Goal: Task Accomplishment & Management: Manage account settings

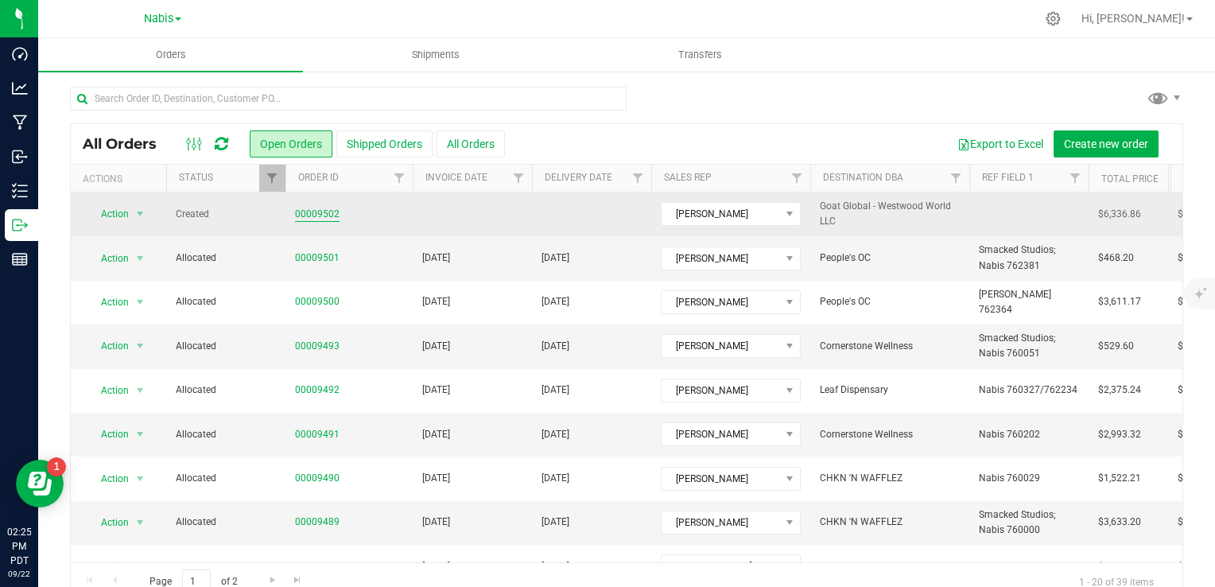
click at [305, 208] on link "00009502" at bounding box center [317, 214] width 45 height 15
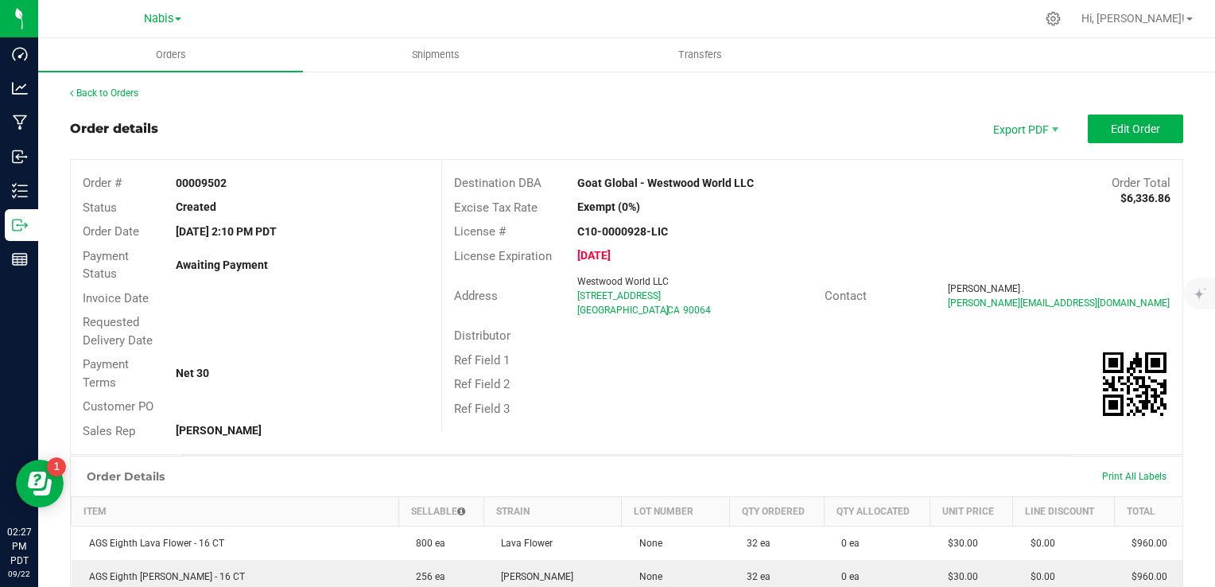
drag, startPoint x: 570, startPoint y: 297, endPoint x: 703, endPoint y: 298, distance: 132.8
click at [703, 298] on div "Westwood World LLC [STREET_ADDRESS]" at bounding box center [696, 295] width 254 height 43
copy span "[STREET_ADDRESS]"
click at [1135, 130] on span "Edit Order" at bounding box center [1135, 128] width 49 height 13
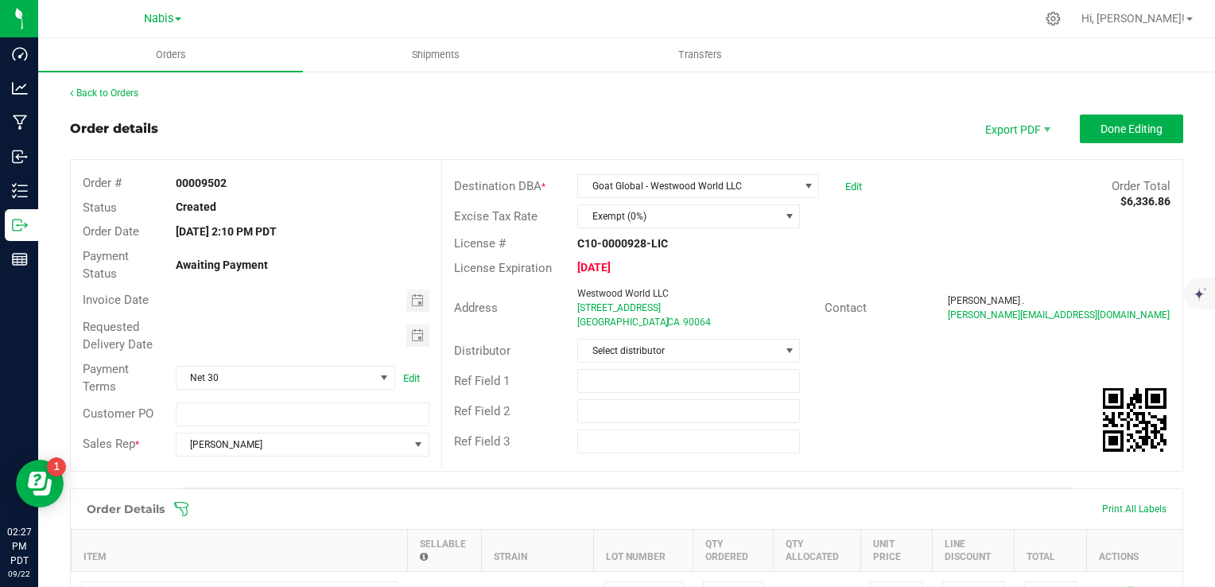
scroll to position [1034, 0]
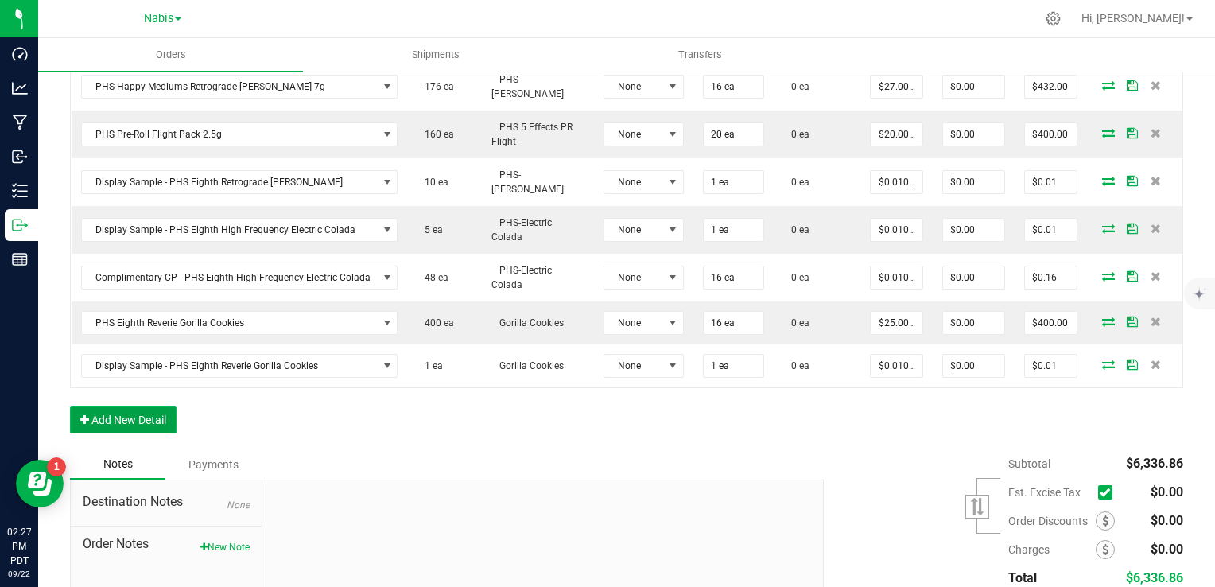
click at [142, 408] on button "Add New Detail" at bounding box center [123, 419] width 107 height 27
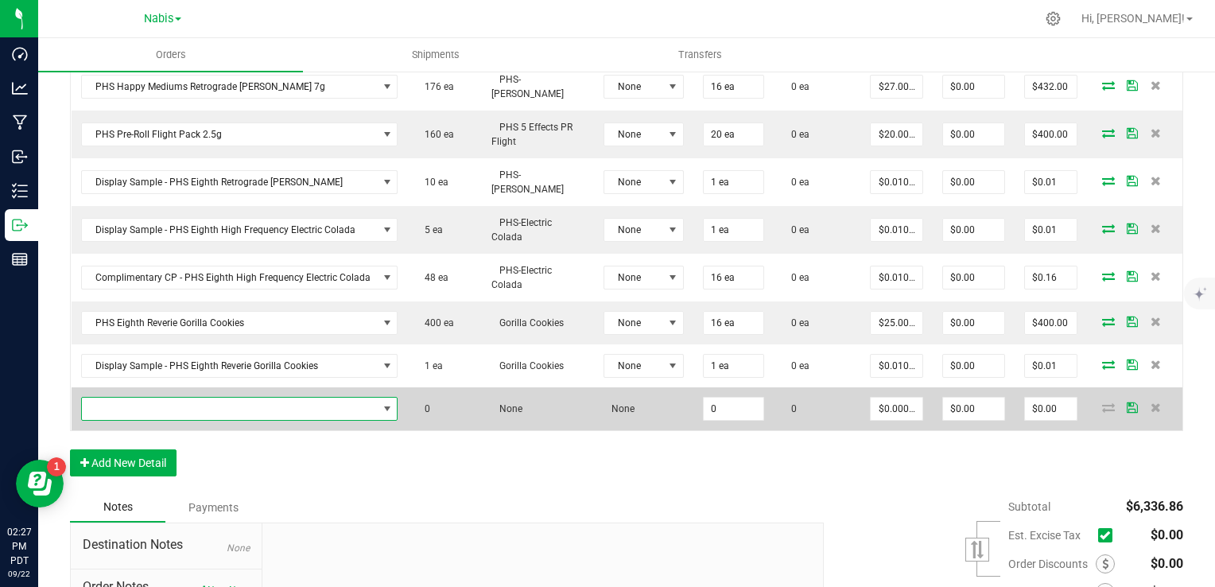
click at [231, 398] on span "NO DATA FOUND" at bounding box center [230, 409] width 296 height 22
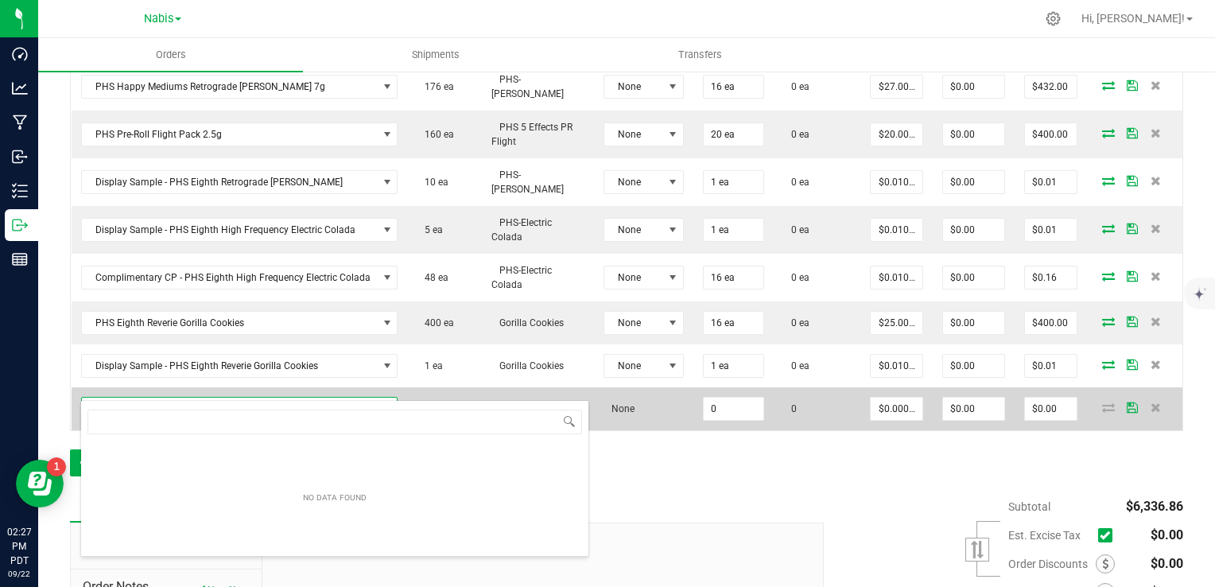
scroll to position [23, 309]
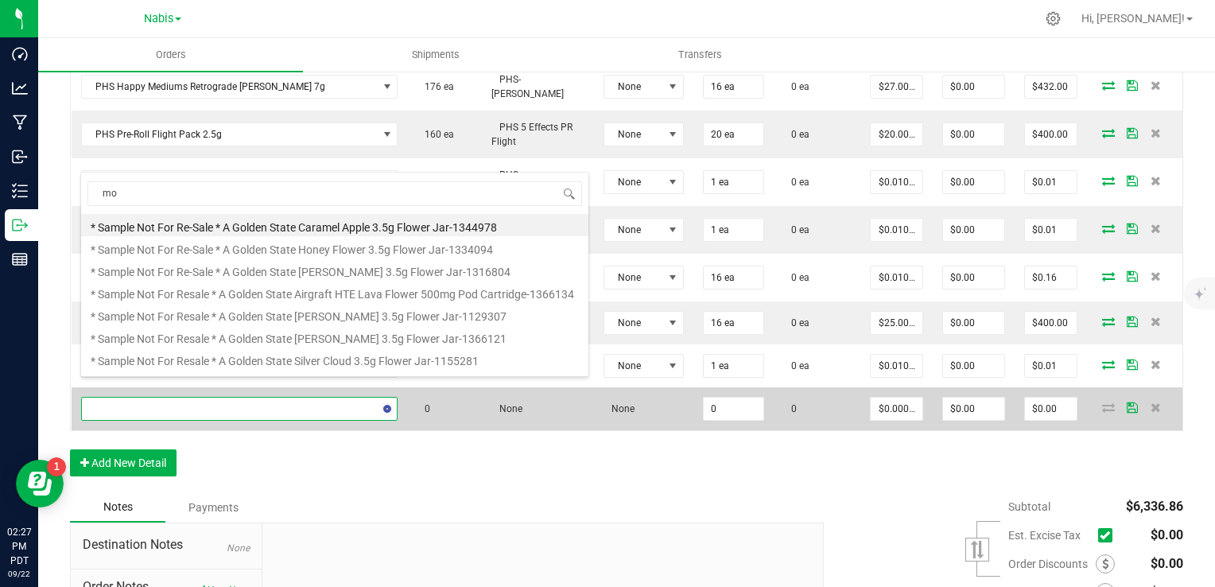
type input "mou"
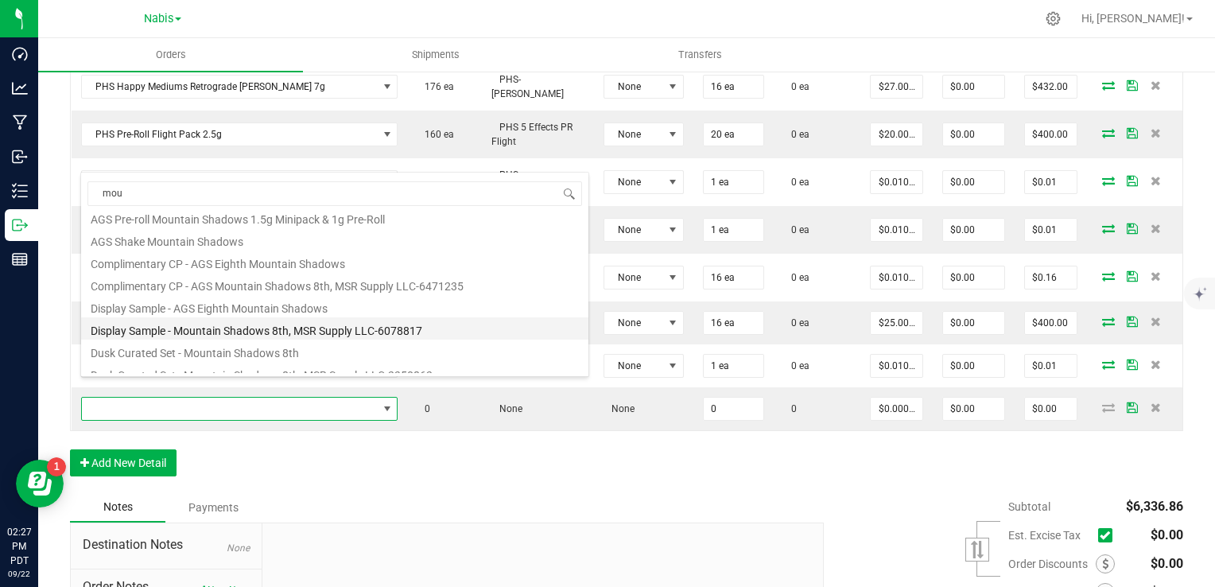
scroll to position [286, 0]
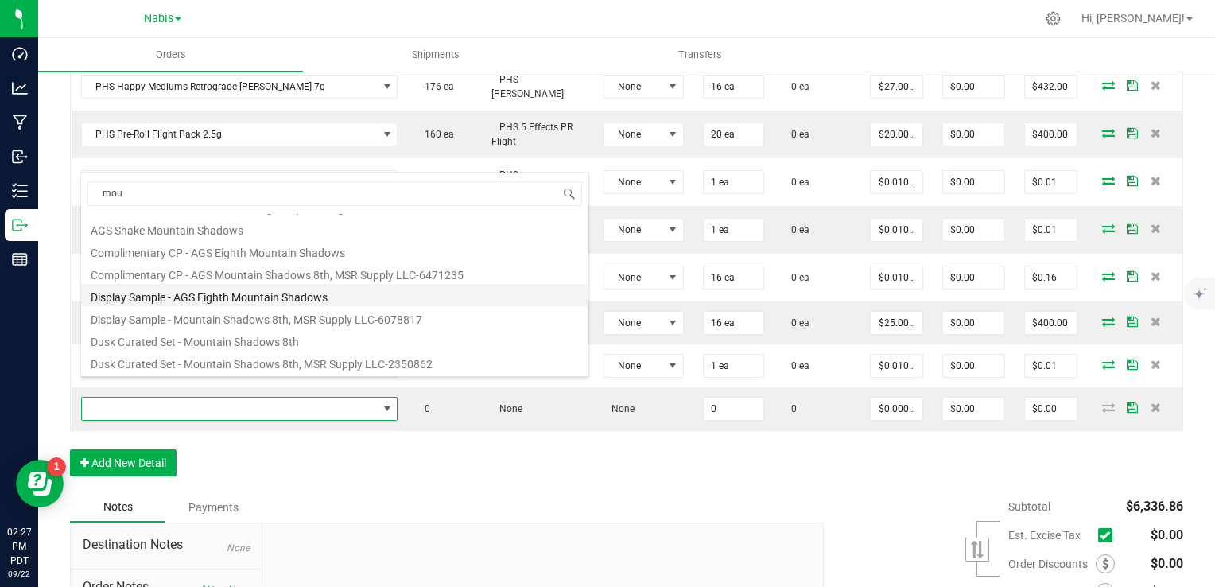
click at [289, 295] on li "Display Sample - AGS Eighth Mountain Shadows" at bounding box center [334, 295] width 507 height 22
type input "0 ea"
type input "$0.01000"
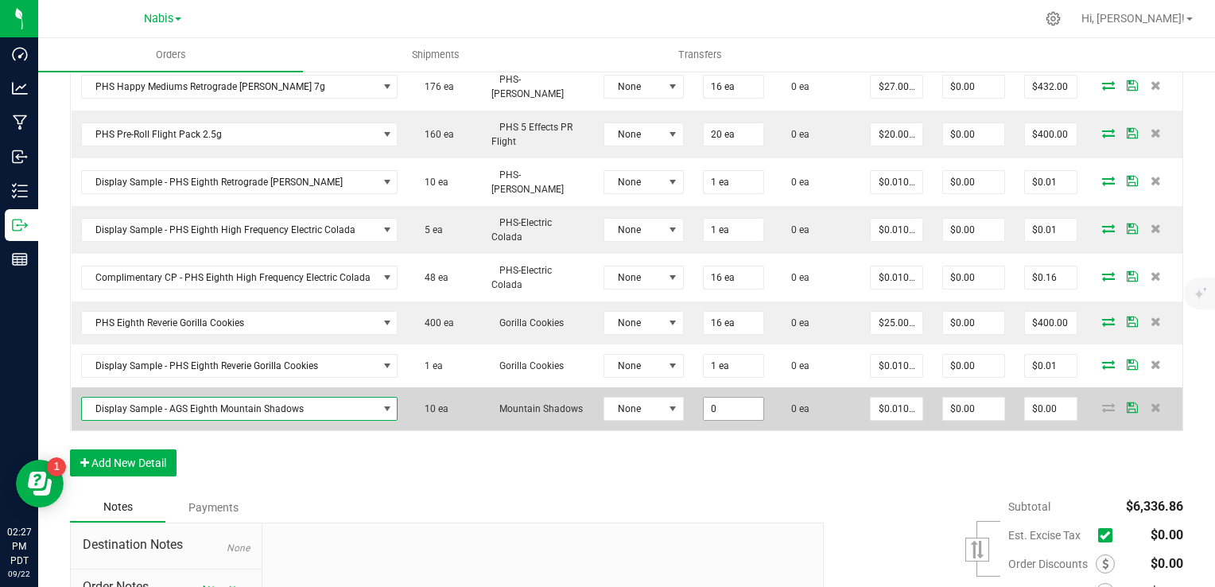
click at [743, 398] on input "0" at bounding box center [734, 409] width 60 height 22
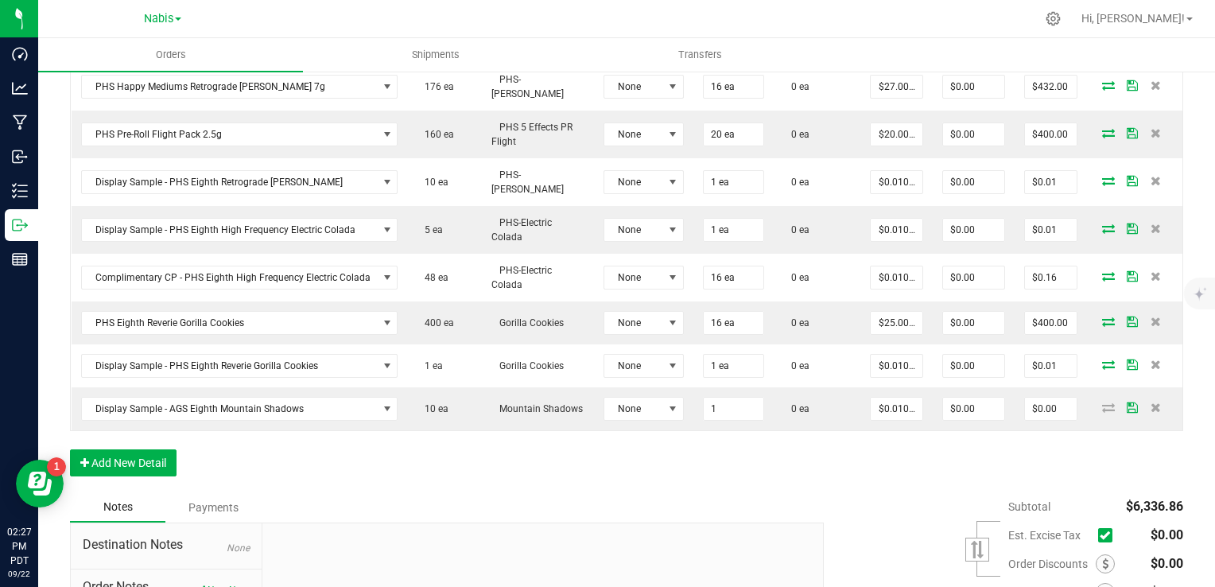
type input "1 ea"
type input "$0.01"
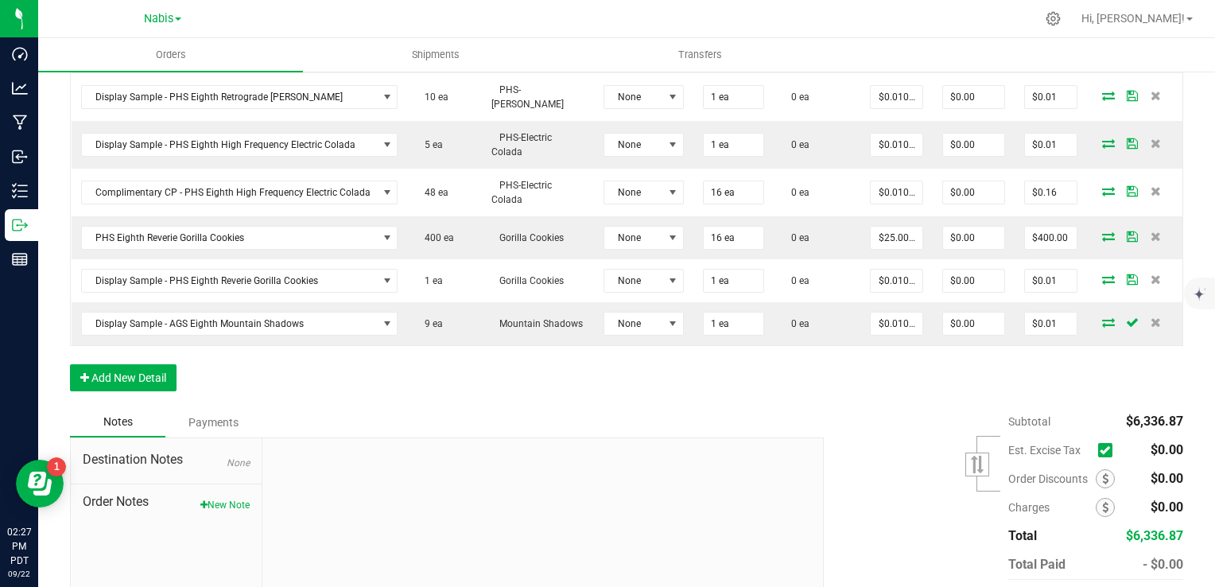
scroll to position [1177, 0]
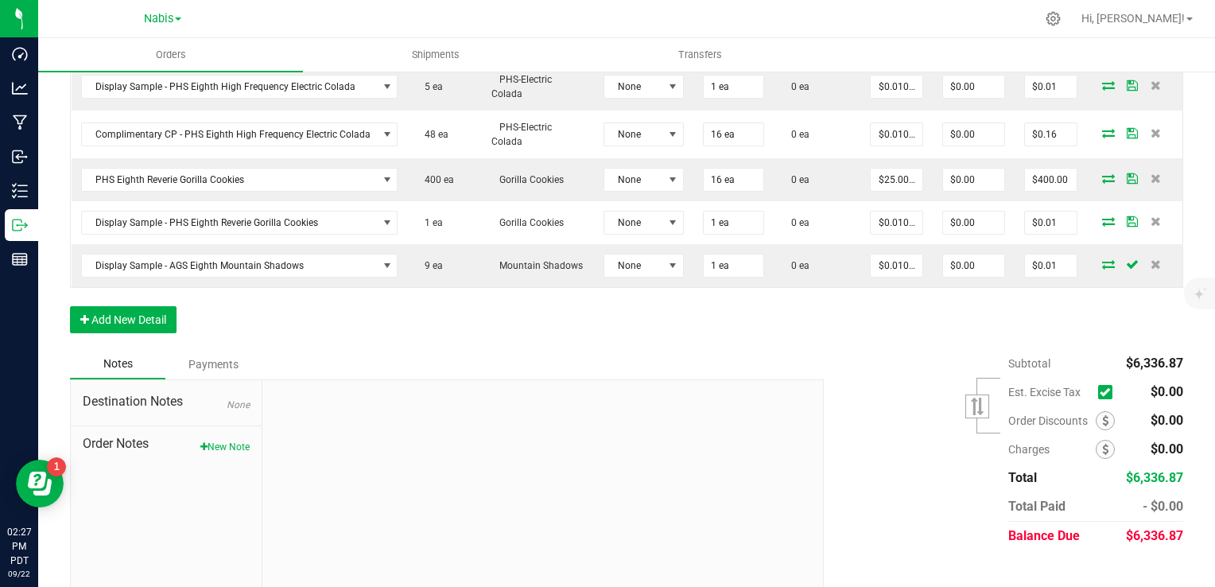
click at [230, 434] on span "Order Notes" at bounding box center [166, 443] width 167 height 19
click at [224, 440] on button "New Note" at bounding box center [224, 447] width 49 height 14
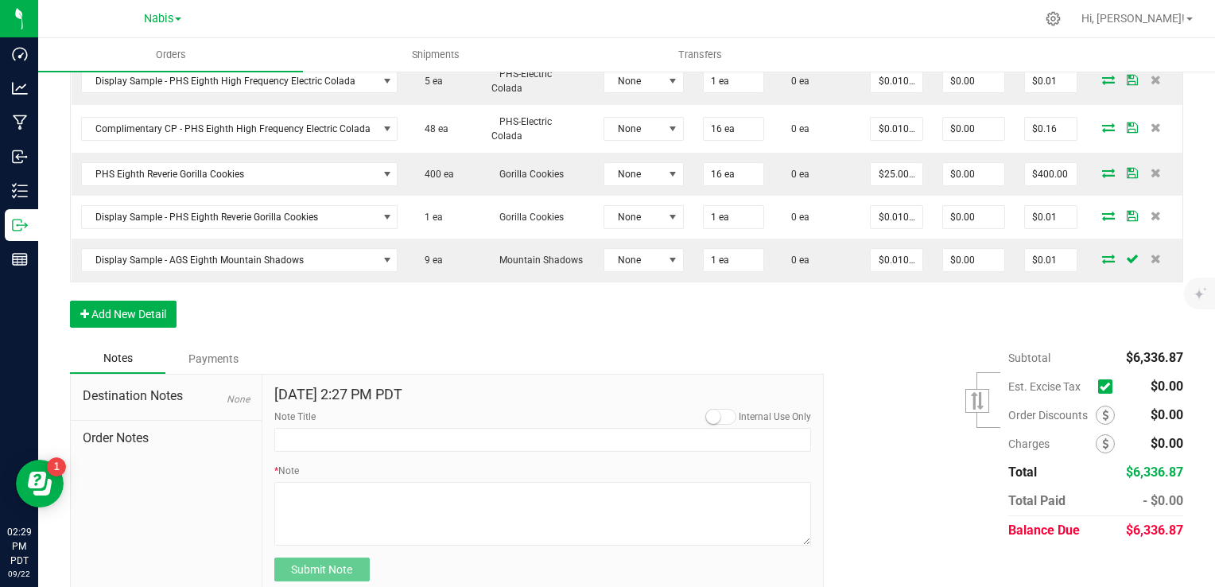
scroll to position [1185, 0]
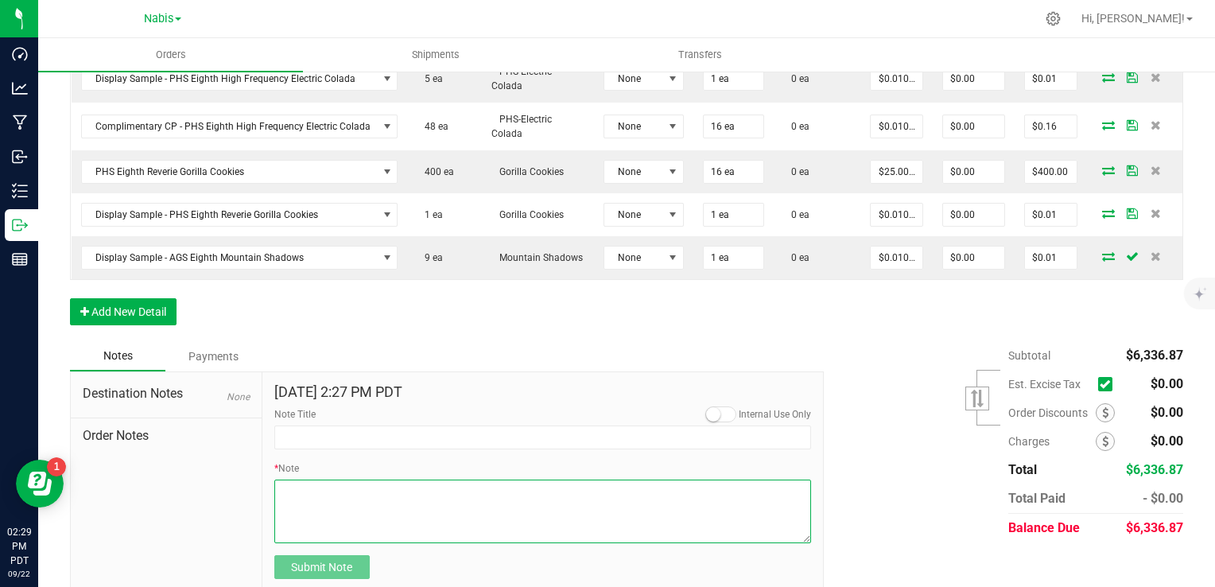
click at [411, 479] on textarea "* Note" at bounding box center [542, 511] width 537 height 64
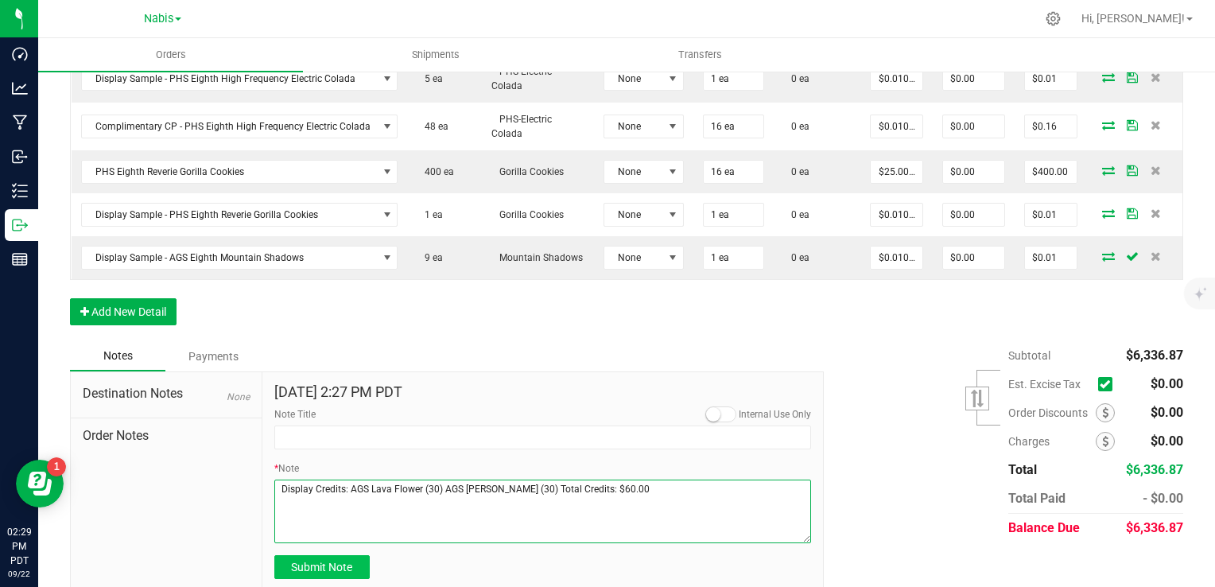
type textarea "Display Credits: AGS Lava Flower (30) AGS [PERSON_NAME] (30) Total Credits: $60…"
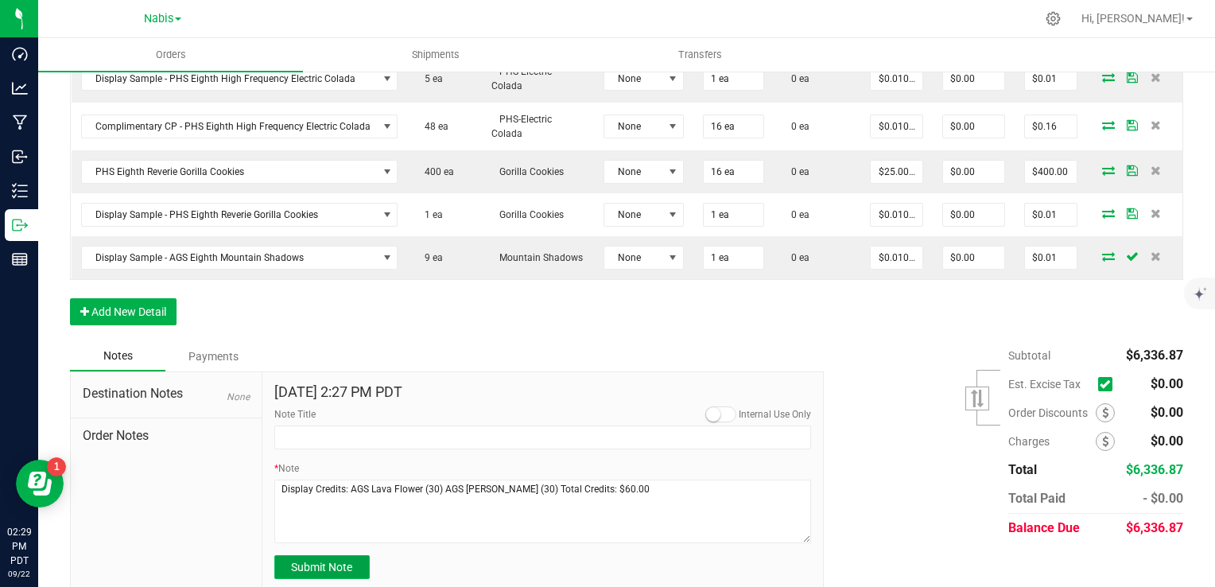
click at [312, 561] on span "Submit Note" at bounding box center [321, 567] width 61 height 13
type input "[DATE] 14:29 PM PDT"
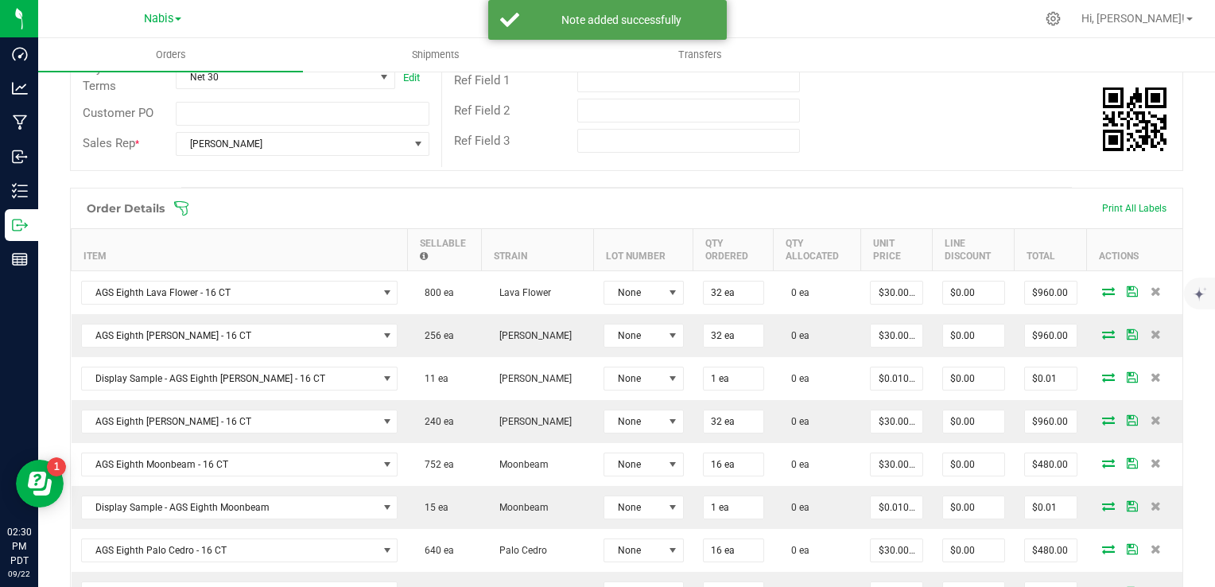
scroll to position [302, 0]
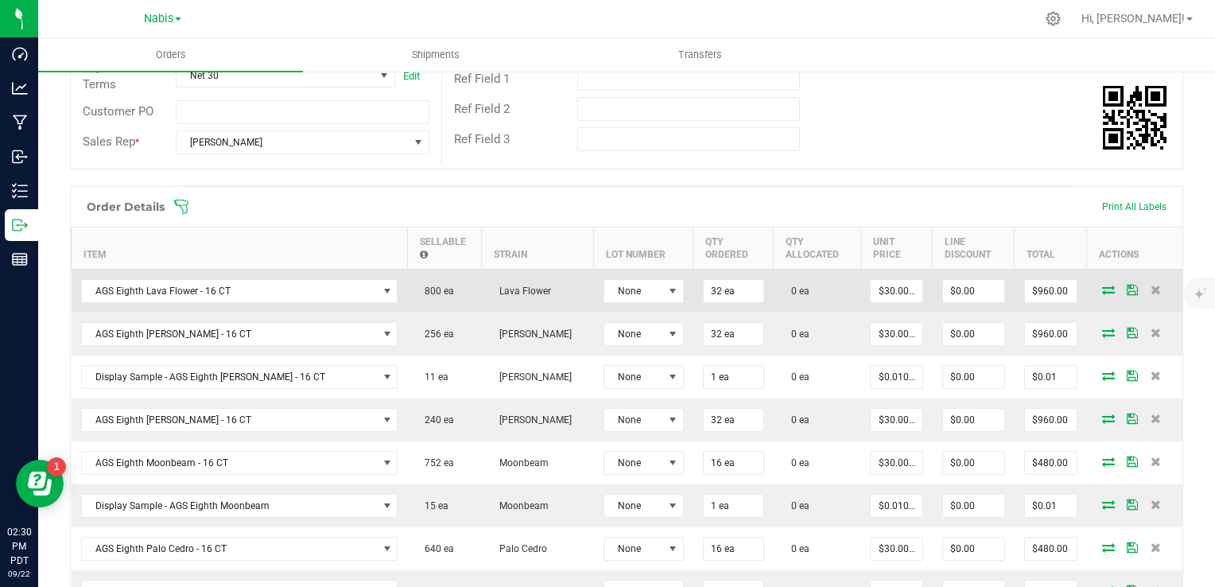
click at [1102, 285] on icon at bounding box center [1108, 290] width 13 height 10
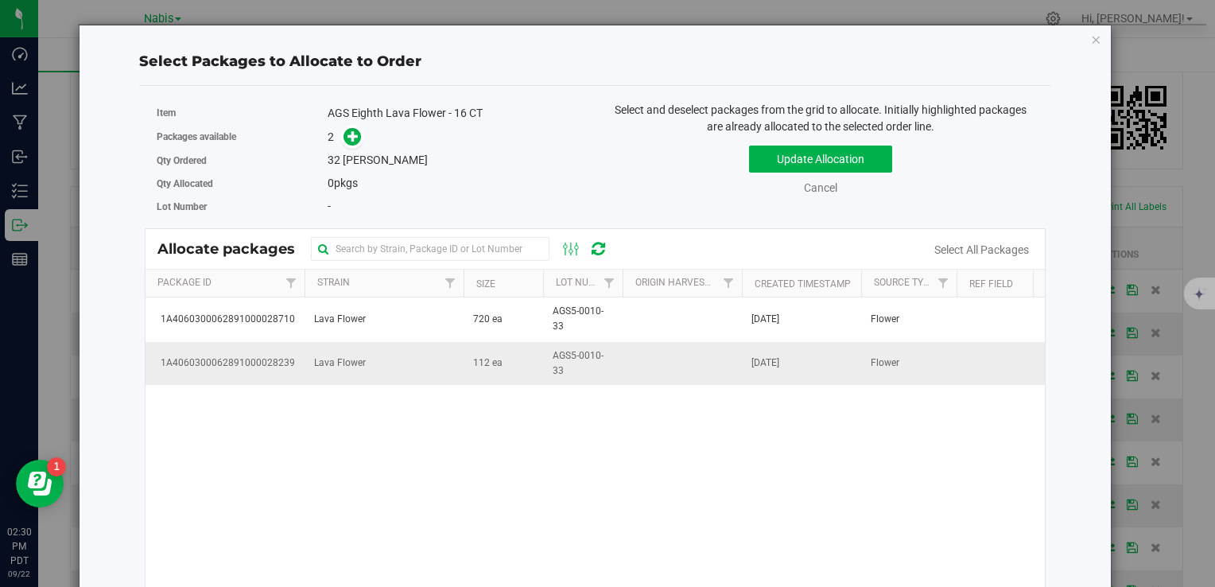
click at [405, 364] on td "Lava Flower" at bounding box center [384, 363] width 159 height 43
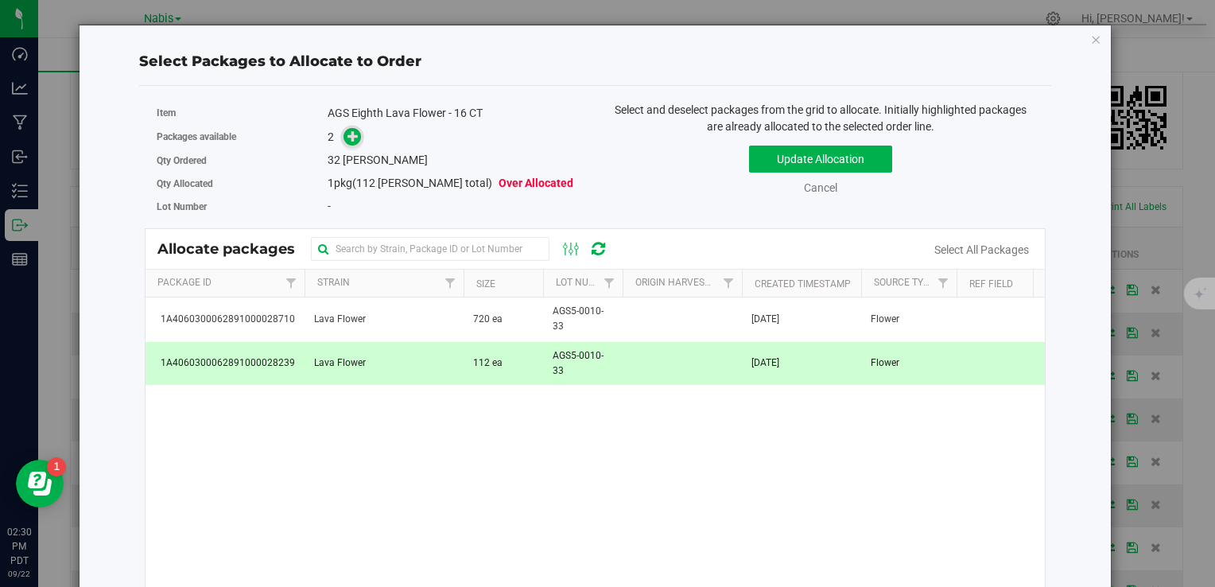
click at [353, 135] on icon at bounding box center [352, 135] width 11 height 11
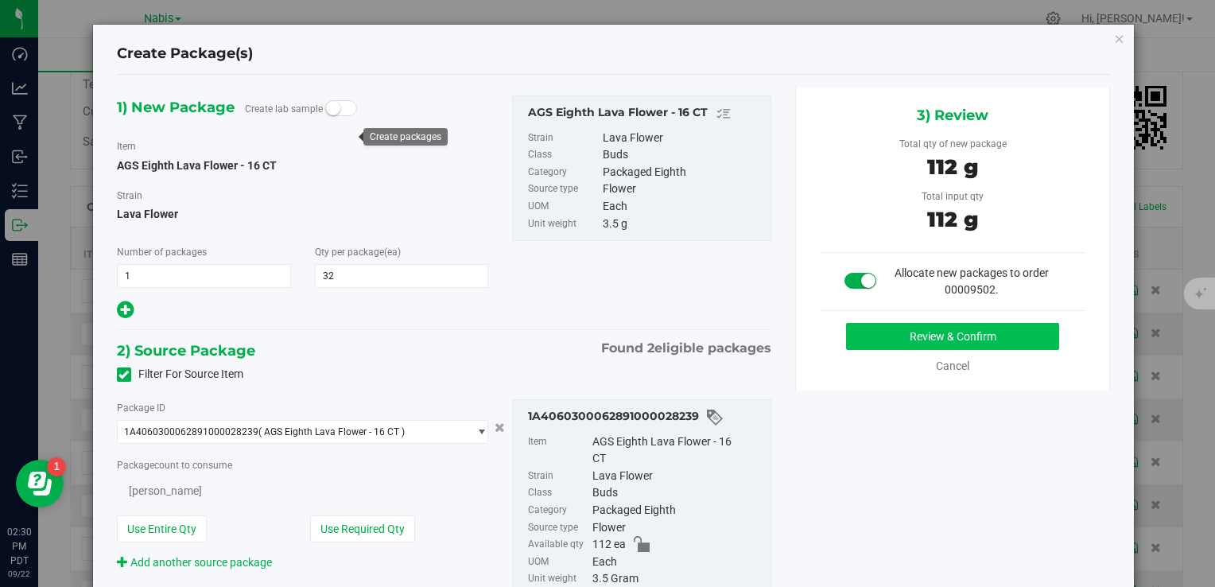
type input "32"
click at [945, 331] on button "Review & Confirm" at bounding box center [952, 336] width 213 height 27
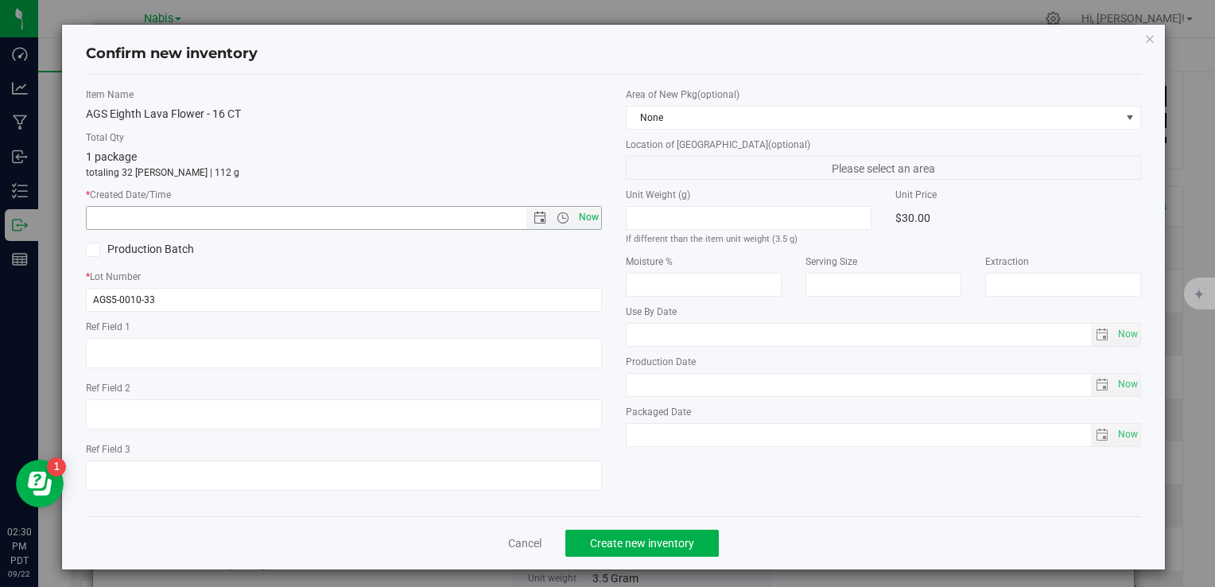
click at [585, 221] on span "Now" at bounding box center [588, 217] width 27 height 23
type input "[DATE] 2:30 PM"
click at [633, 542] on span "Create new inventory" at bounding box center [642, 543] width 104 height 13
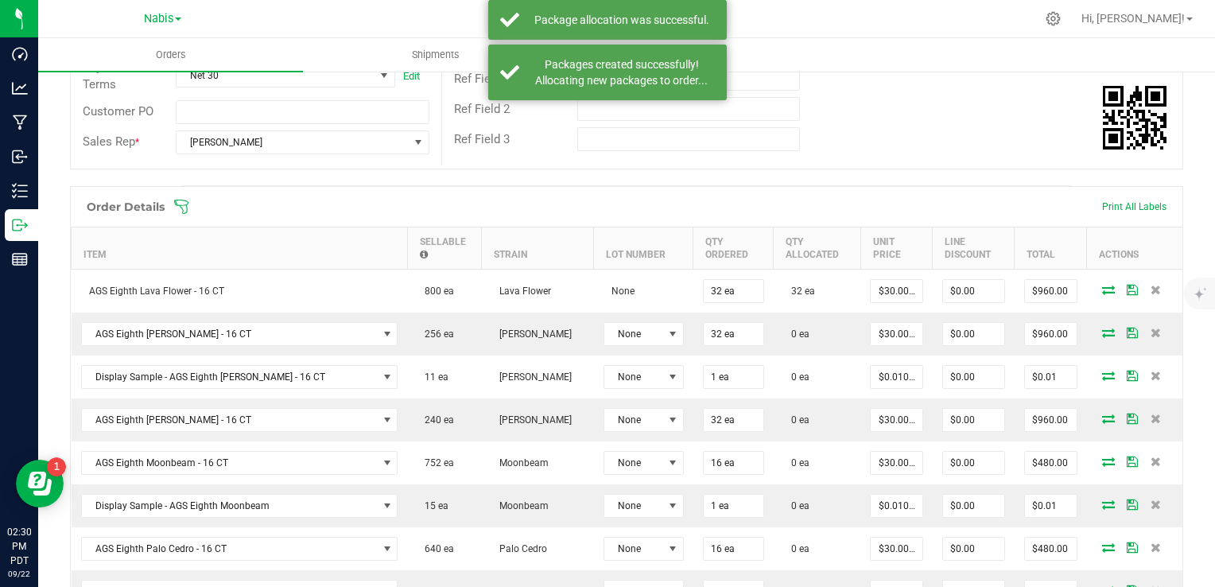
click at [1102, 328] on icon at bounding box center [1108, 333] width 13 height 10
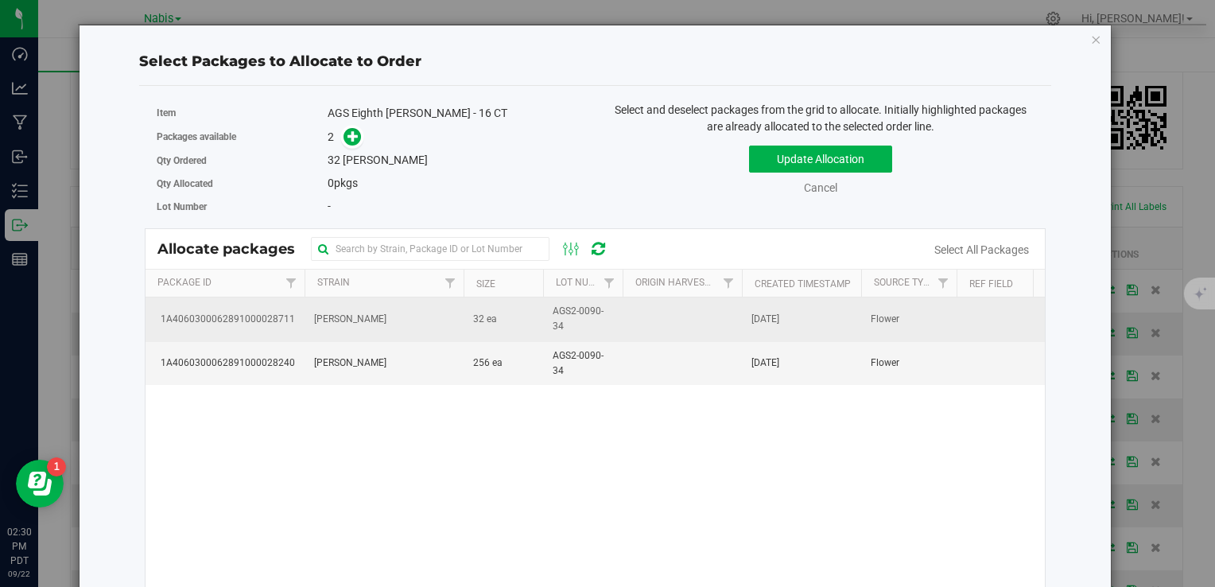
click at [536, 329] on td "32 ea" at bounding box center [504, 319] width 80 height 44
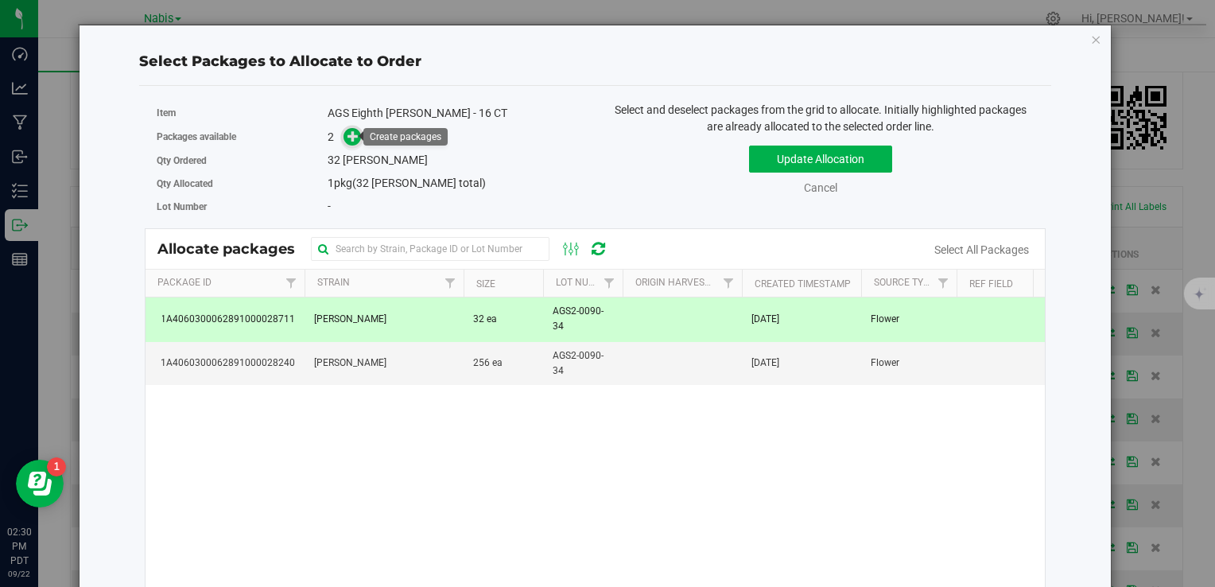
click at [349, 140] on icon at bounding box center [352, 135] width 11 height 11
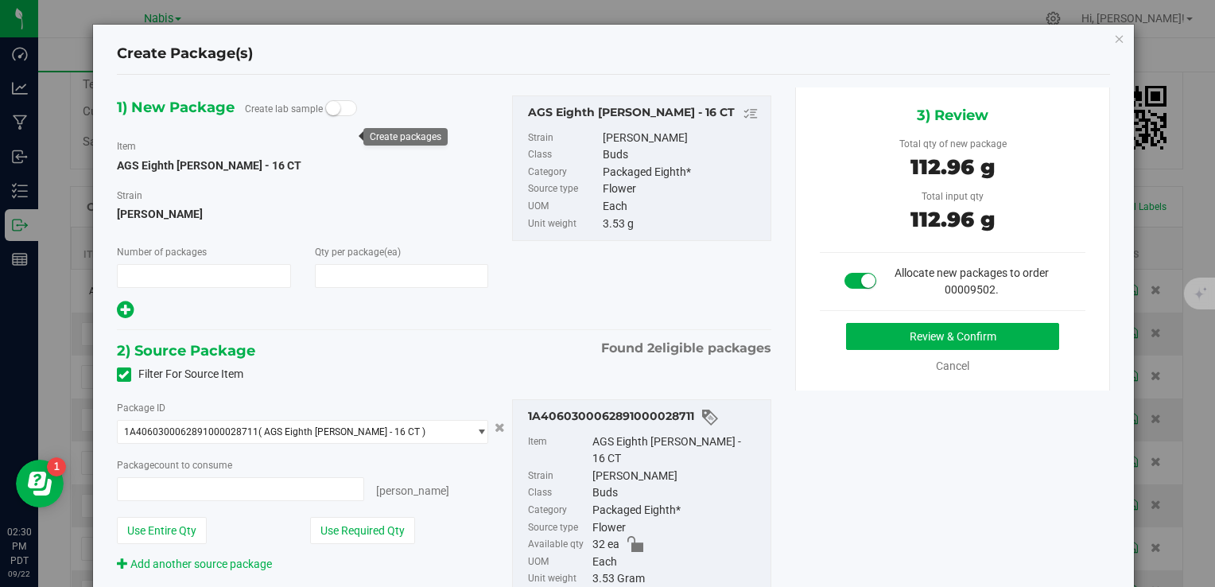
type input "1"
type input "32"
type input "32 ea"
click at [1114, 40] on icon "button" at bounding box center [1119, 38] width 11 height 19
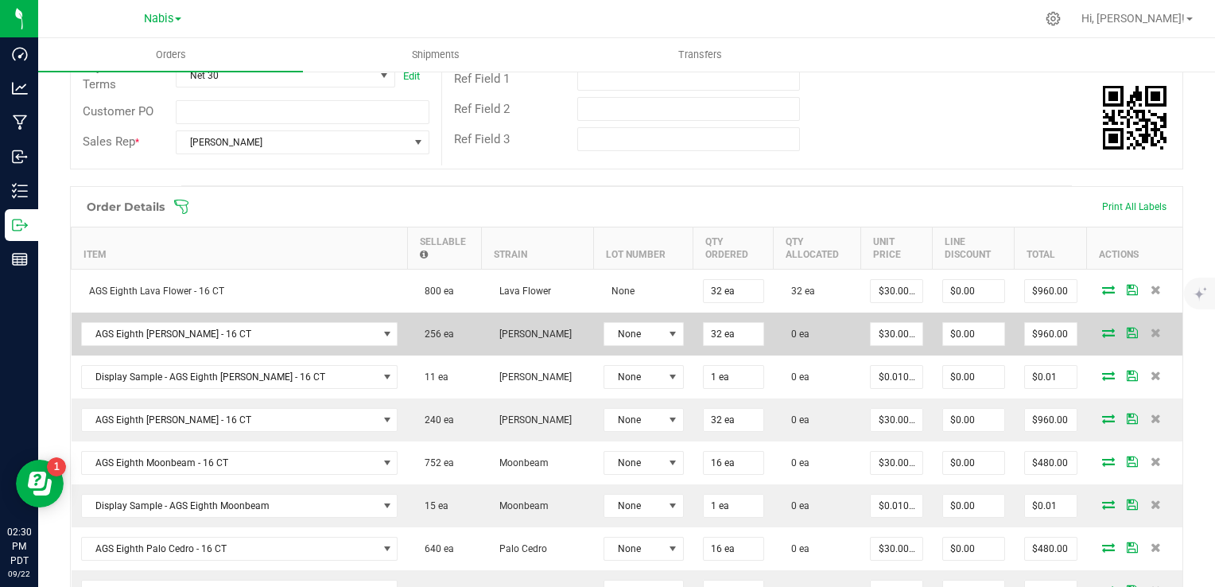
click at [1102, 328] on icon at bounding box center [1108, 333] width 13 height 10
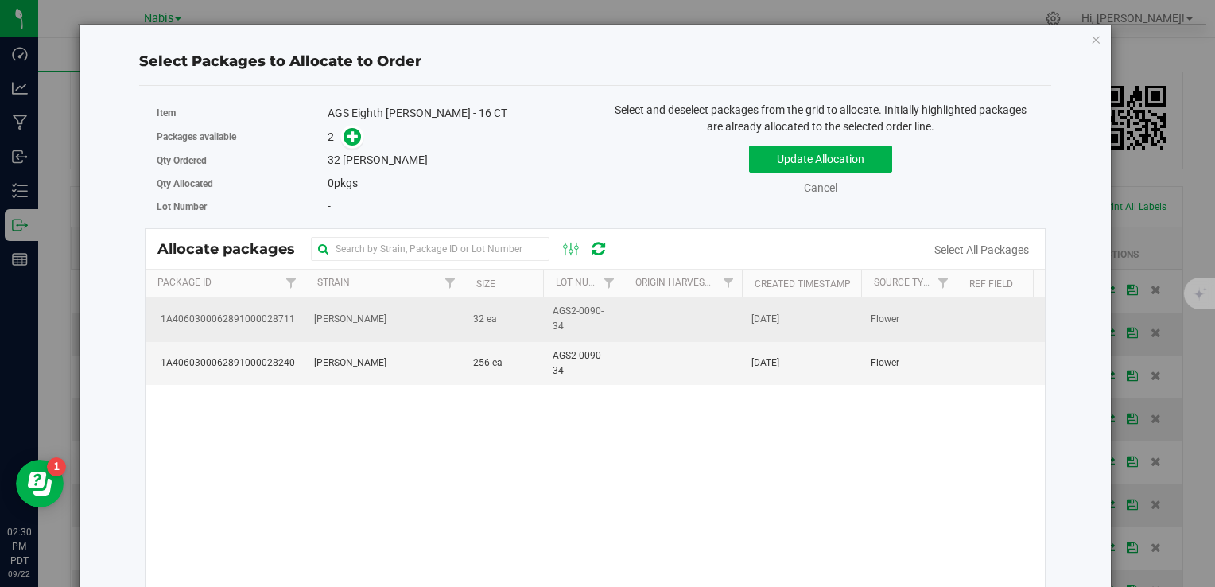
click at [550, 310] on td "AGS2-0090-34" at bounding box center [583, 319] width 80 height 44
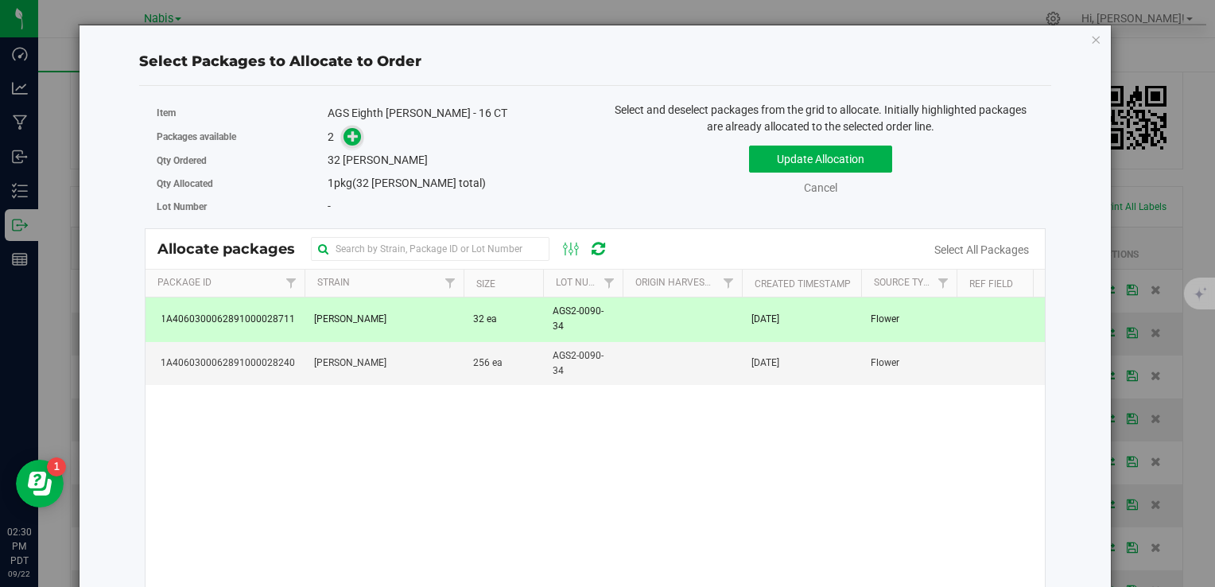
click at [347, 139] on icon at bounding box center [352, 135] width 11 height 11
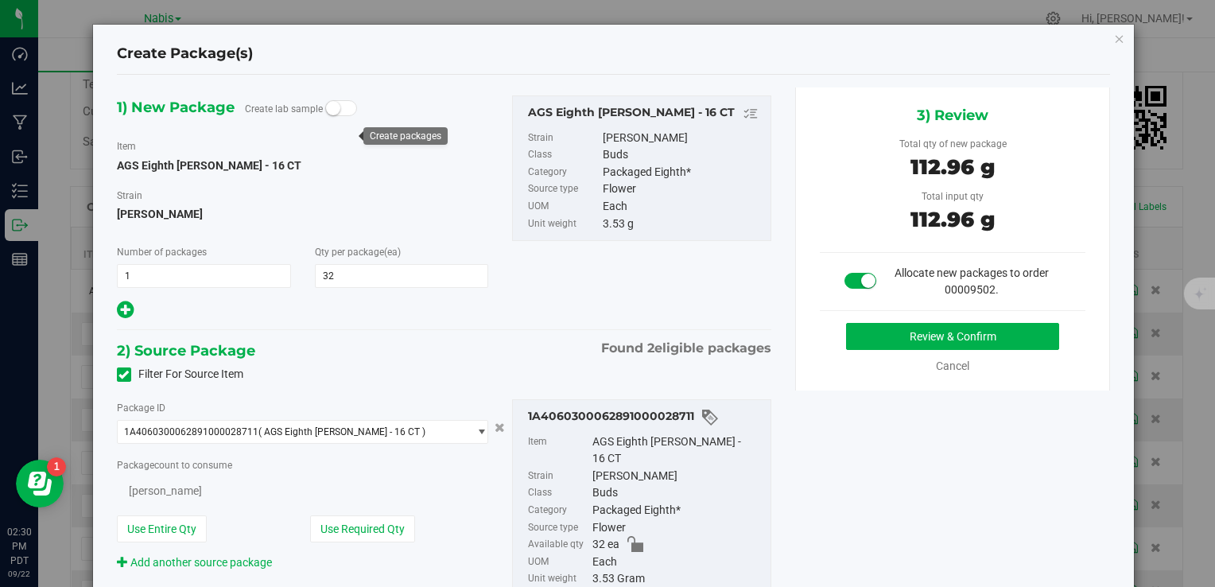
type input "32"
click at [867, 338] on button "Review & Confirm" at bounding box center [952, 336] width 213 height 27
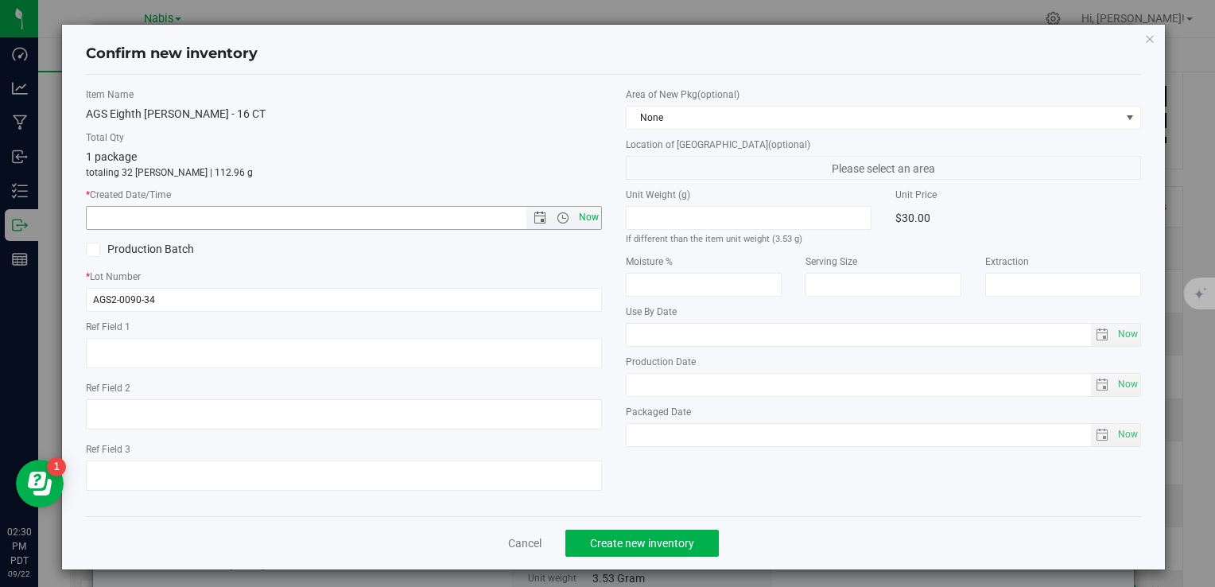
click at [583, 219] on span "Now" at bounding box center [588, 217] width 27 height 23
type input "[DATE] 2:30 PM"
click at [662, 543] on span "Create new inventory" at bounding box center [642, 543] width 104 height 13
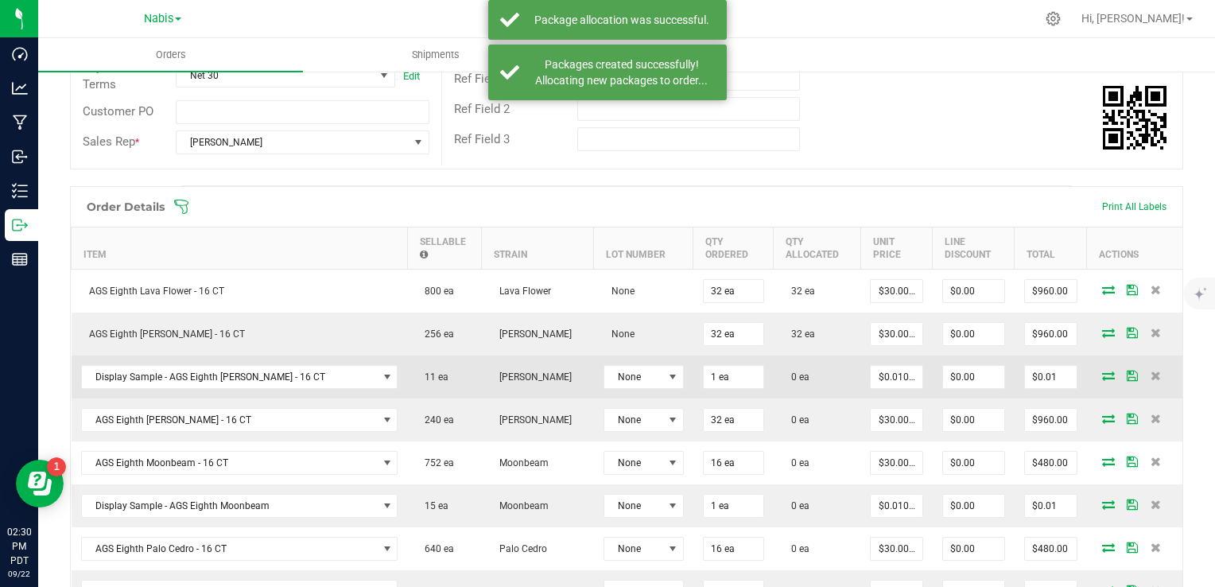
click at [1102, 371] on icon at bounding box center [1108, 376] width 13 height 10
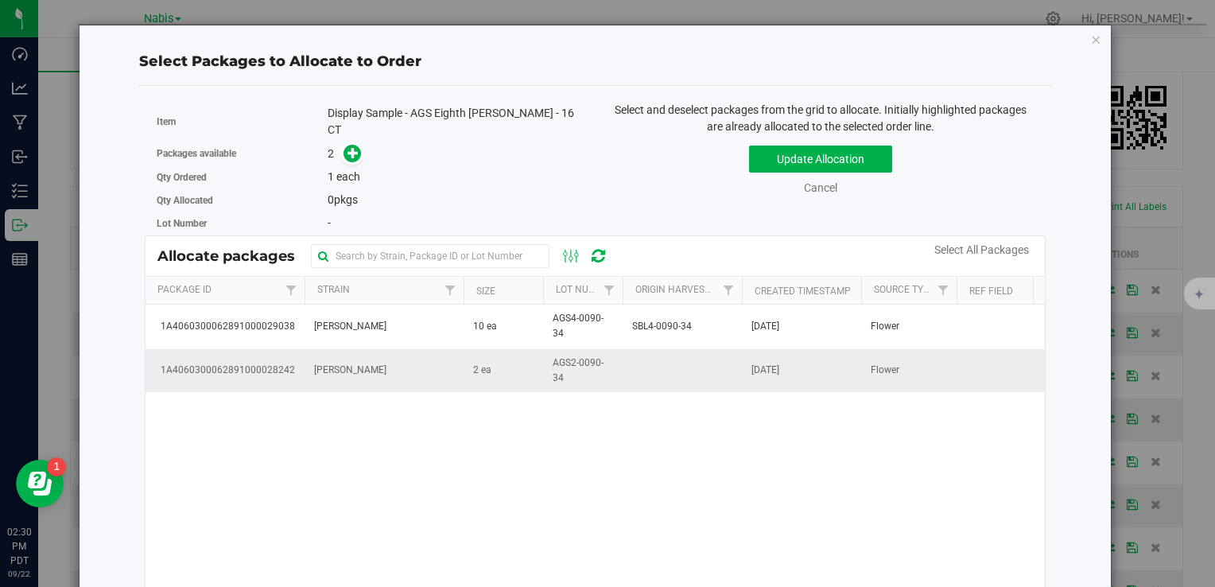
click at [490, 371] on td "2 ea" at bounding box center [504, 370] width 80 height 43
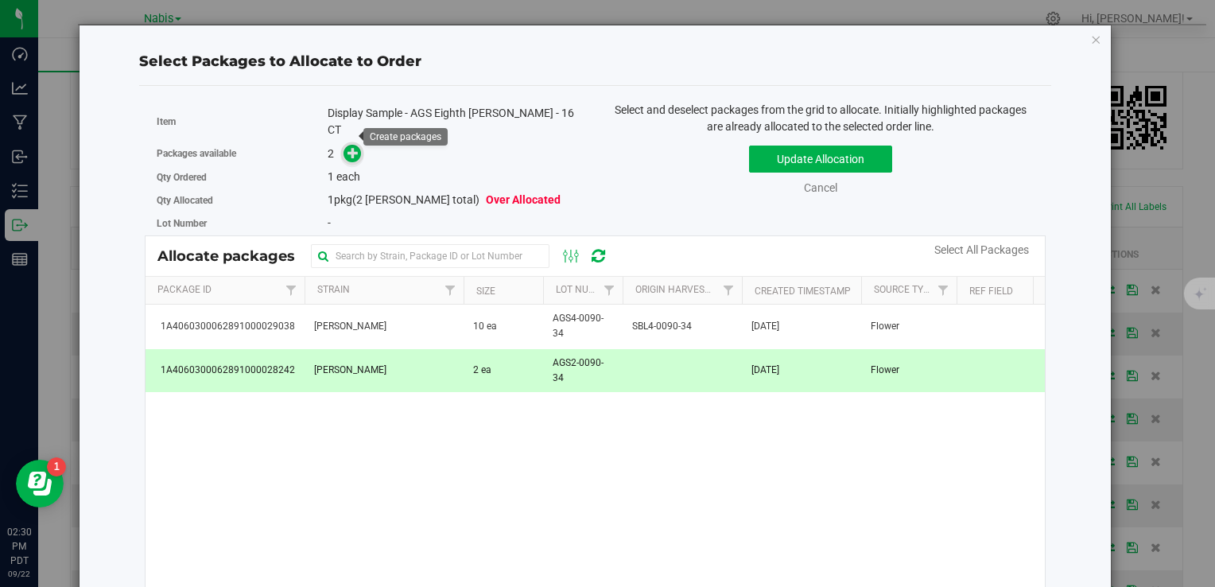
click at [353, 147] on icon at bounding box center [352, 152] width 11 height 11
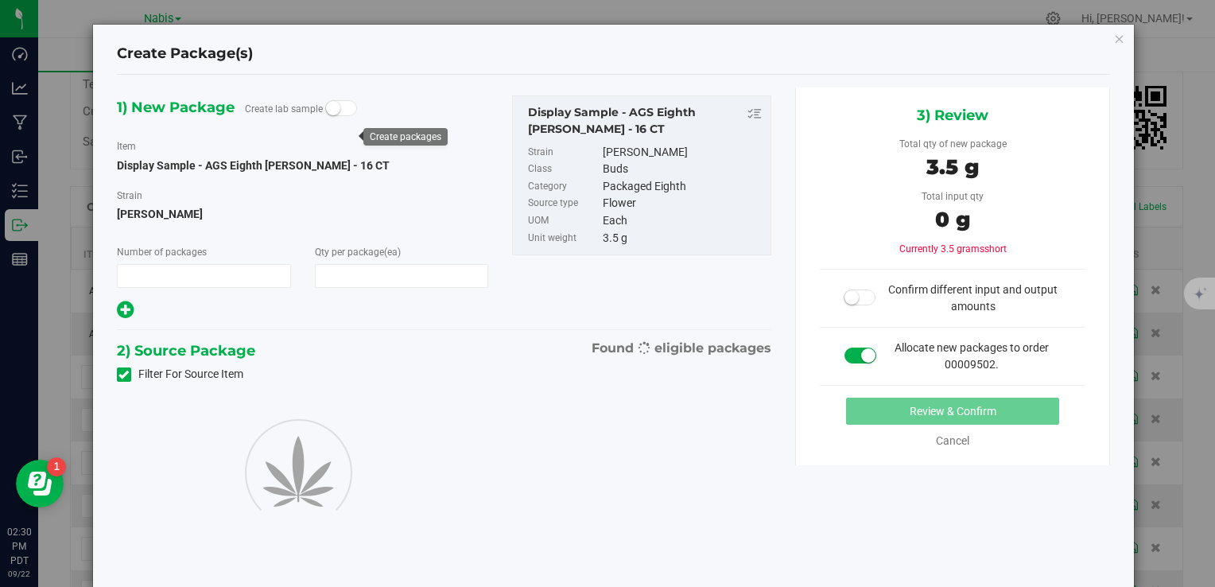
type input "1"
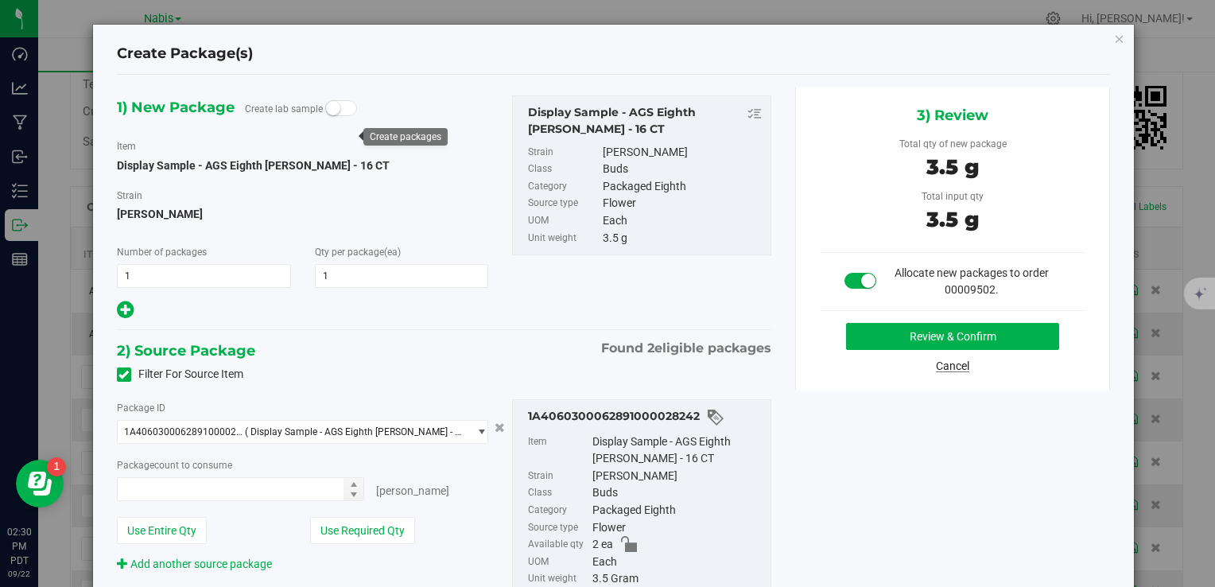
type input "1 ea"
click at [934, 340] on button "Review & Confirm" at bounding box center [952, 336] width 213 height 27
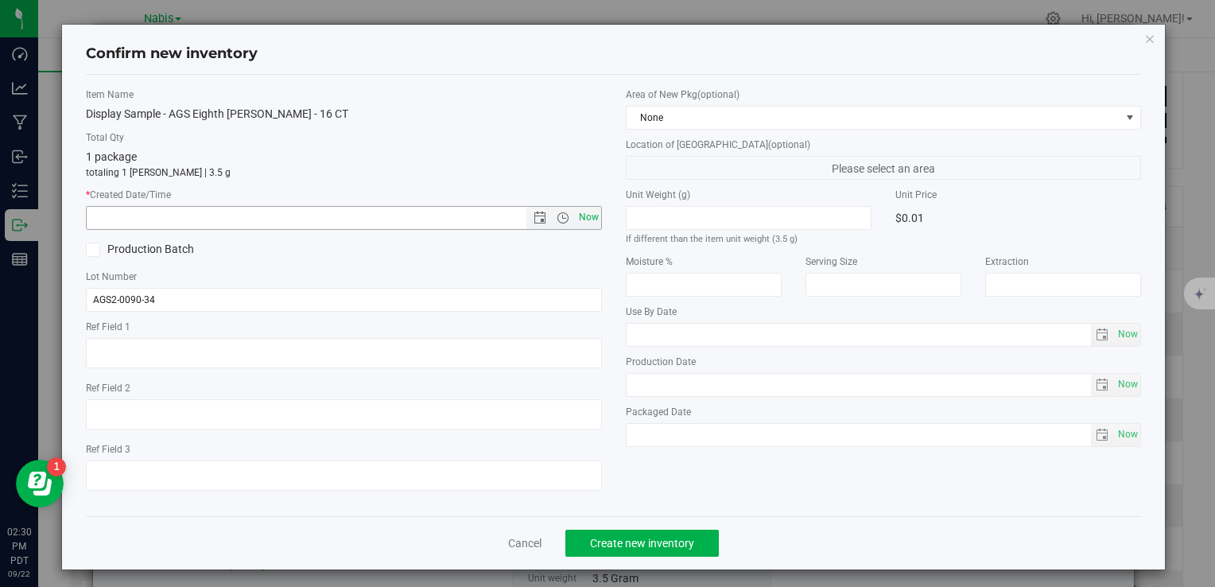
click at [591, 213] on span "Now" at bounding box center [588, 217] width 27 height 23
type input "[DATE] 2:30 PM"
click at [662, 557] on div "Cancel Create new inventory" at bounding box center [613, 542] width 1055 height 53
click at [659, 546] on span "Create new inventory" at bounding box center [642, 543] width 104 height 13
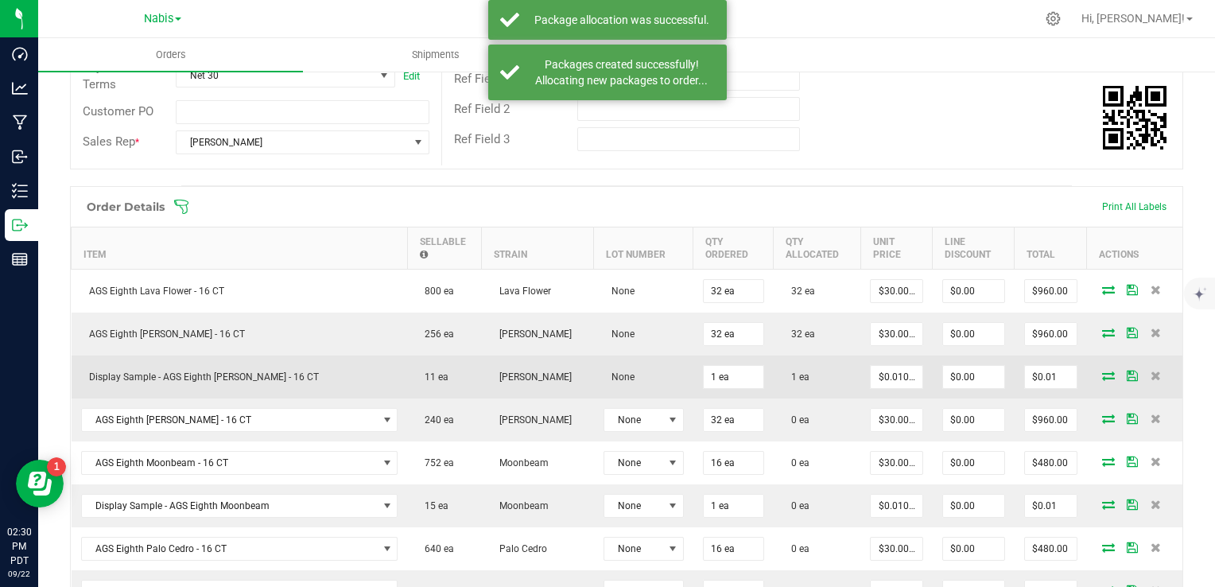
scroll to position [461, 0]
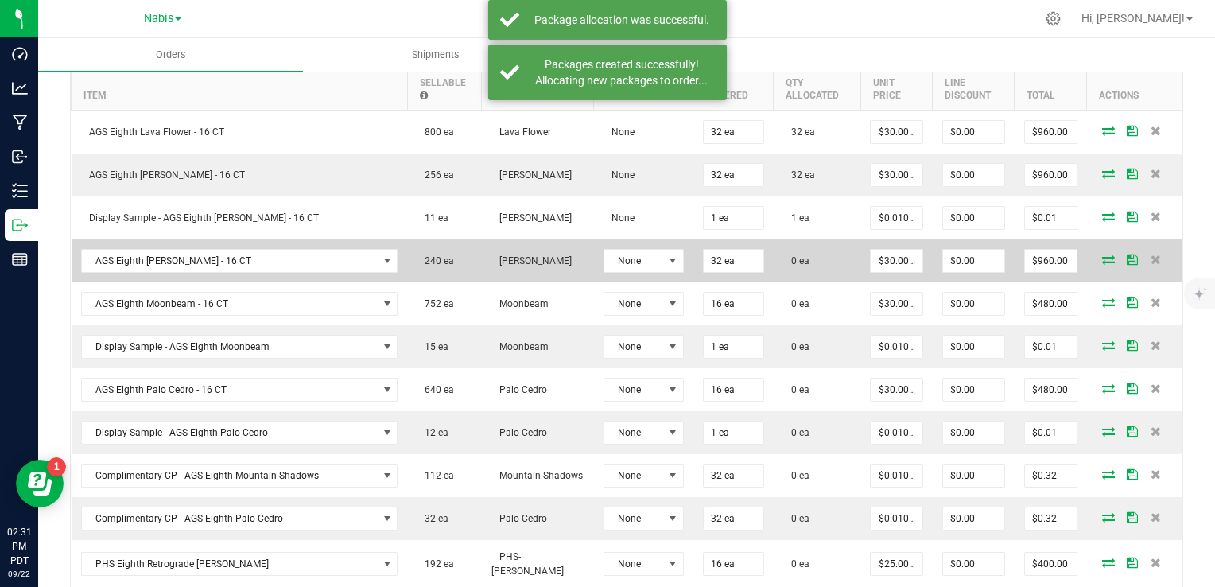
click at [1102, 254] on icon at bounding box center [1108, 259] width 13 height 10
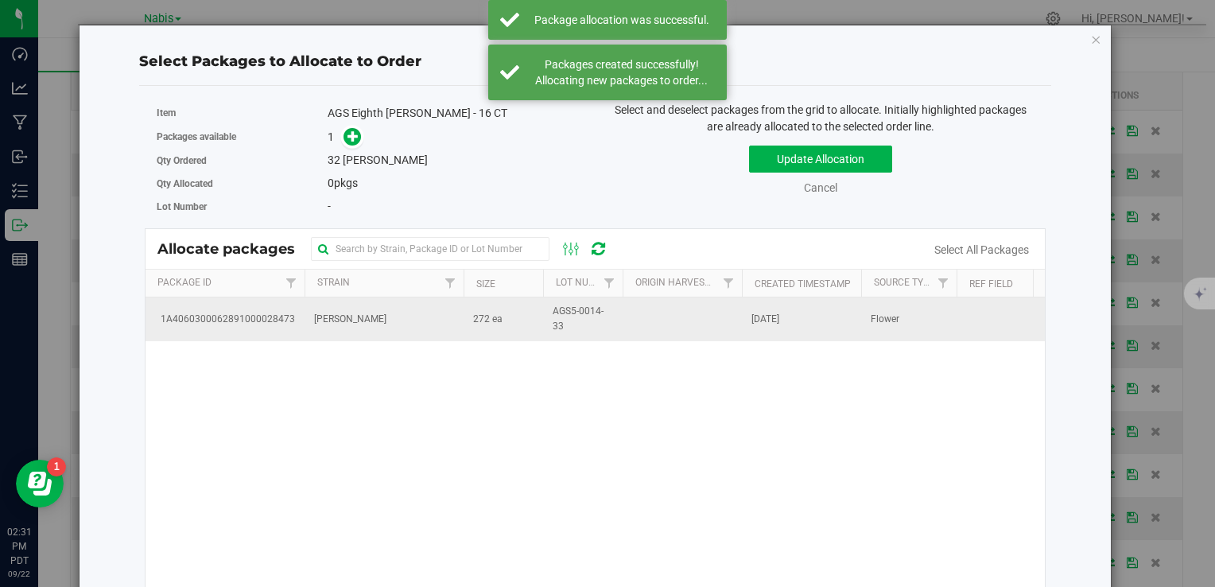
click at [501, 312] on td "272 ea" at bounding box center [504, 318] width 80 height 43
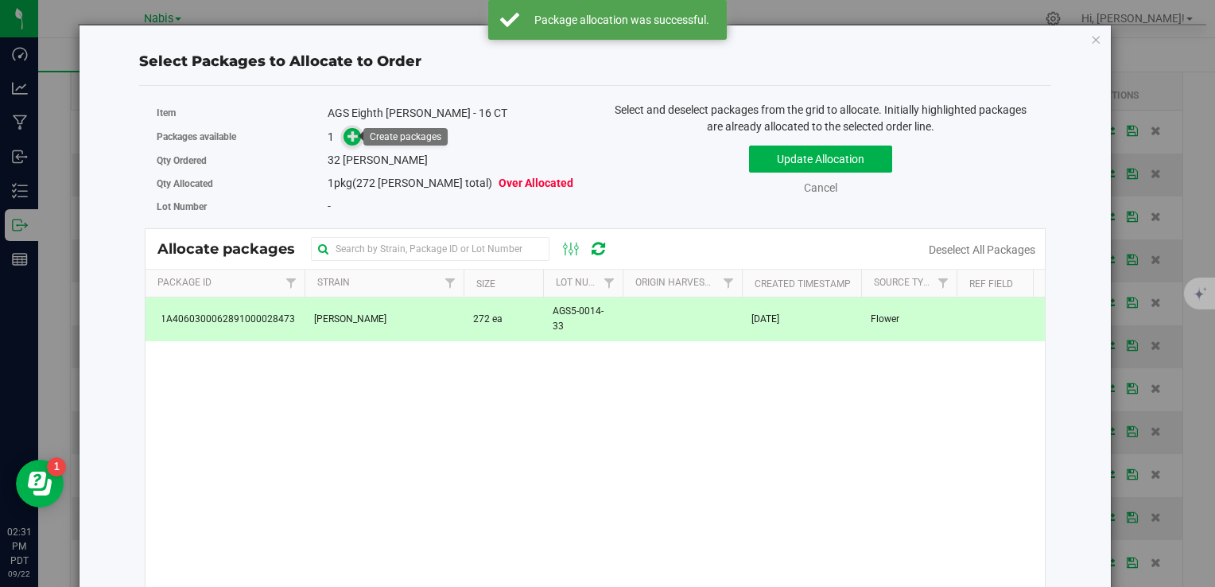
click at [347, 137] on icon at bounding box center [352, 135] width 11 height 11
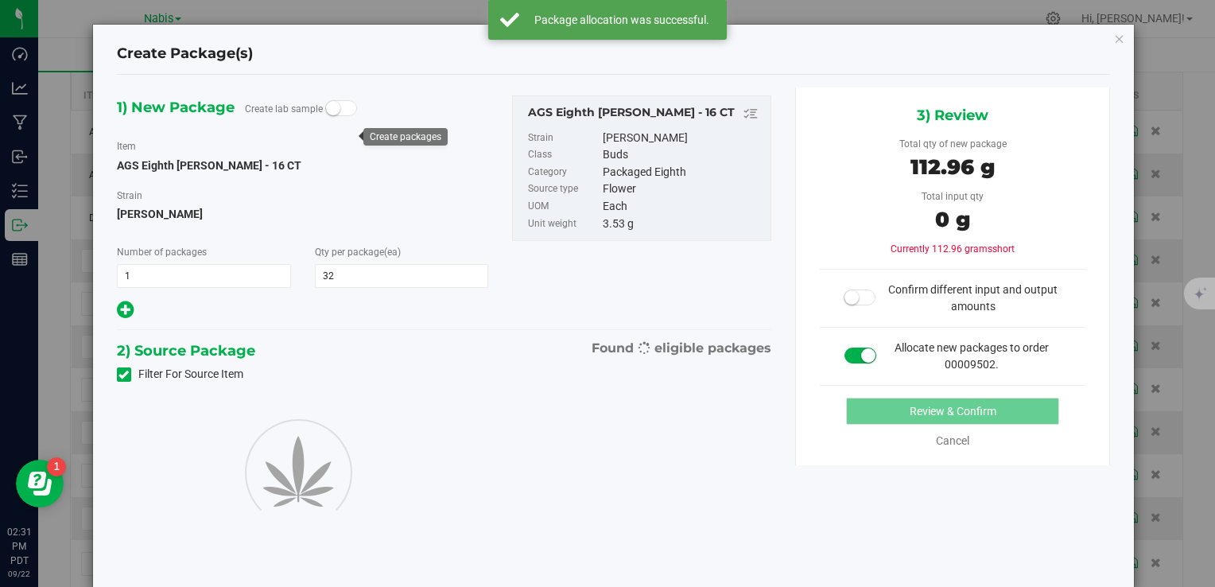
type input "32"
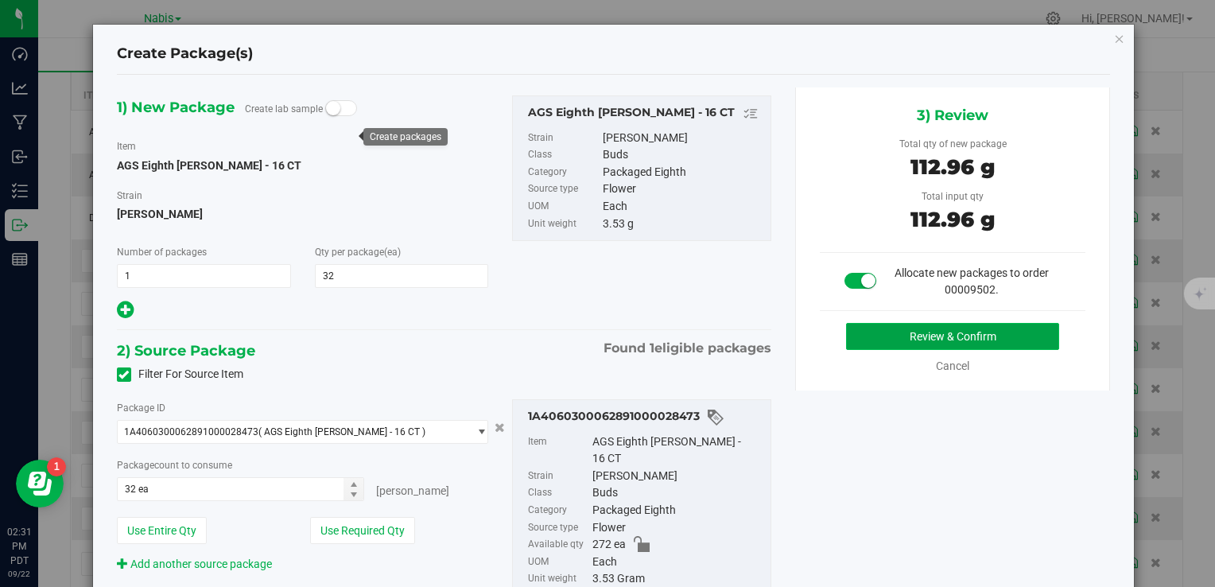
click at [874, 339] on button "Review & Confirm" at bounding box center [952, 336] width 213 height 27
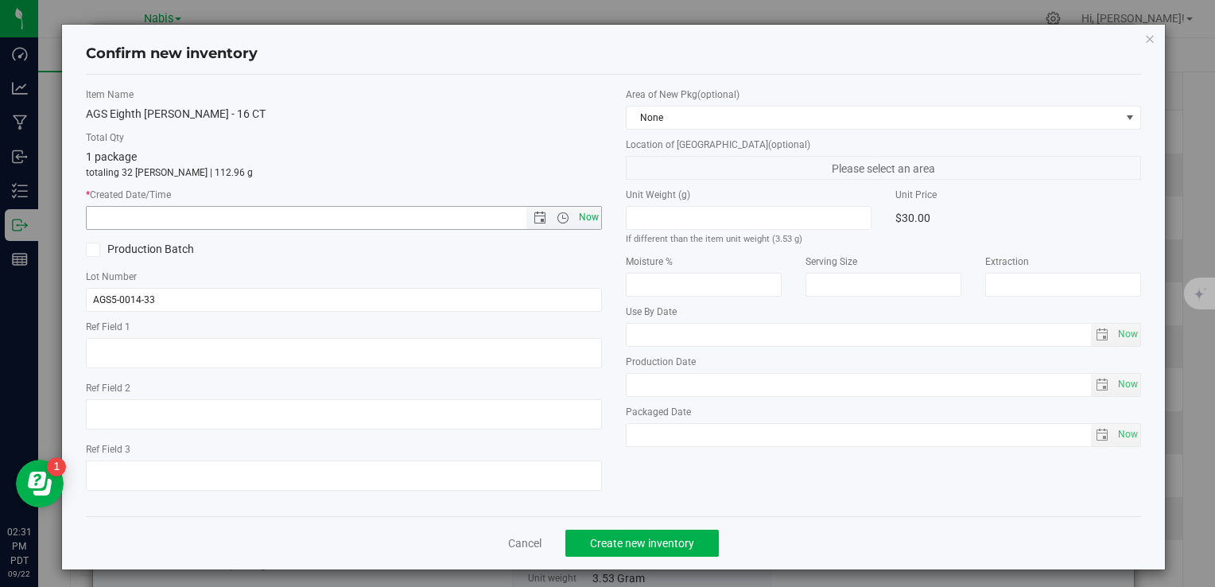
click at [582, 220] on span "Now" at bounding box center [588, 217] width 27 height 23
type input "[DATE] 2:31 PM"
click at [639, 552] on button "Create new inventory" at bounding box center [641, 543] width 153 height 27
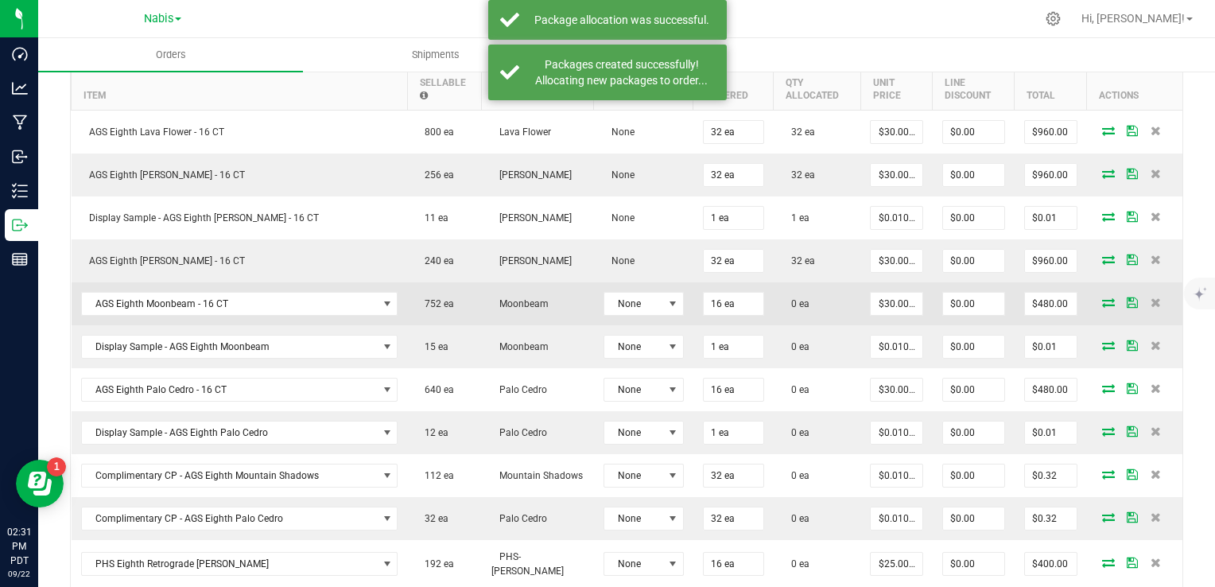
click at [1102, 297] on icon at bounding box center [1108, 302] width 13 height 10
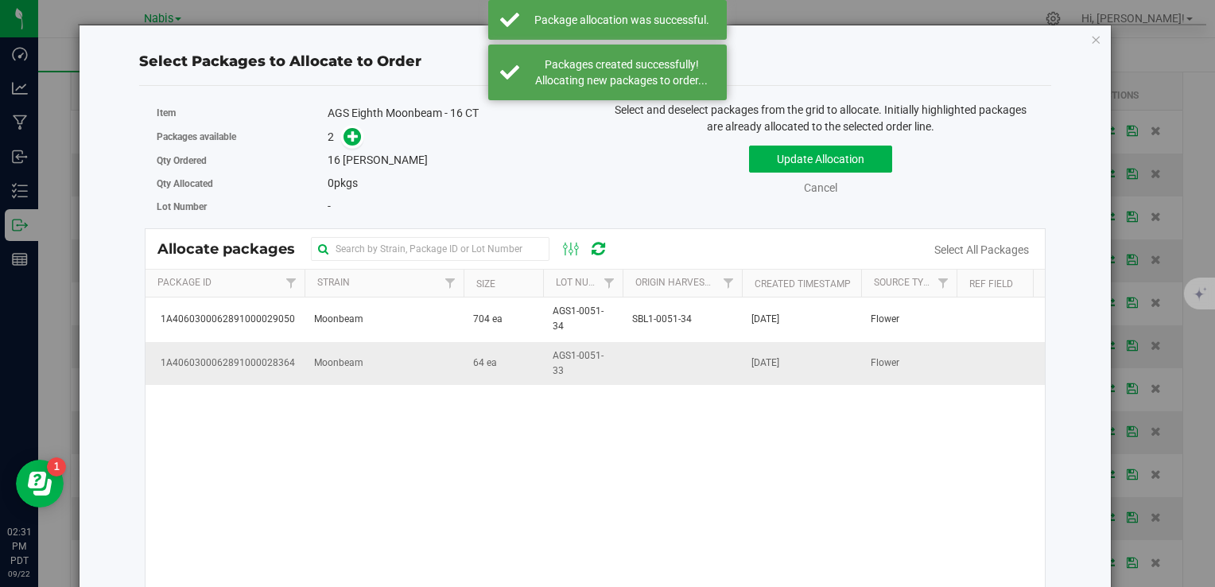
click at [449, 364] on td "Moonbeam" at bounding box center [384, 363] width 159 height 43
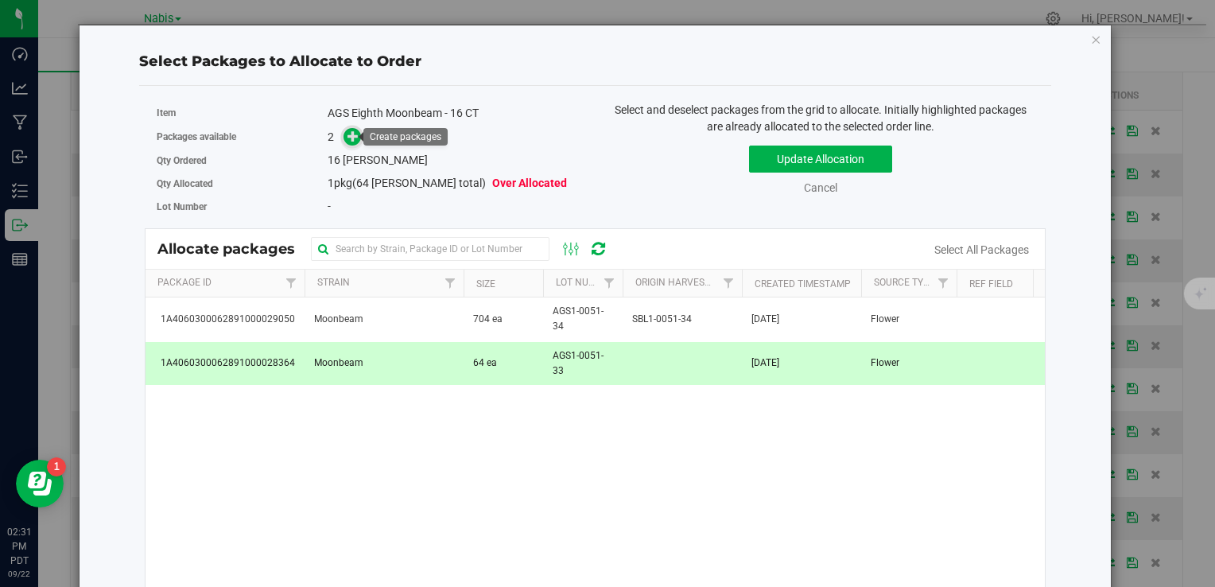
click at [353, 137] on icon at bounding box center [352, 135] width 11 height 11
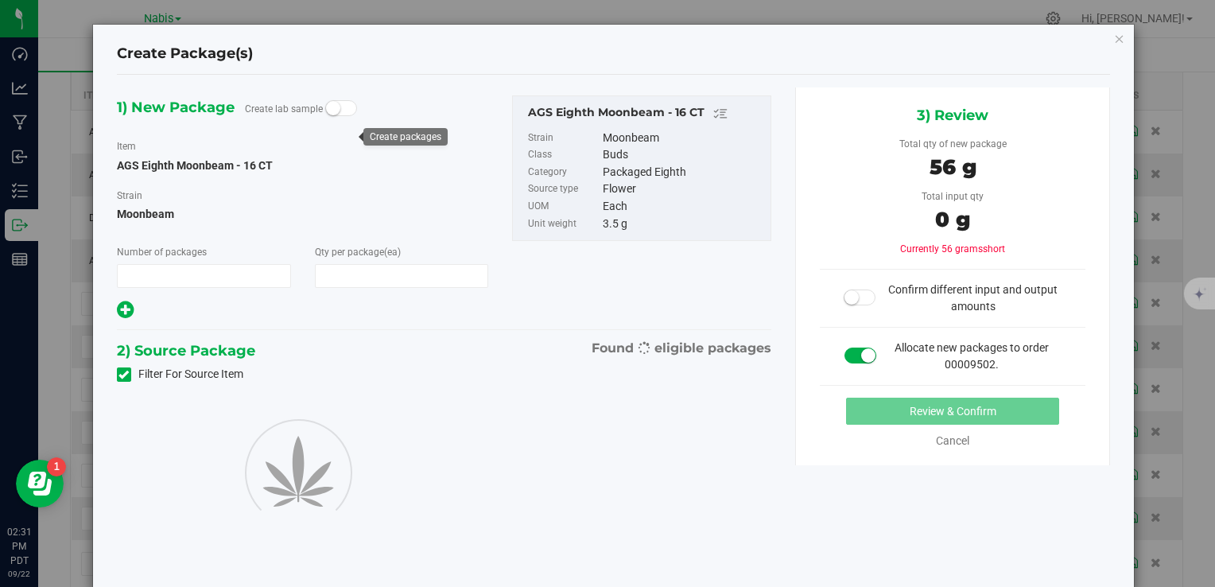
type input "1"
type input "16"
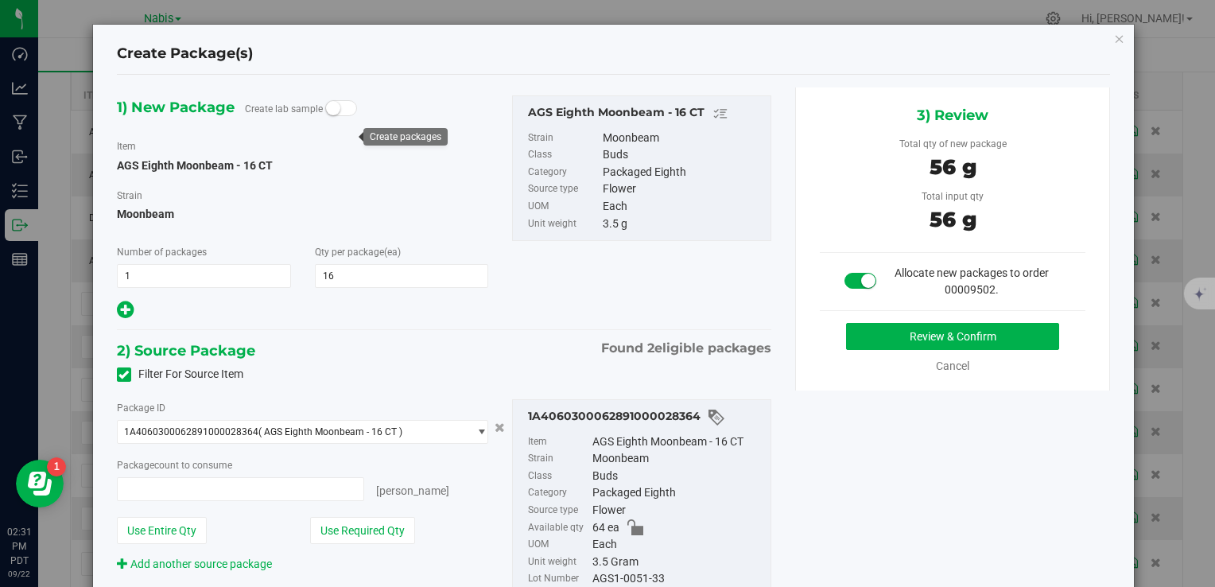
type input "16 ea"
click at [898, 328] on button "Review & Confirm" at bounding box center [952, 336] width 213 height 27
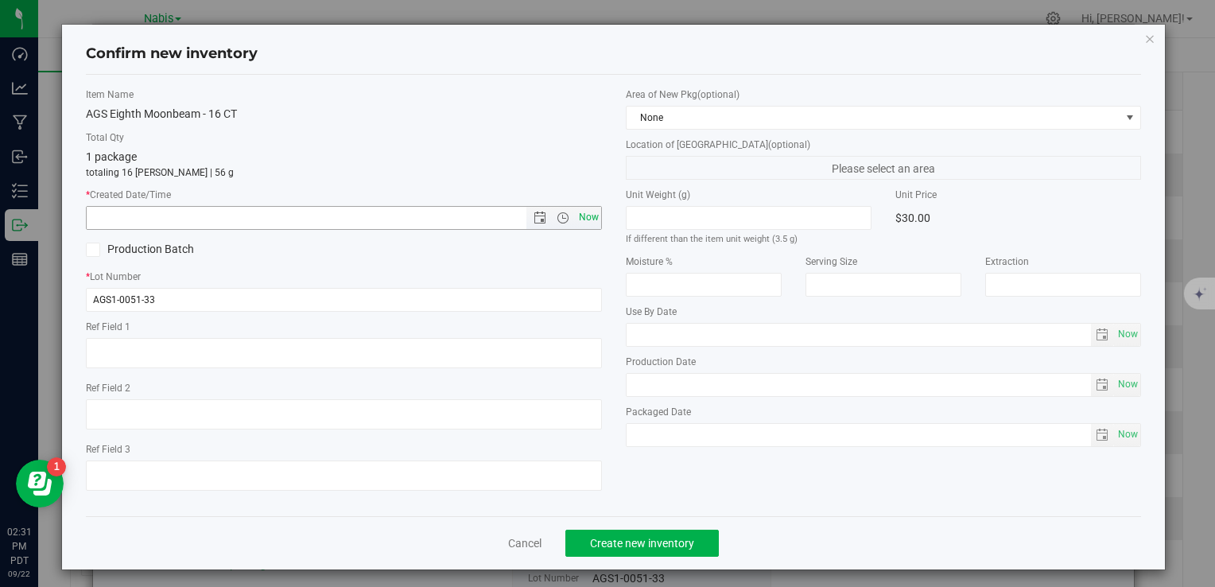
click at [588, 216] on span "Now" at bounding box center [588, 217] width 27 height 23
type input "[DATE] 2:31 PM"
click at [650, 540] on span "Create new inventory" at bounding box center [642, 543] width 104 height 13
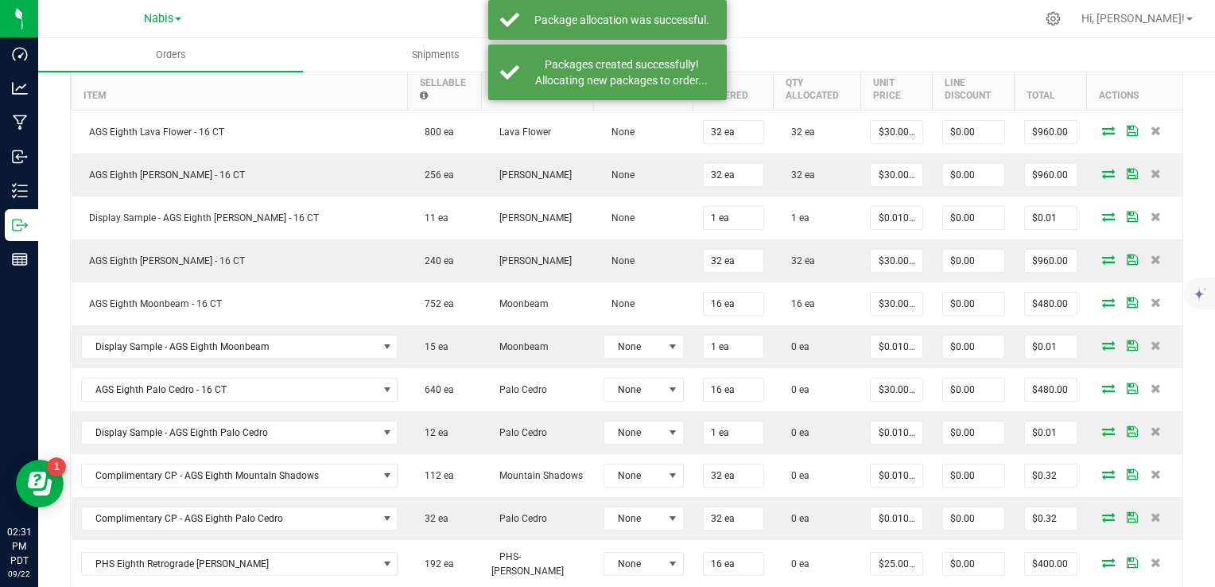
click at [1102, 343] on icon at bounding box center [1108, 345] width 13 height 10
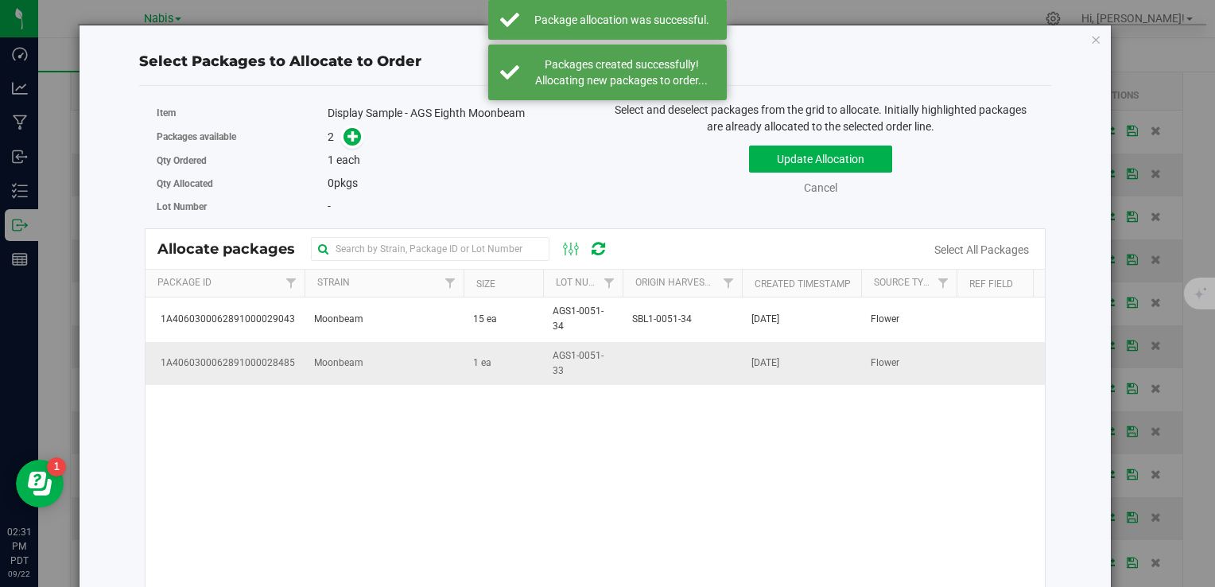
click at [472, 377] on td "1 ea" at bounding box center [504, 363] width 80 height 43
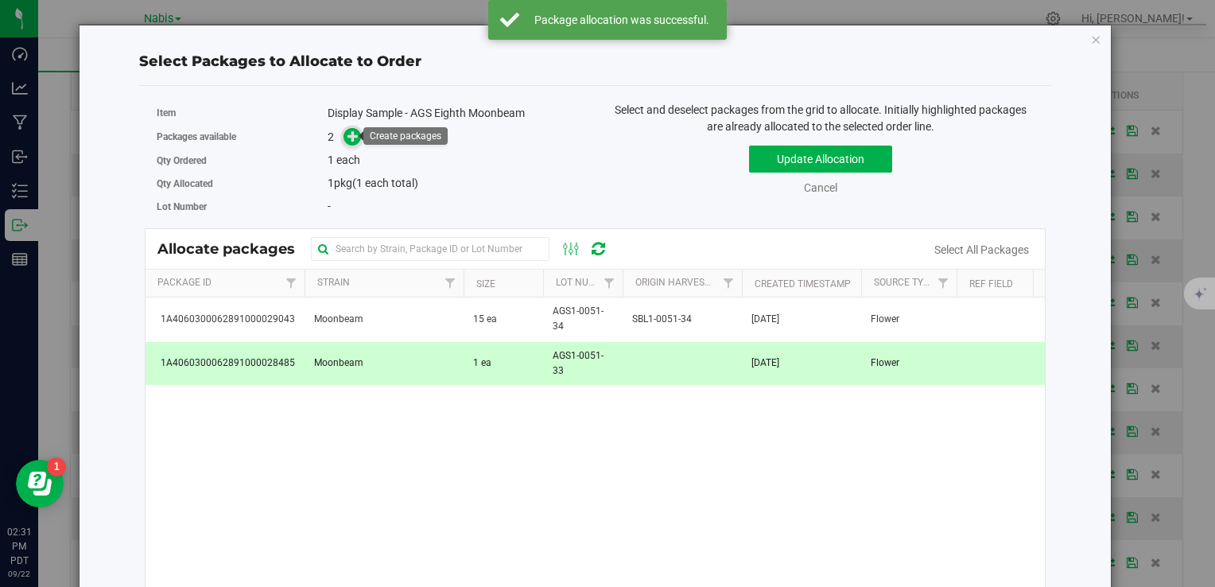
click at [348, 130] on icon at bounding box center [352, 135] width 11 height 11
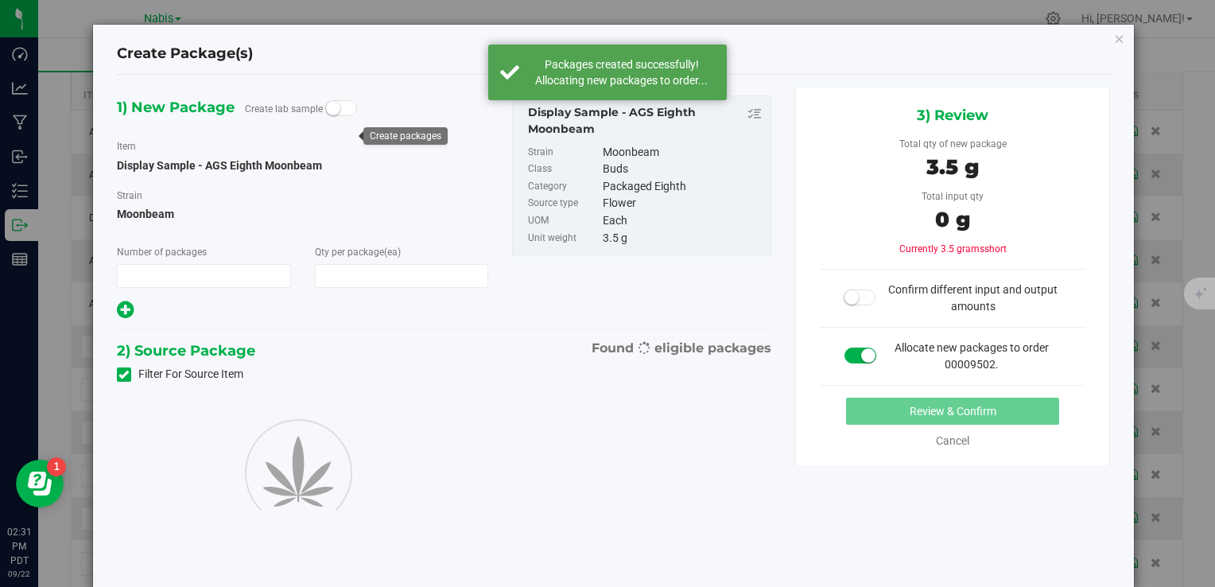
type input "1"
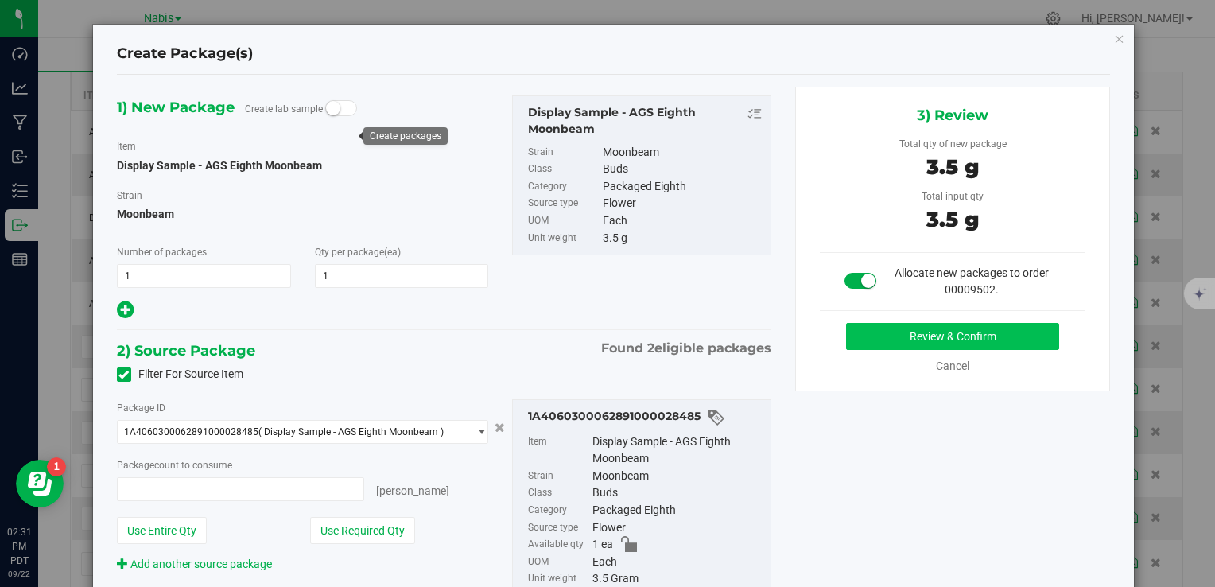
type input "1 ea"
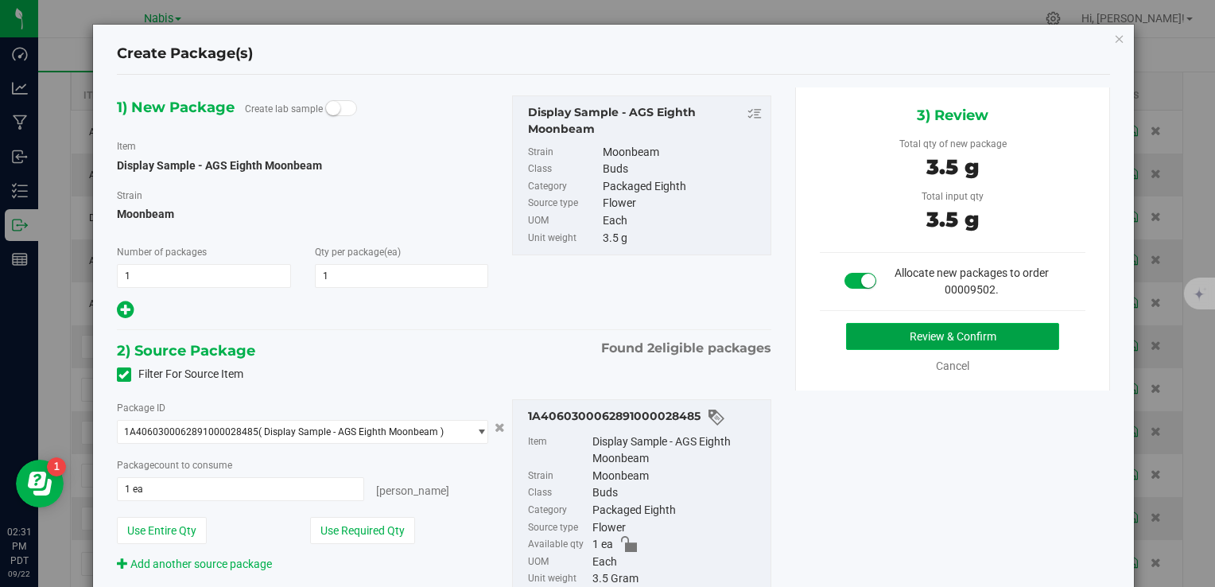
click at [863, 329] on button "Review & Confirm" at bounding box center [952, 336] width 213 height 27
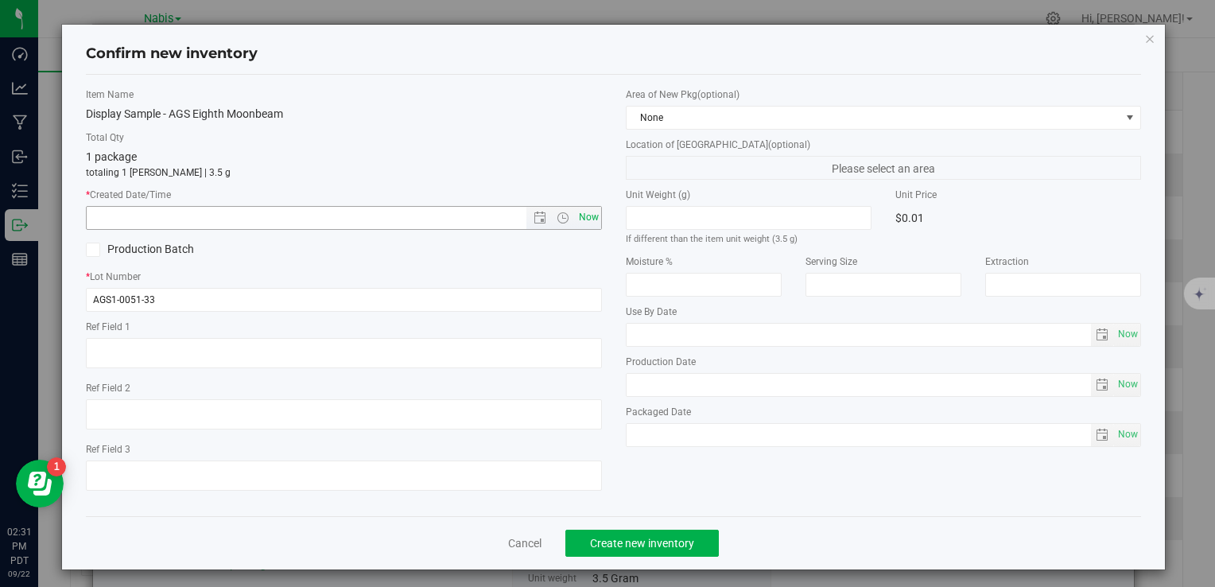
click at [594, 208] on span "Now" at bounding box center [588, 217] width 27 height 23
type input "[DATE] 2:31 PM"
click at [590, 209] on span "Now" at bounding box center [588, 217] width 27 height 23
click at [656, 541] on span "Create new inventory" at bounding box center [642, 543] width 104 height 13
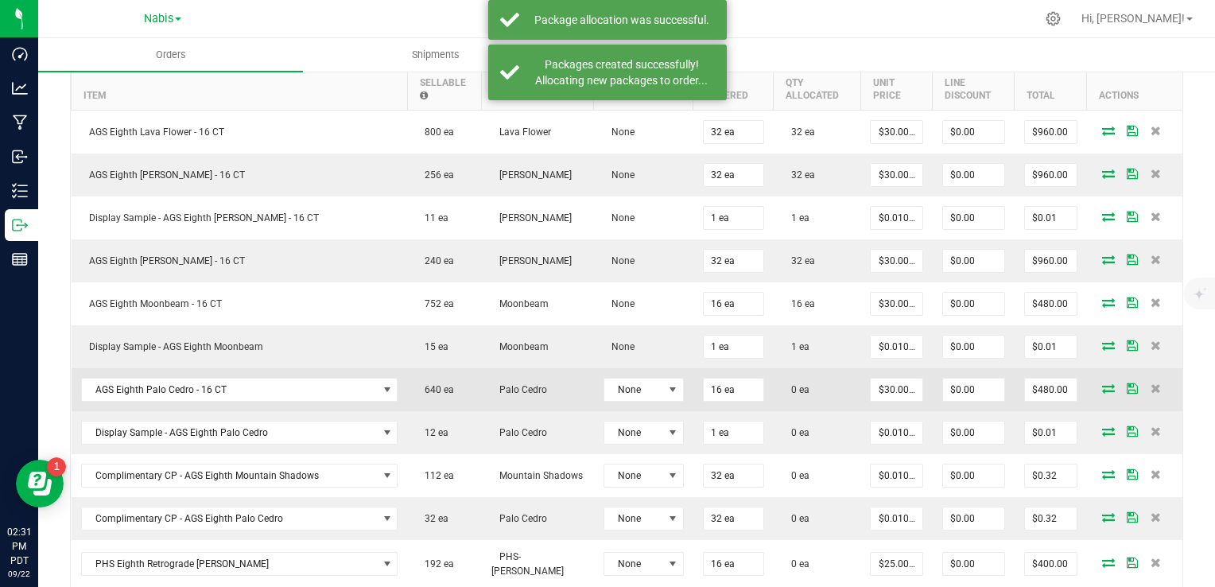
click at [1102, 383] on icon at bounding box center [1108, 388] width 13 height 10
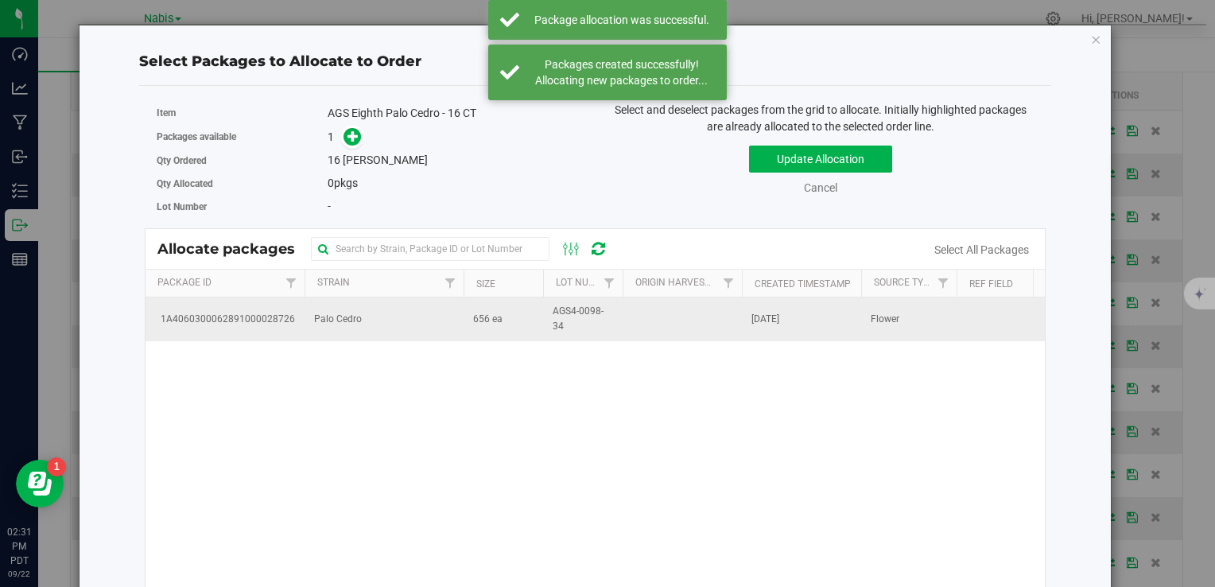
click at [500, 325] on td "656 ea" at bounding box center [504, 318] width 80 height 43
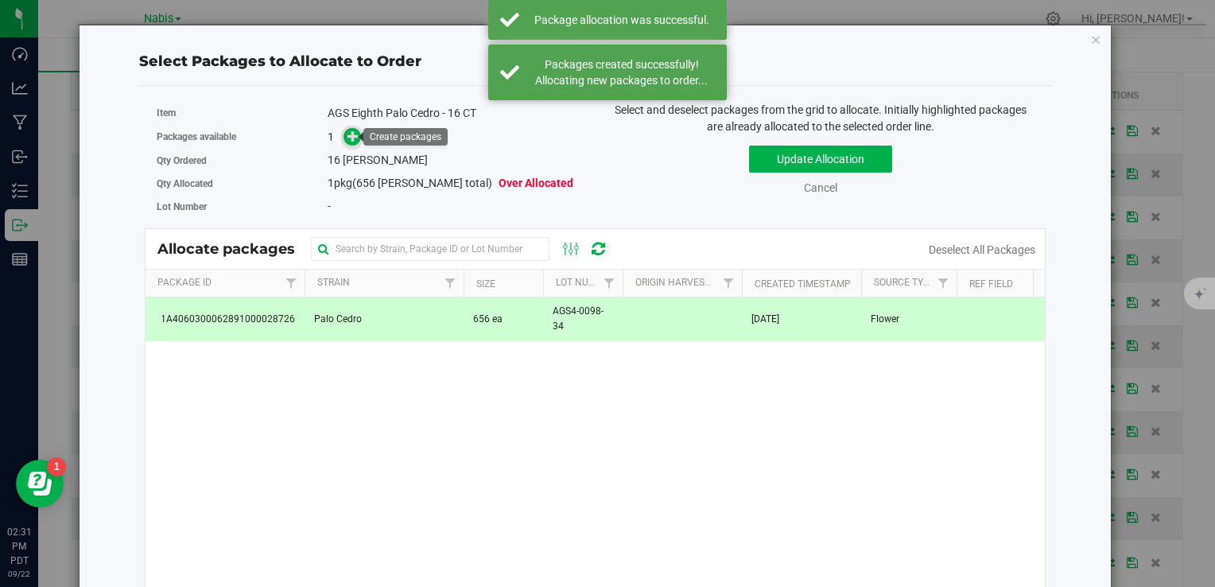
click at [347, 135] on icon at bounding box center [352, 135] width 11 height 11
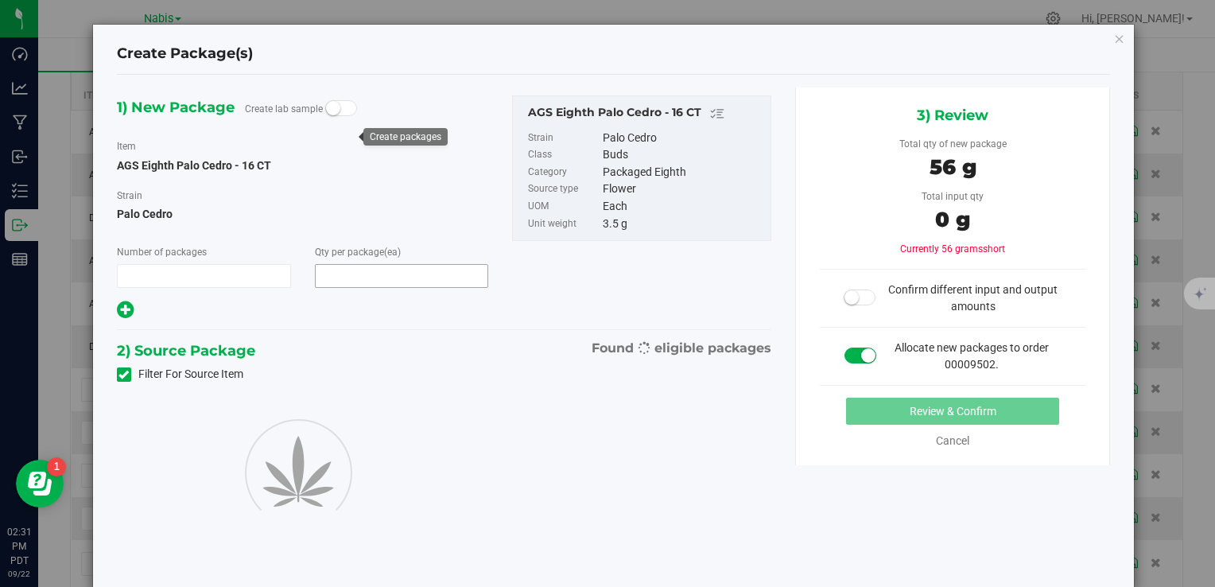
type input "1"
type input "16"
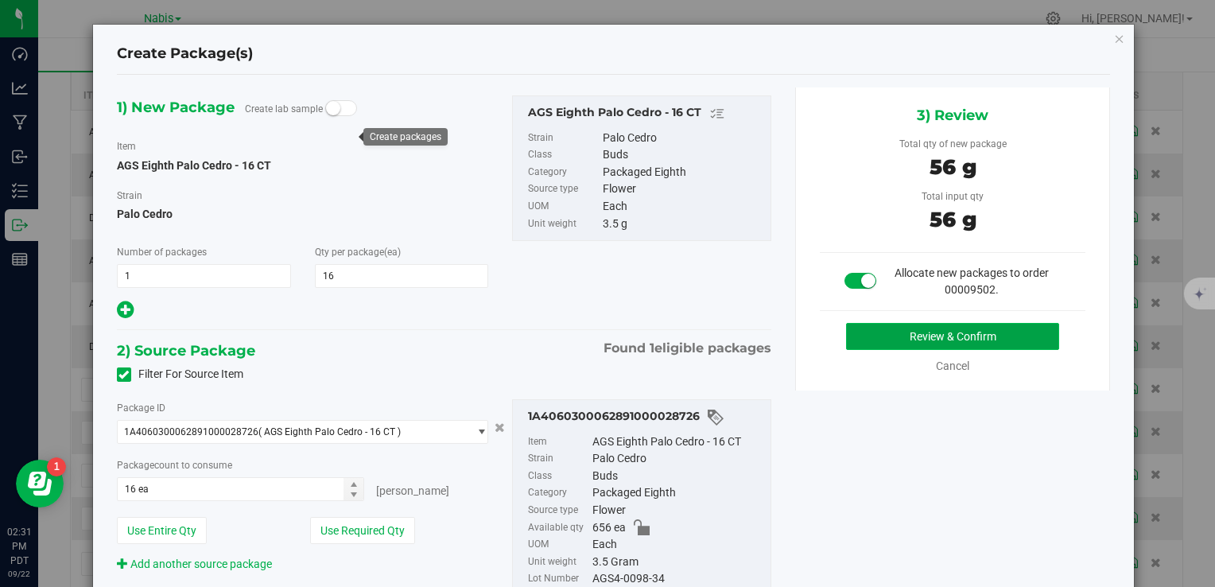
click at [878, 326] on button "Review & Confirm" at bounding box center [952, 336] width 213 height 27
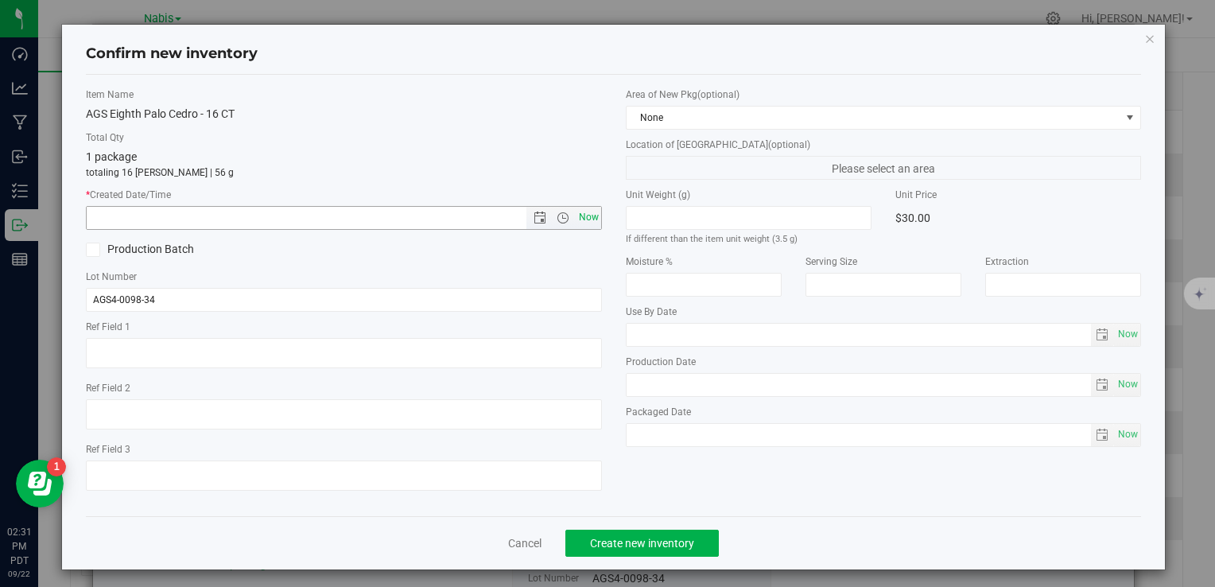
click at [575, 215] on span "Now" at bounding box center [588, 217] width 27 height 23
type input "[DATE] 2:31 PM"
click at [643, 541] on span "Create new inventory" at bounding box center [642, 543] width 104 height 13
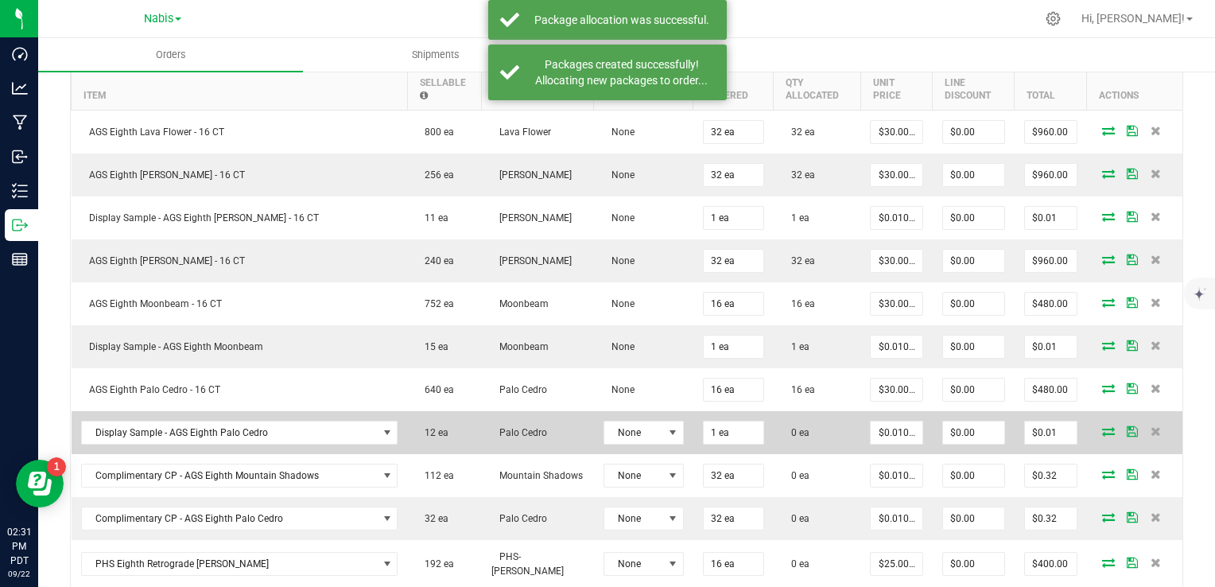
click at [1102, 426] on icon at bounding box center [1108, 431] width 13 height 10
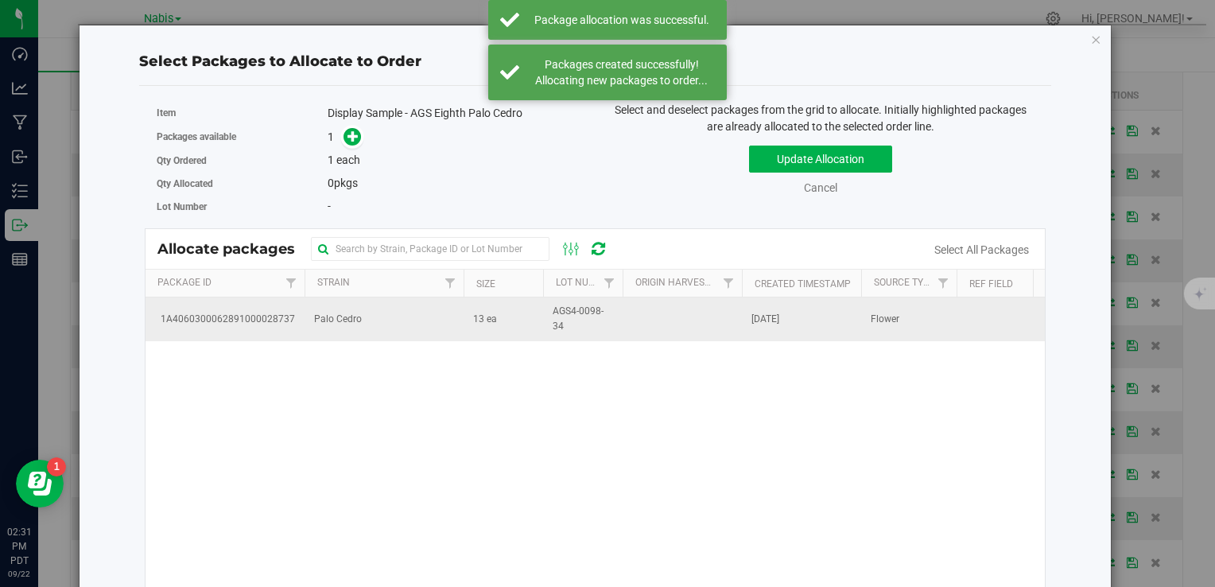
click at [346, 322] on span "Palo Cedro" at bounding box center [338, 319] width 48 height 15
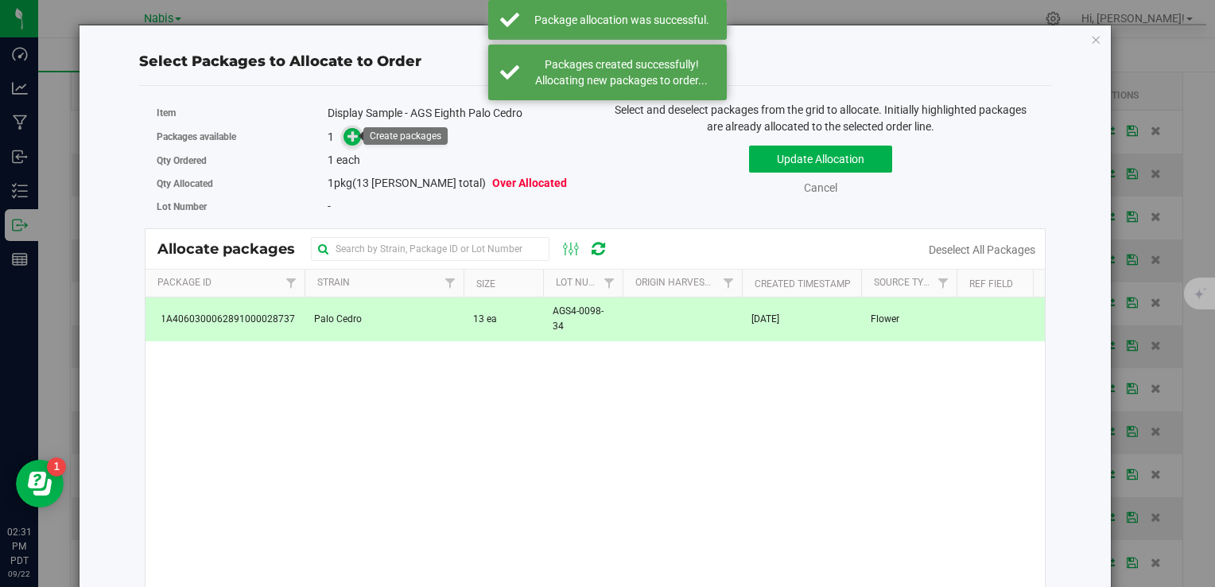
click at [353, 128] on span at bounding box center [352, 137] width 18 height 18
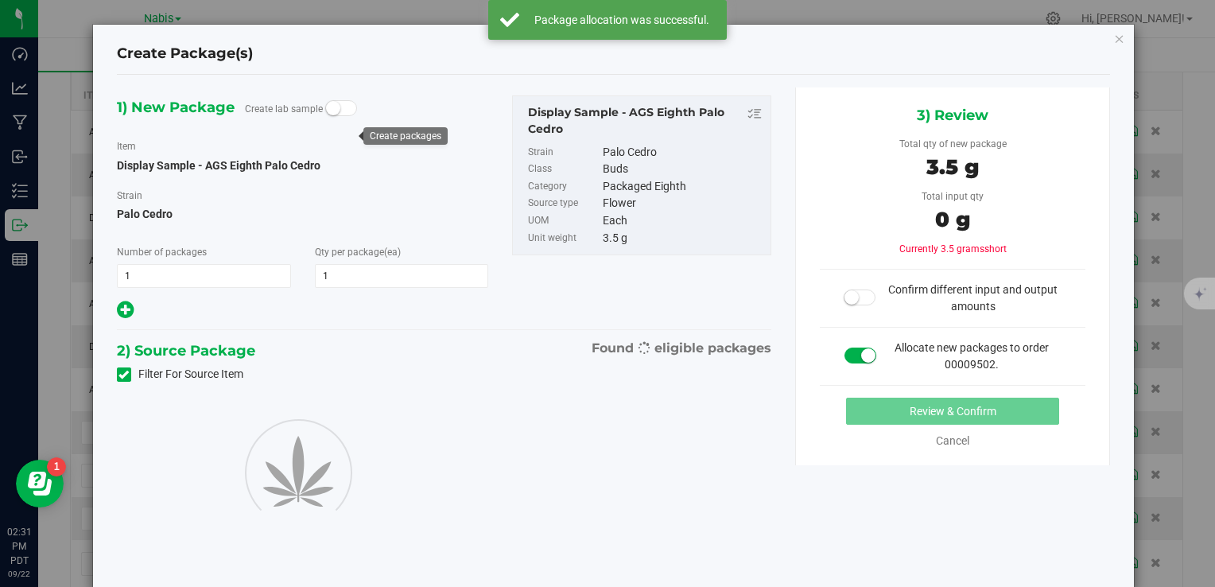
type input "1"
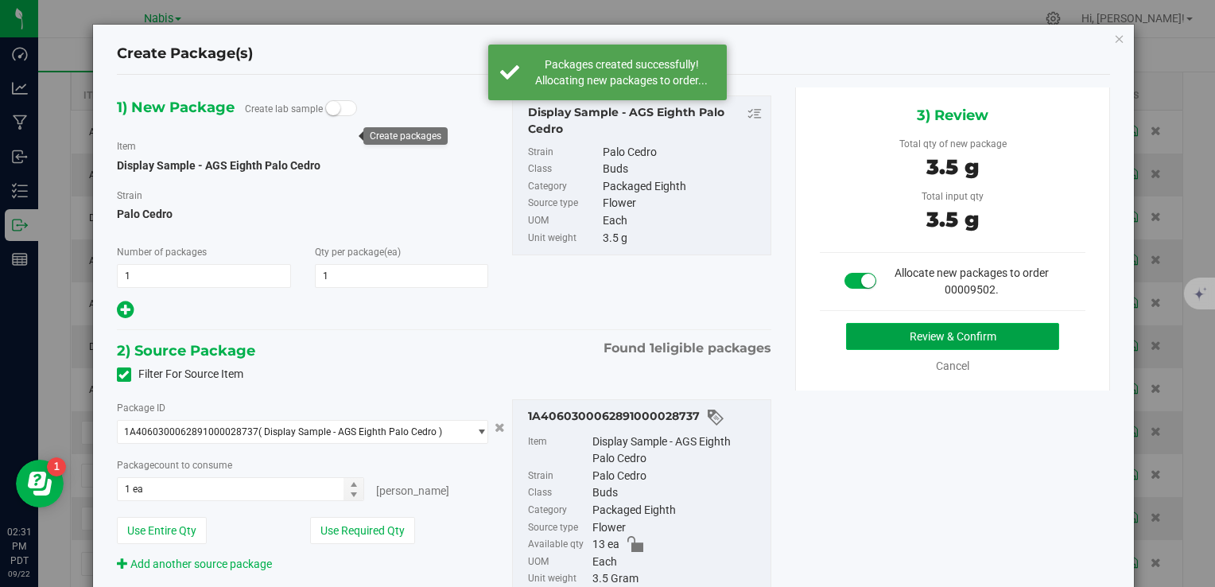
click at [910, 338] on button "Review & Confirm" at bounding box center [952, 336] width 213 height 27
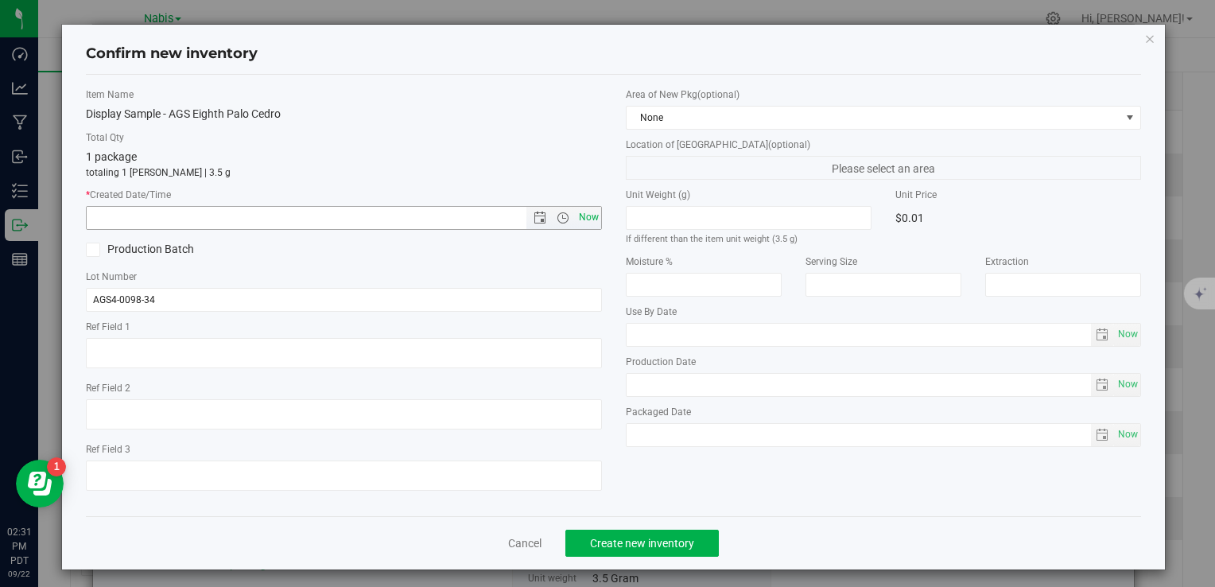
click at [586, 215] on span "Now" at bounding box center [588, 217] width 27 height 23
type input "[DATE] 2:31 PM"
click at [628, 553] on button "Create new inventory" at bounding box center [641, 543] width 153 height 27
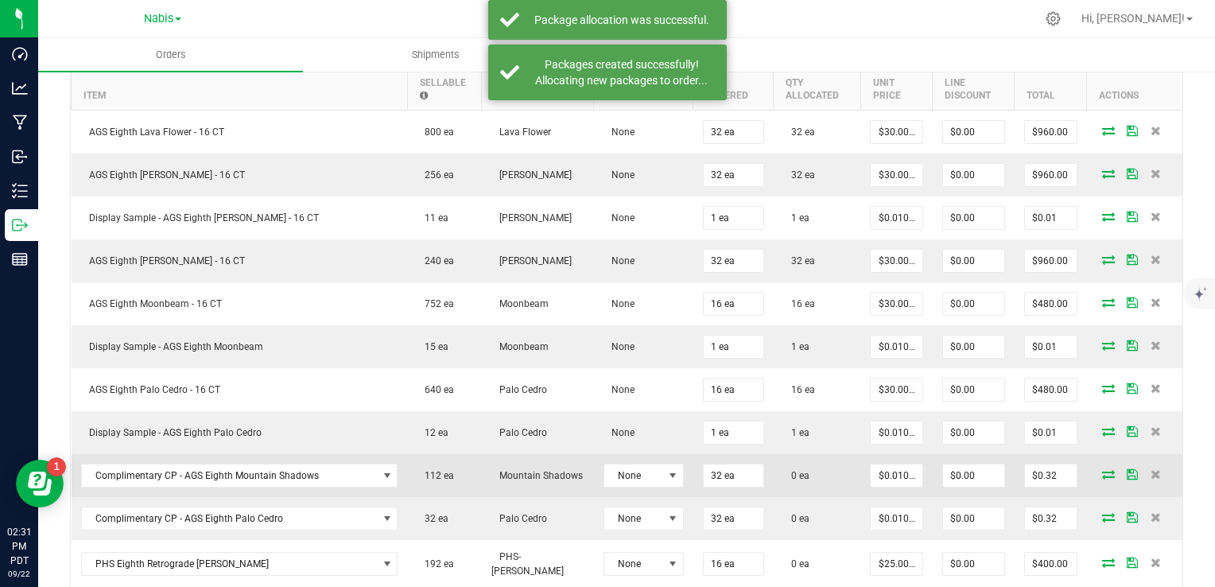
click at [1102, 469] on icon at bounding box center [1108, 474] width 13 height 10
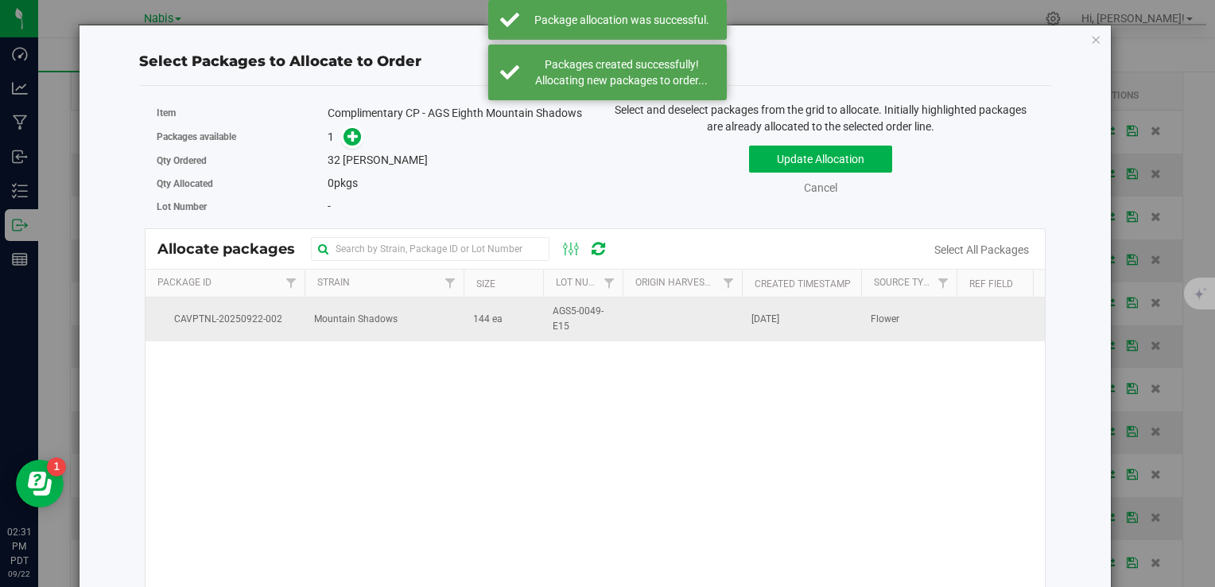
click at [415, 328] on td "Mountain Shadows" at bounding box center [384, 318] width 159 height 43
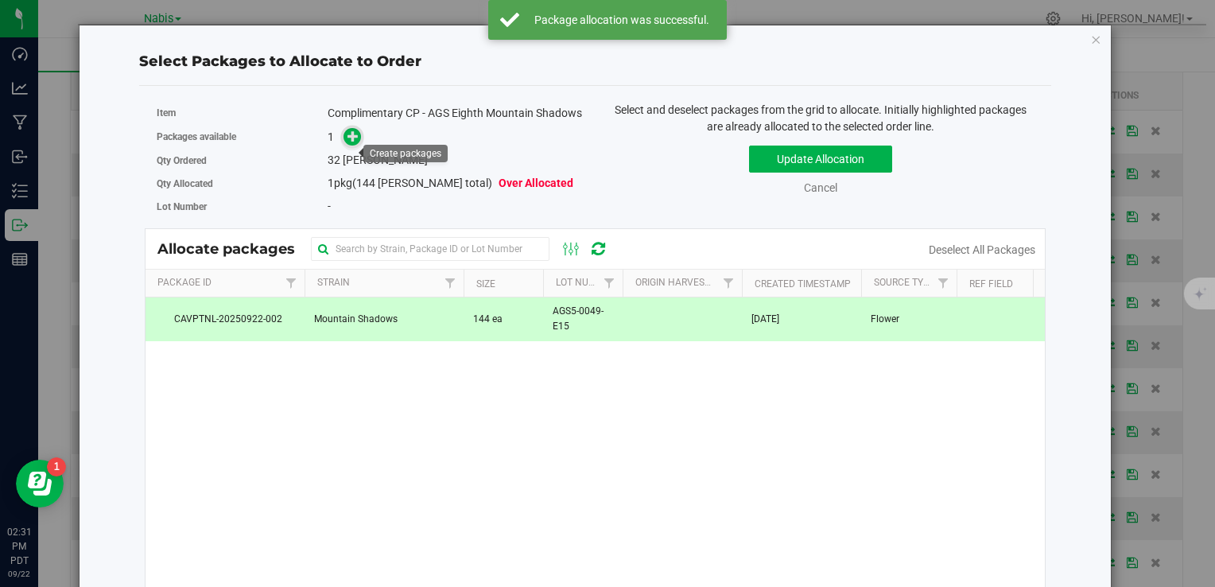
click at [347, 142] on icon at bounding box center [352, 135] width 11 height 11
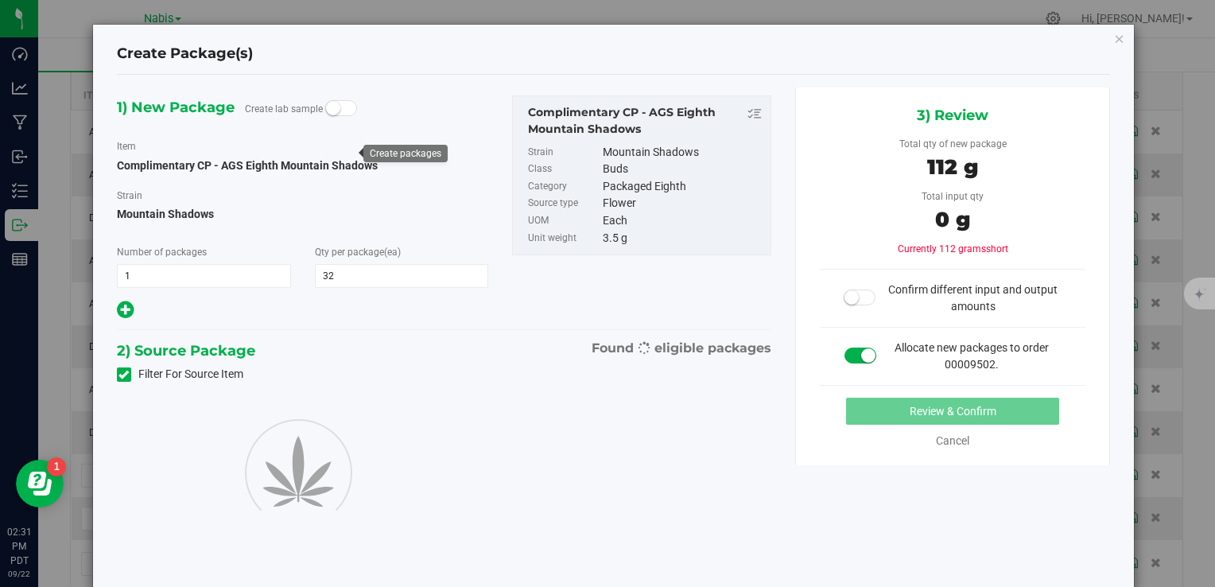
type input "32"
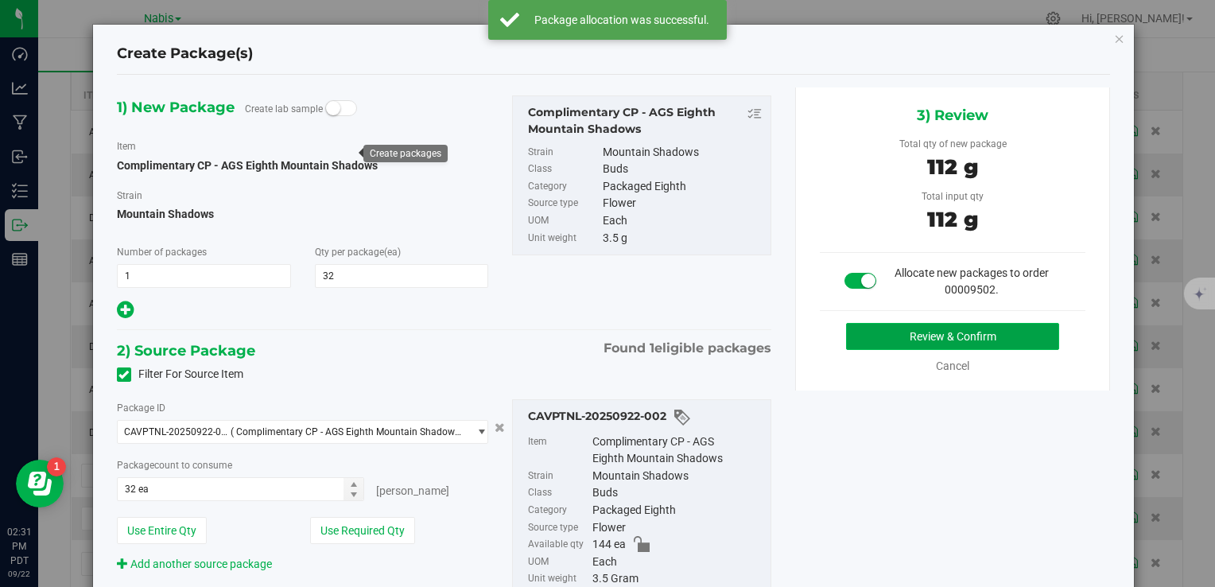
click at [867, 324] on button "Review & Confirm" at bounding box center [952, 336] width 213 height 27
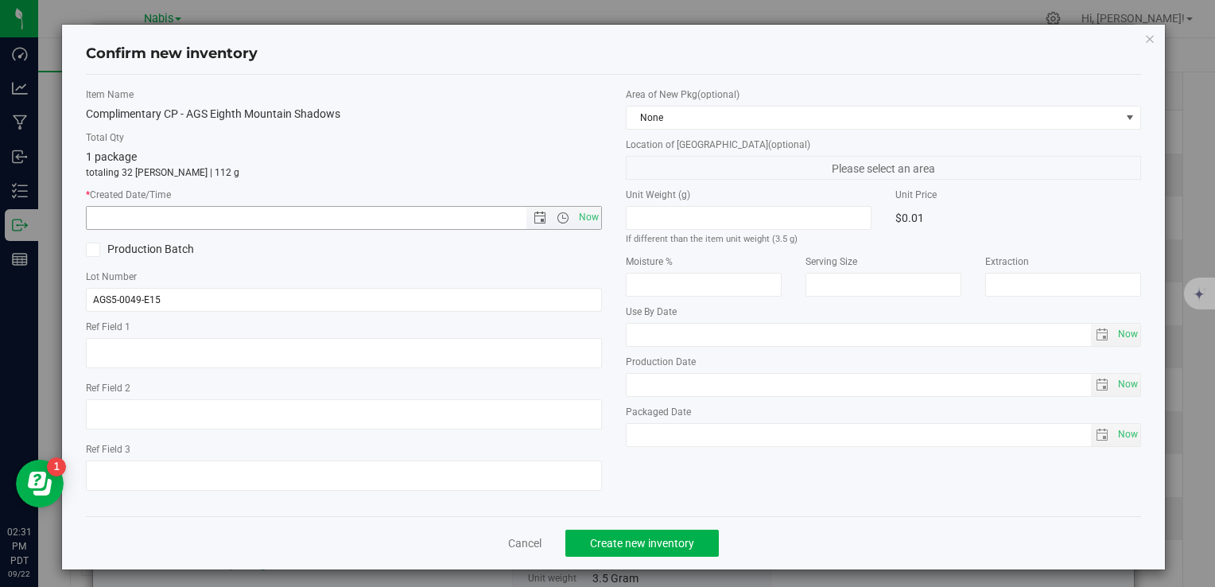
click at [575, 210] on span "Now" at bounding box center [588, 217] width 27 height 23
type input "[DATE] 2:31 PM"
click at [627, 539] on span "Create new inventory" at bounding box center [642, 543] width 104 height 13
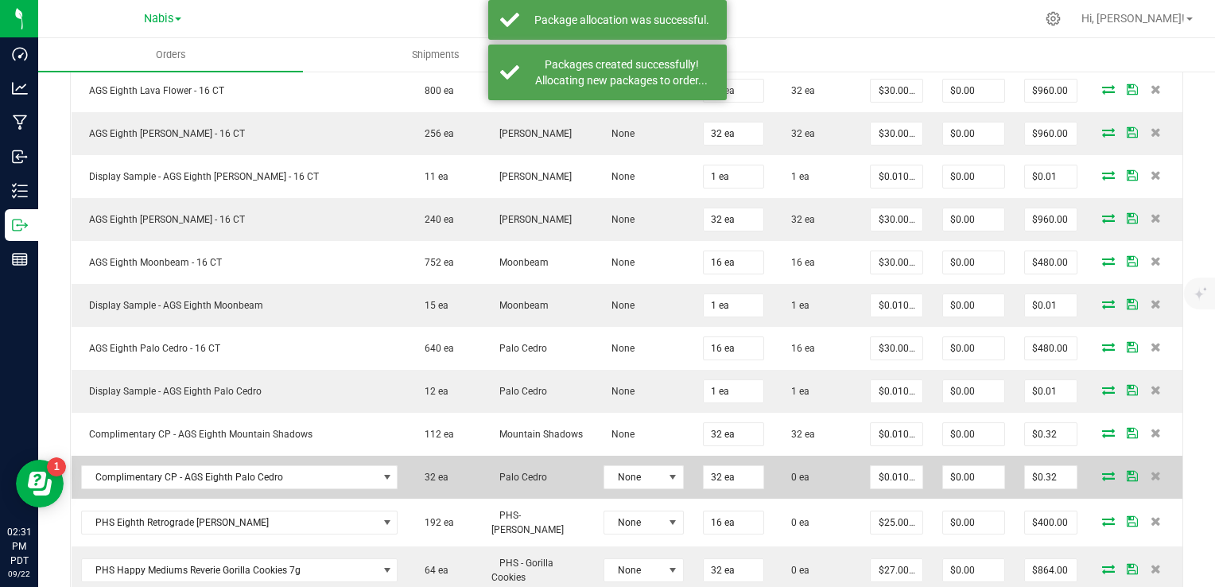
scroll to position [541, 0]
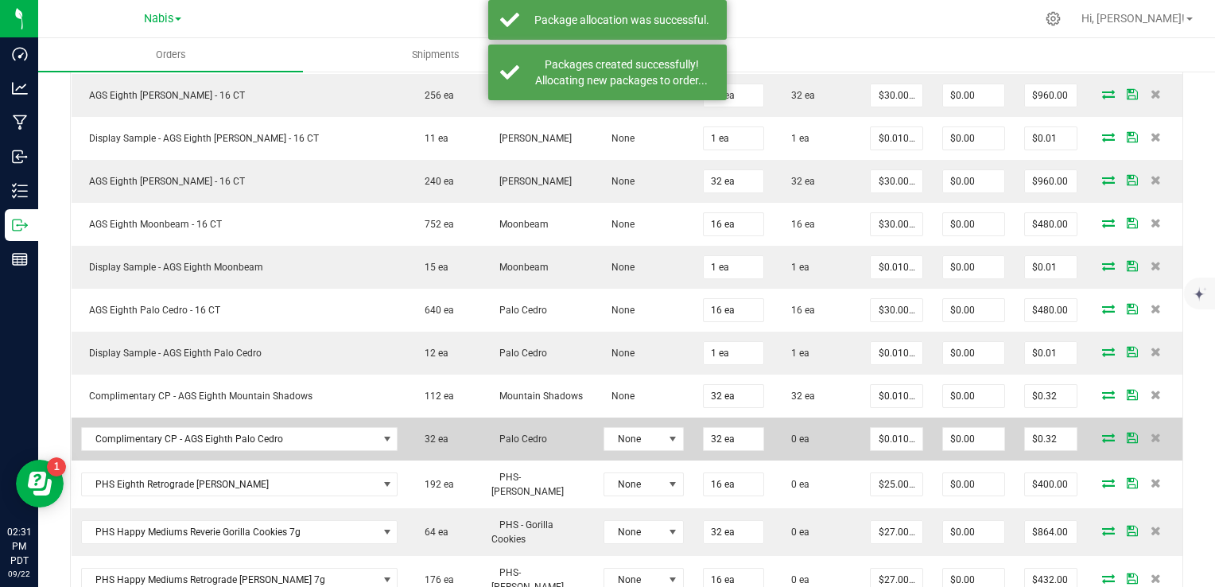
click at [1102, 433] on icon at bounding box center [1108, 438] width 13 height 10
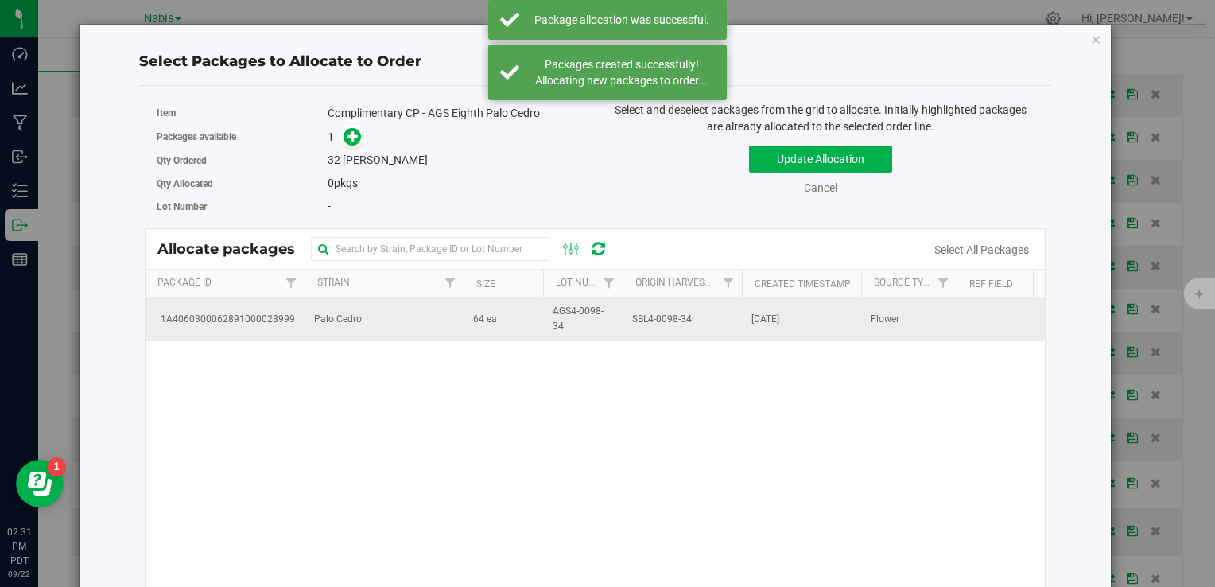
click at [407, 332] on td "Palo Cedro" at bounding box center [384, 318] width 159 height 43
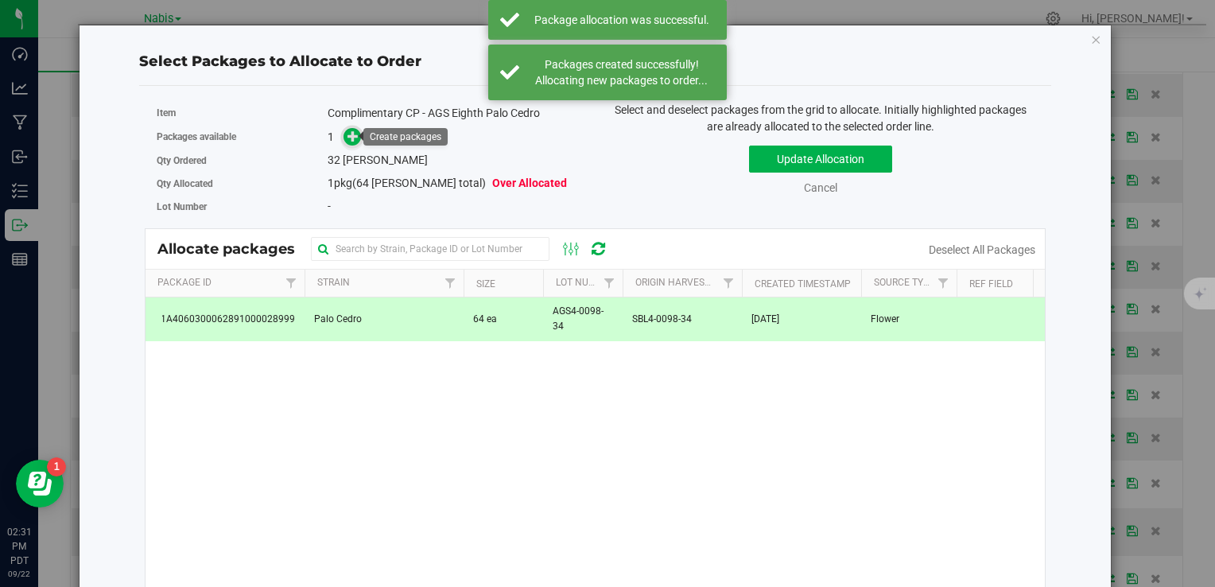
click at [347, 141] on icon at bounding box center [352, 135] width 11 height 11
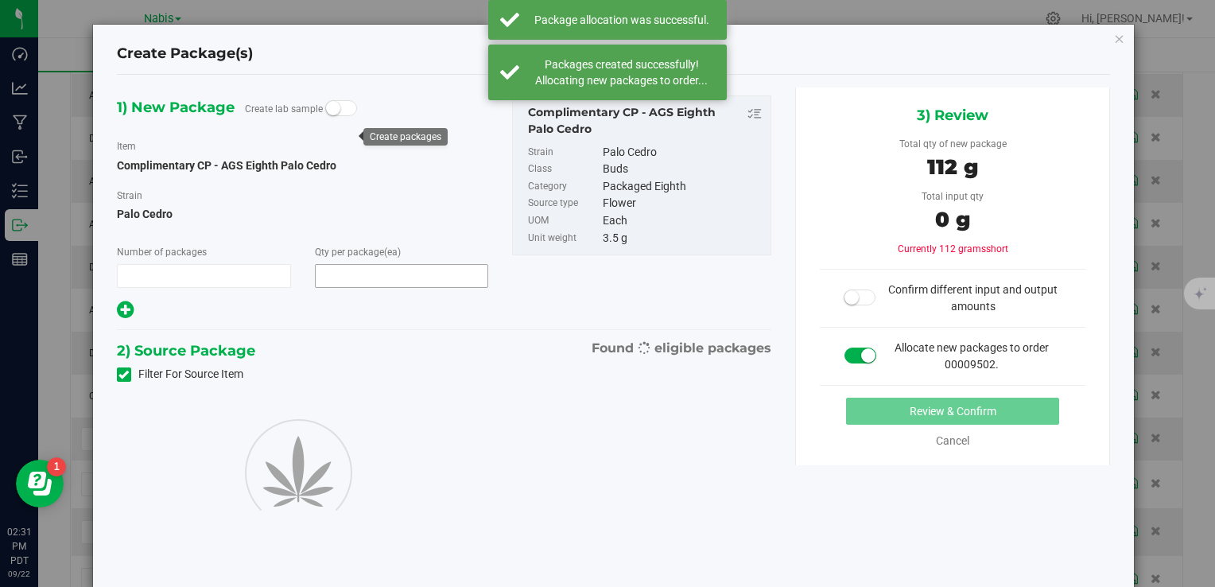
type input "1"
type input "32"
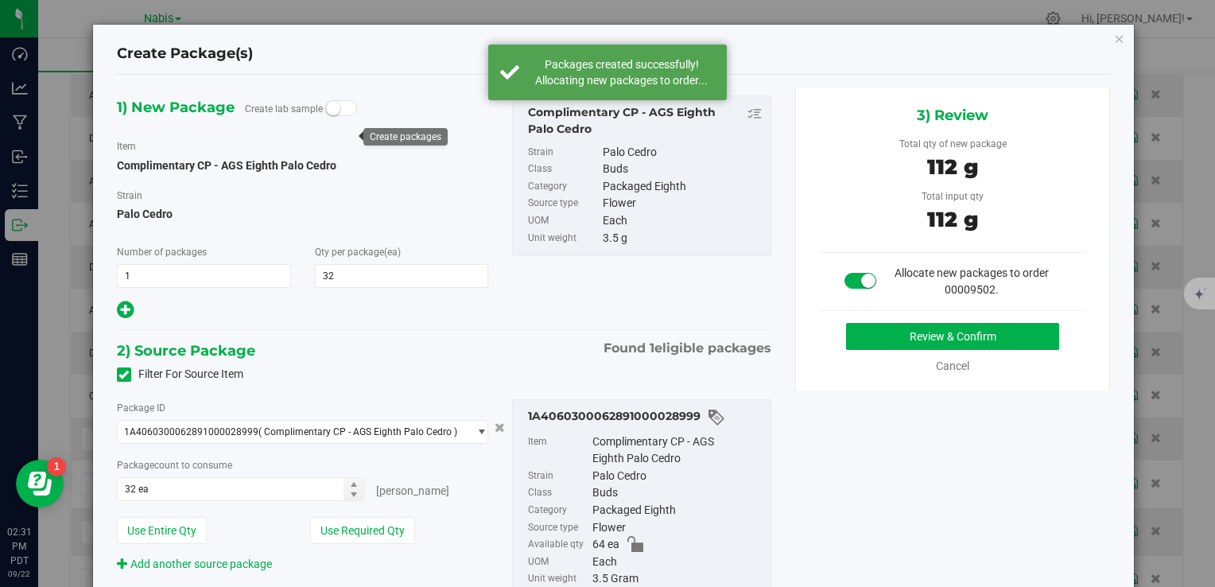
click at [902, 319] on div "3) Review Total qty of new package 112 g Total input qty 112 g Allocate new pac…" at bounding box center [953, 238] width 316 height 303
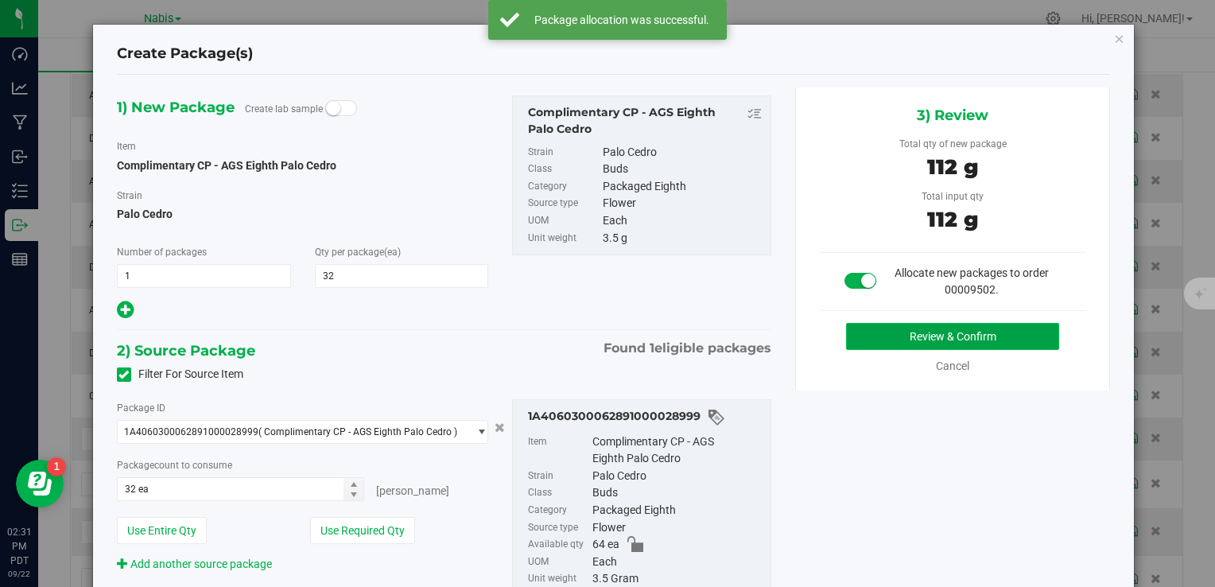
click at [900, 328] on button "Review & Confirm" at bounding box center [952, 336] width 213 height 27
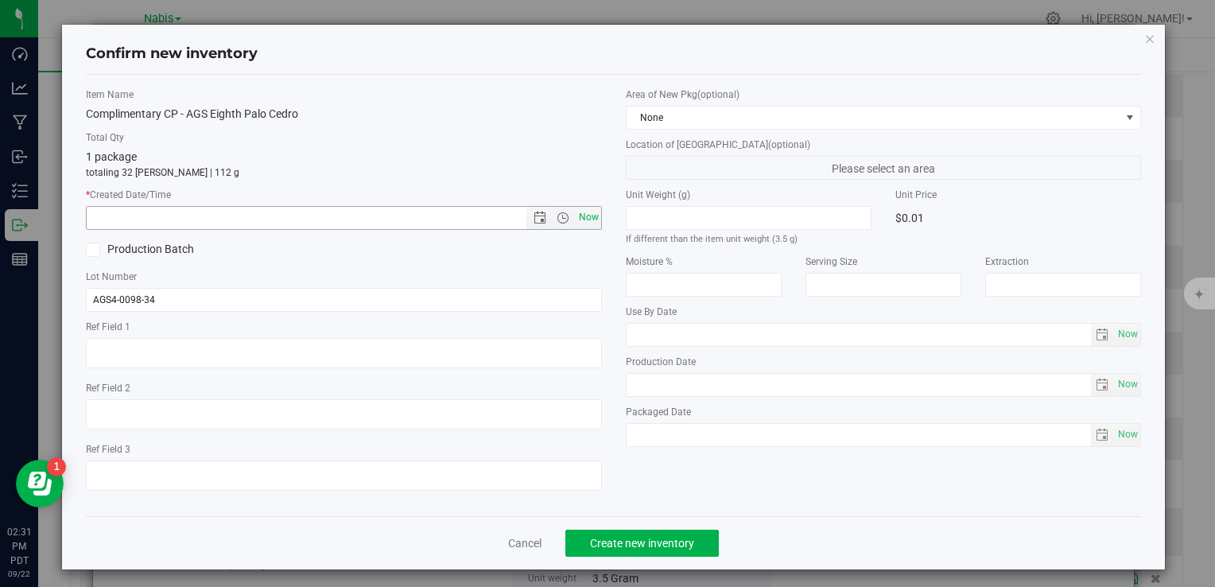
click at [582, 215] on span "Now" at bounding box center [588, 217] width 27 height 23
type input "[DATE] 2:31 PM"
click at [651, 545] on span "Create new inventory" at bounding box center [642, 543] width 104 height 13
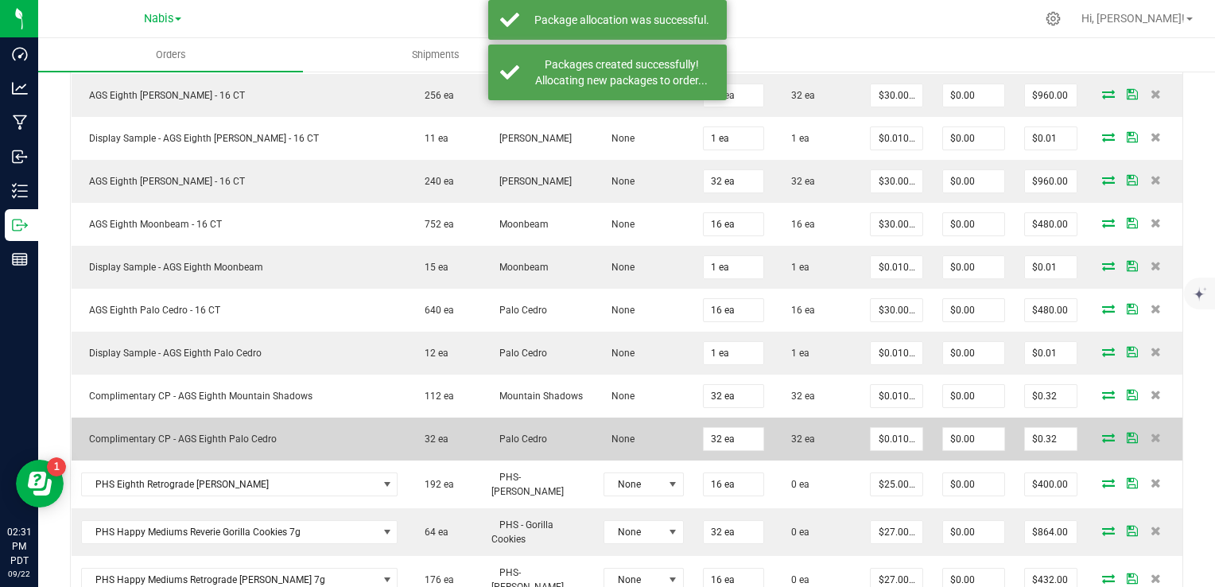
scroll to position [620, 0]
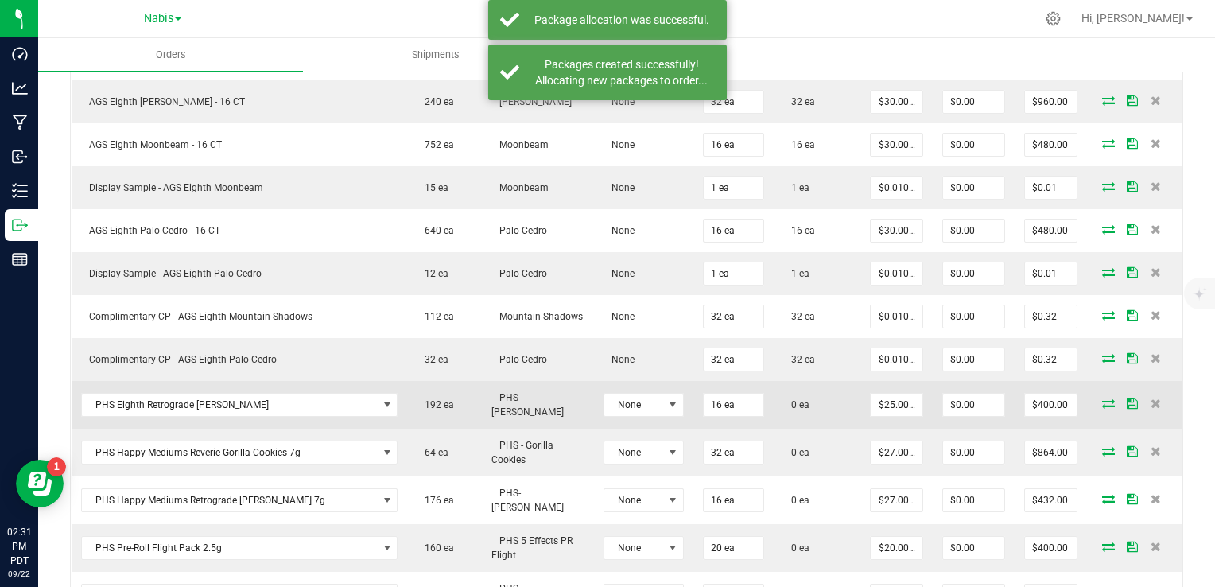
click at [1102, 398] on icon at bounding box center [1108, 403] width 13 height 10
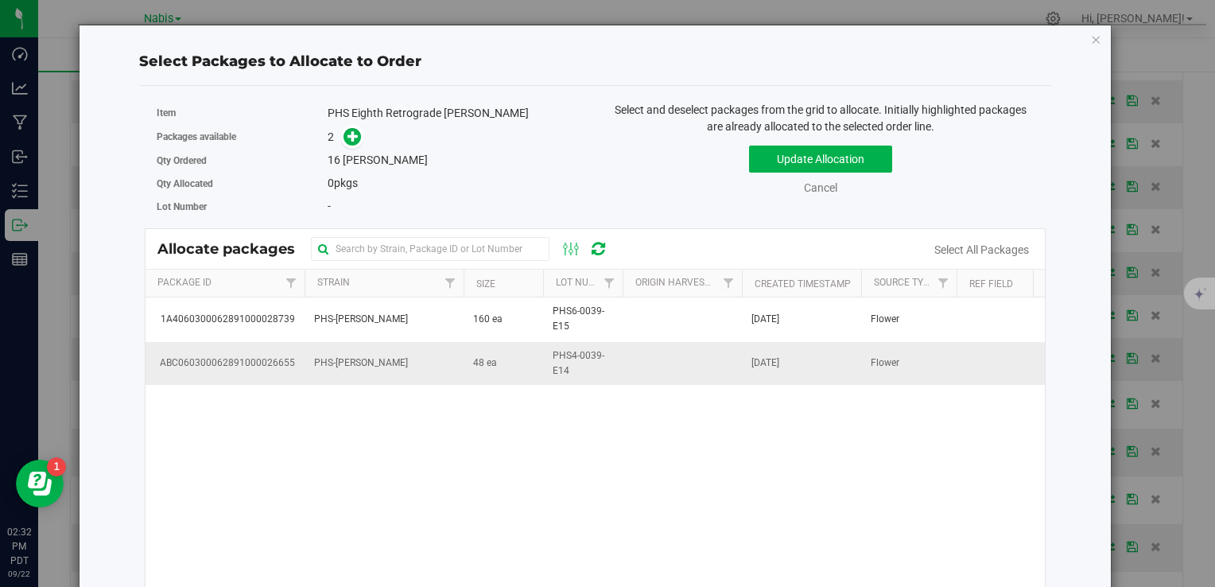
click at [448, 378] on td "PHS-[PERSON_NAME]" at bounding box center [384, 363] width 159 height 43
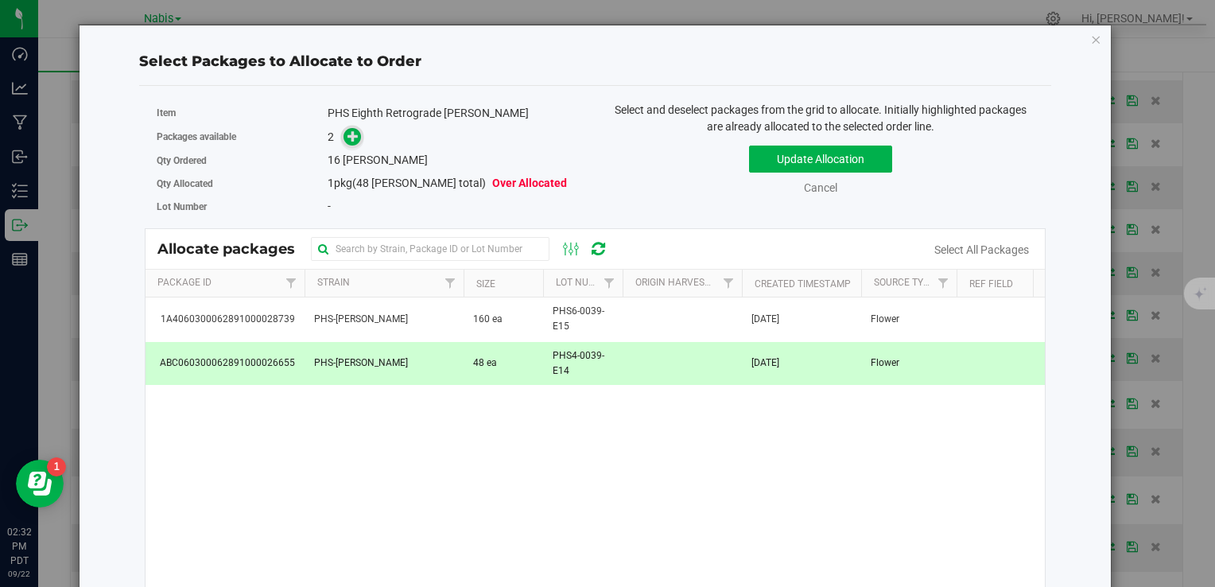
click at [347, 142] on icon at bounding box center [352, 135] width 11 height 11
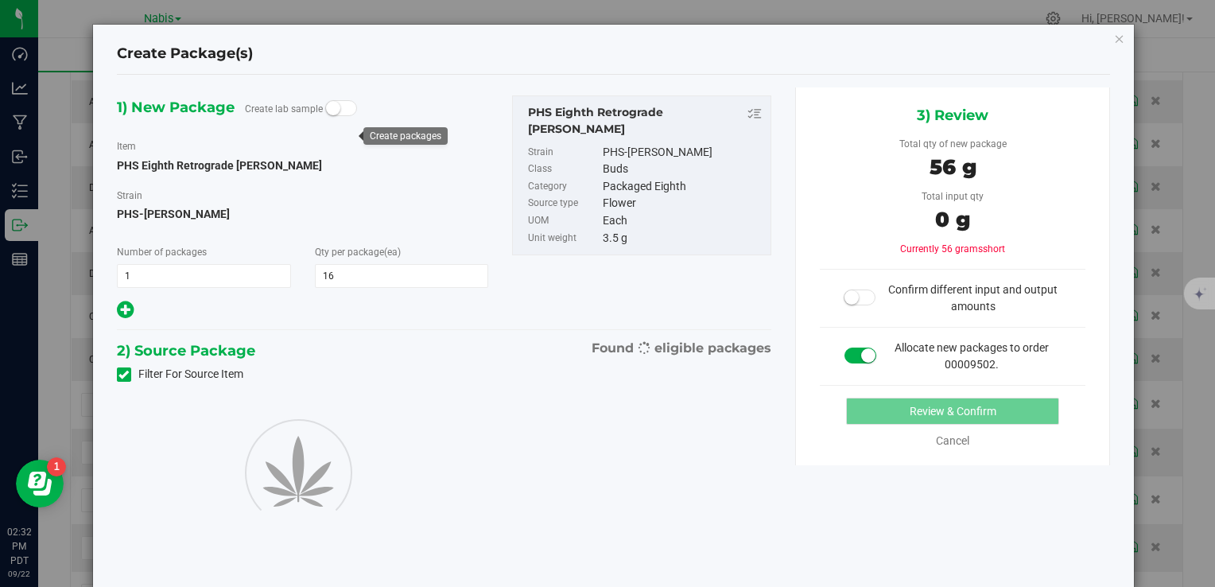
type input "16"
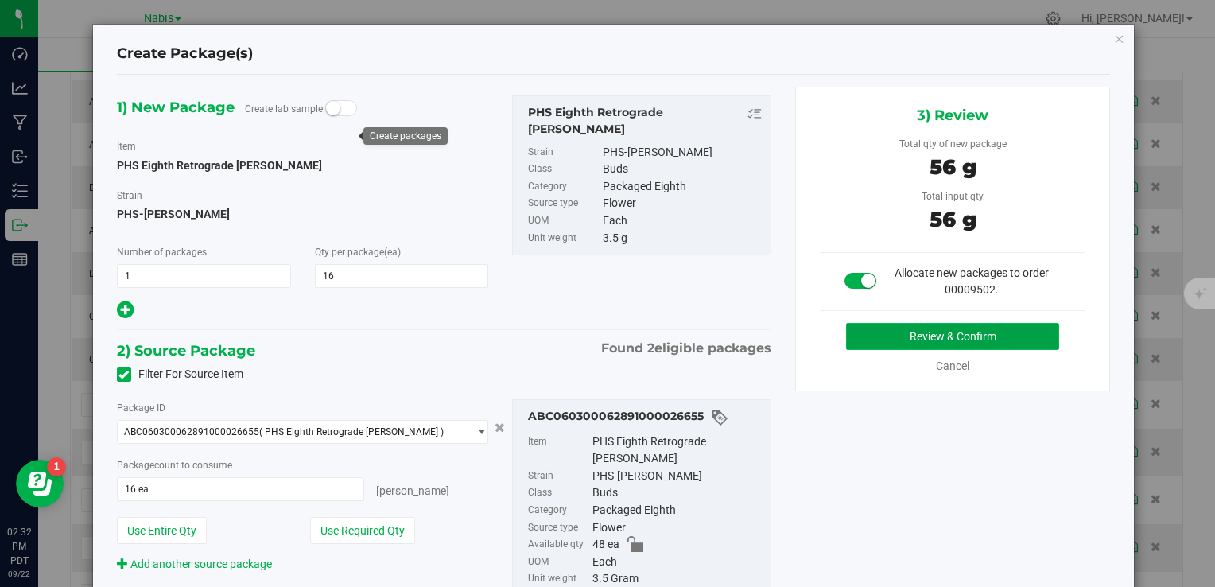
click at [945, 328] on button "Review & Confirm" at bounding box center [952, 336] width 213 height 27
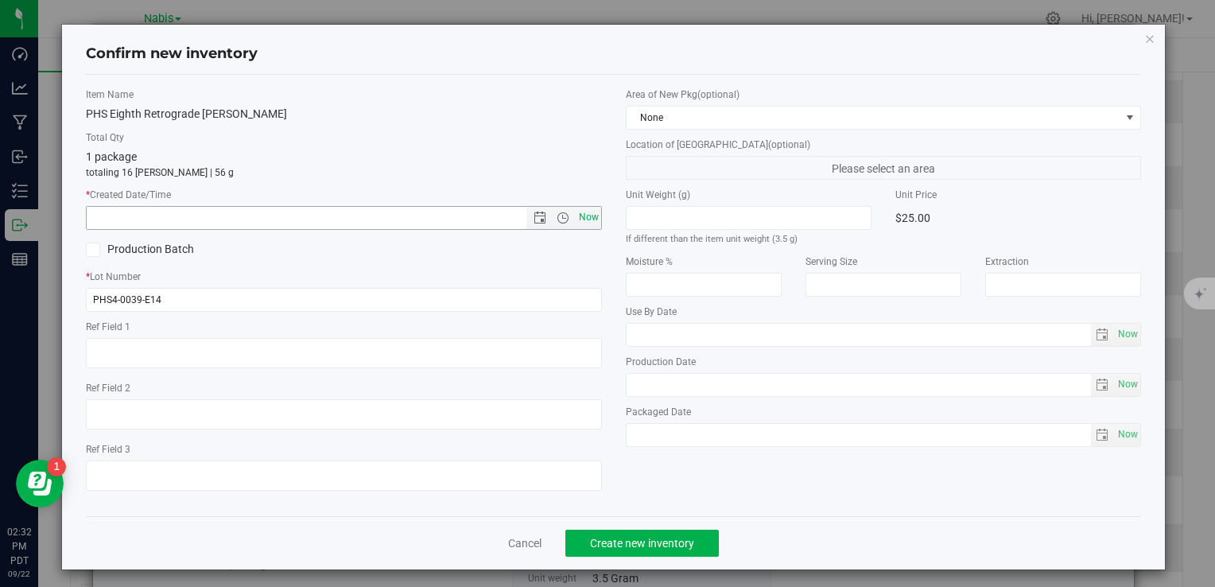
click at [586, 219] on span "Now" at bounding box center [588, 217] width 27 height 23
type input "[DATE] 2:32 PM"
click at [661, 537] on span "Create new inventory" at bounding box center [642, 543] width 104 height 13
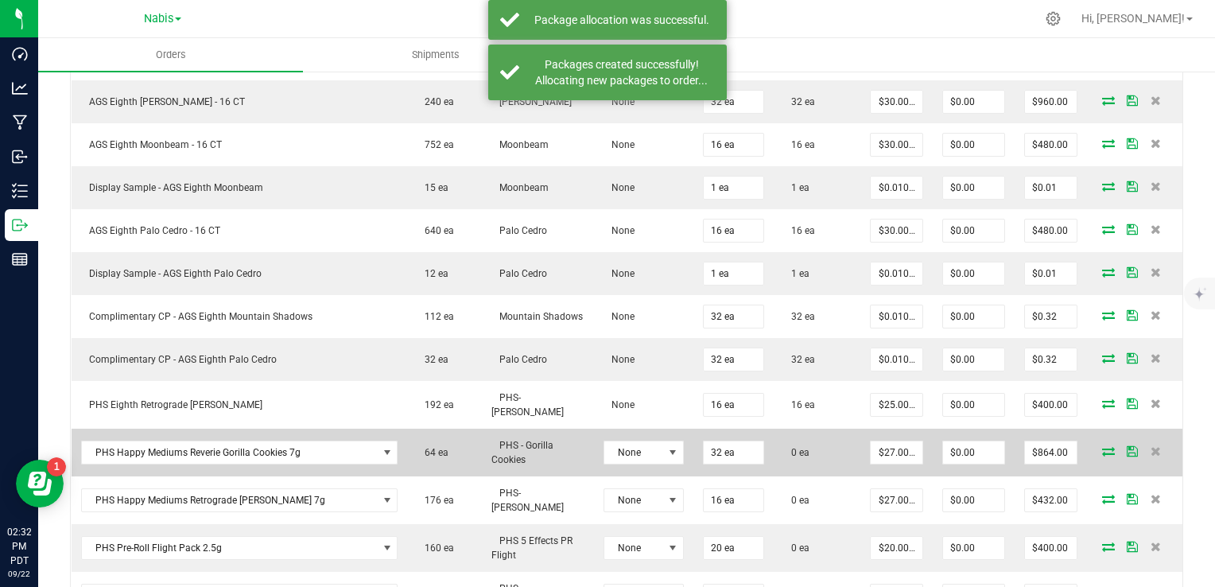
click at [1102, 446] on icon at bounding box center [1108, 451] width 13 height 10
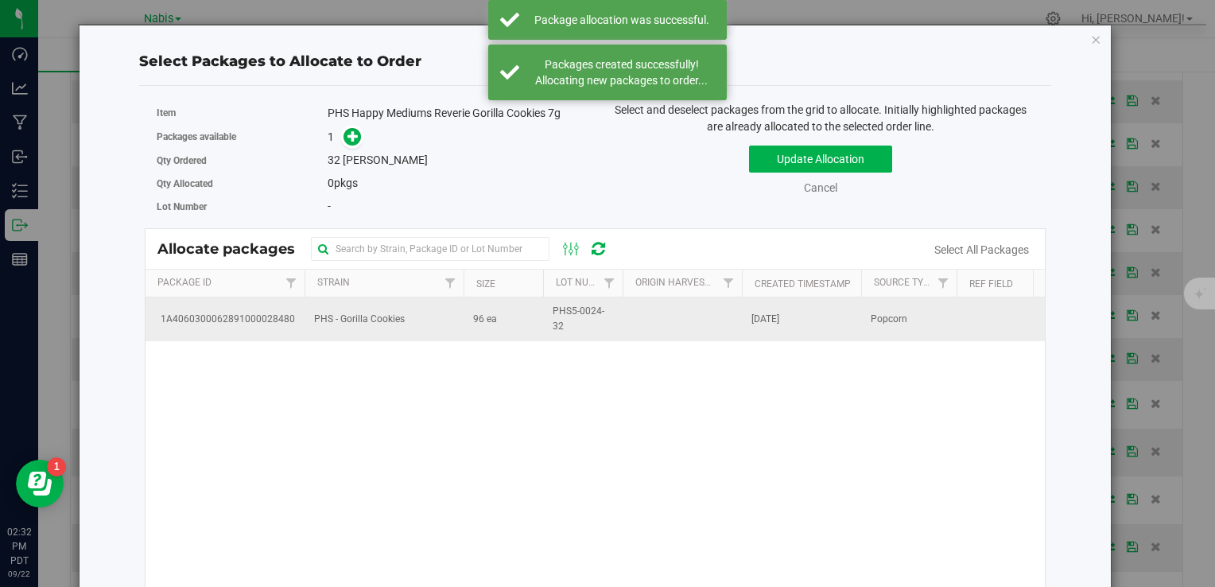
click at [466, 320] on td "96 ea" at bounding box center [504, 318] width 80 height 43
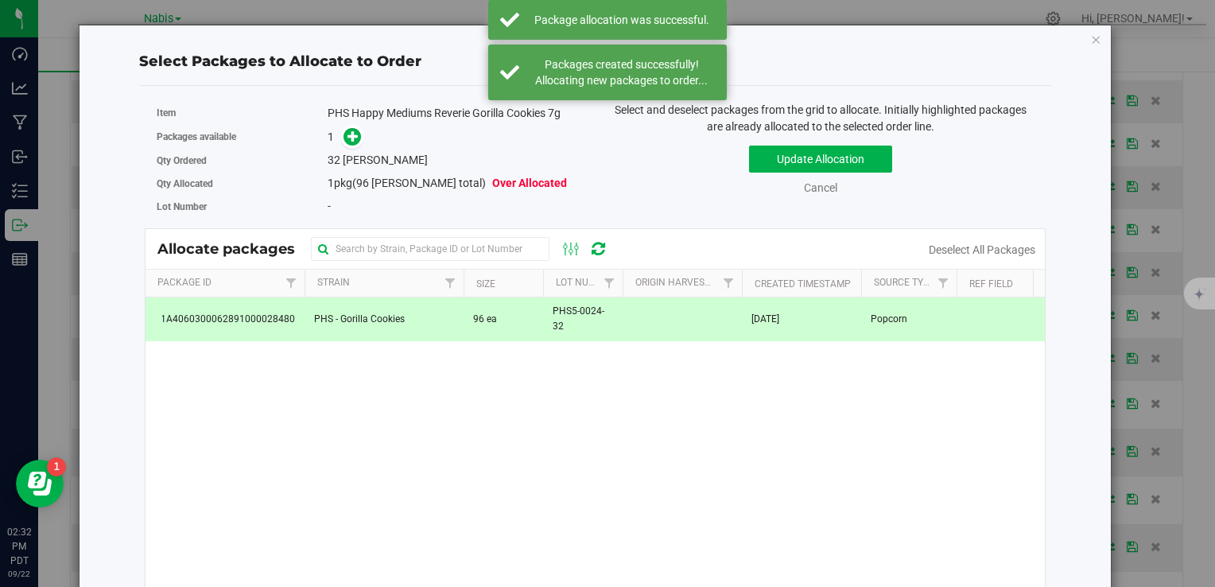
click at [347, 125] on div "Packages available 1" at bounding box center [370, 137] width 427 height 25
click at [348, 133] on icon at bounding box center [352, 135] width 11 height 11
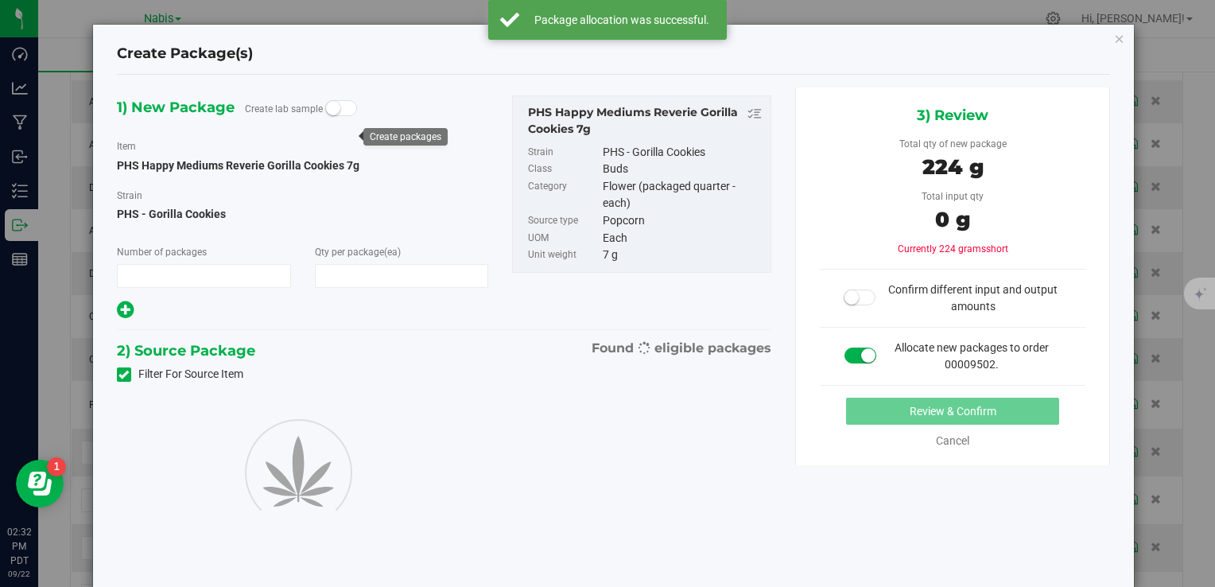
type input "1"
type input "32"
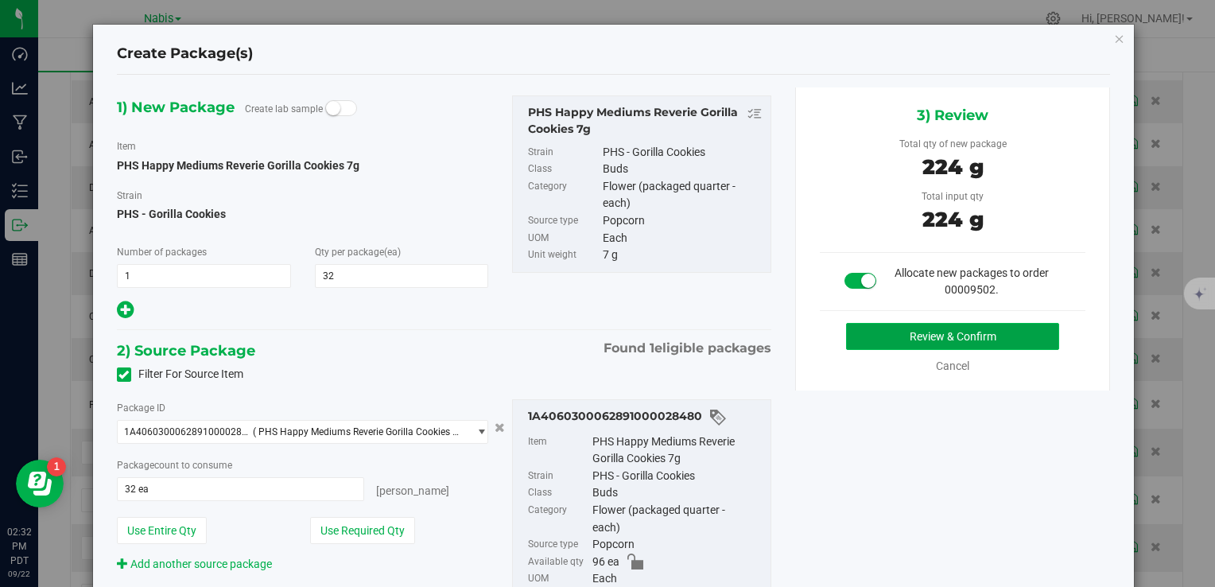
click at [916, 332] on button "Review & Confirm" at bounding box center [952, 336] width 213 height 27
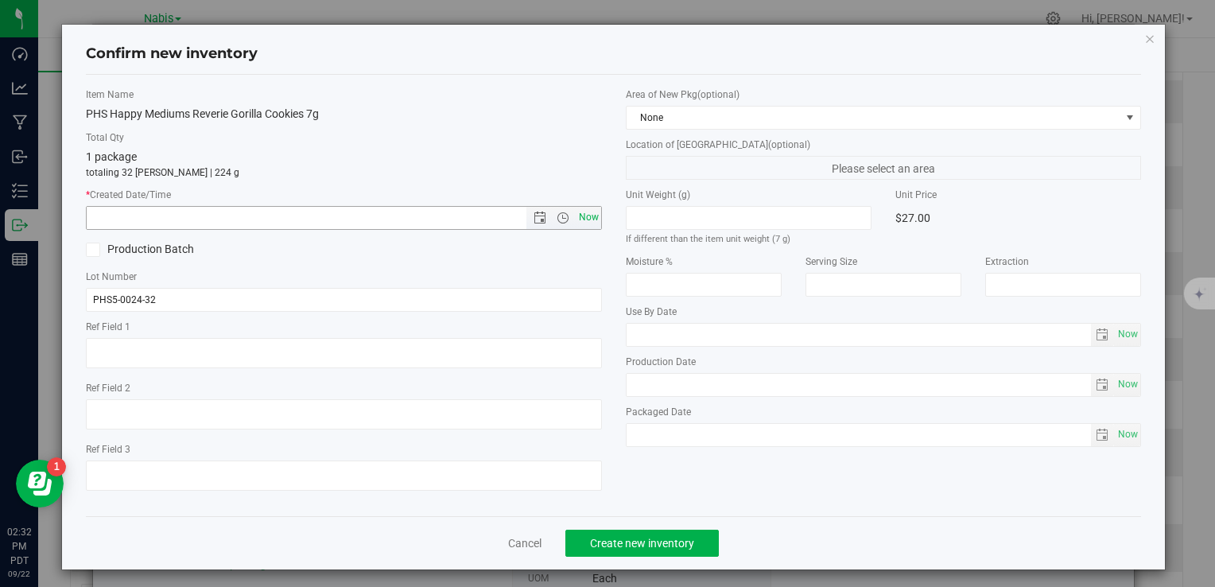
click at [581, 208] on span "Now" at bounding box center [588, 217] width 27 height 23
type input "[DATE] 2:32 PM"
click at [646, 538] on span "Create new inventory" at bounding box center [642, 543] width 104 height 13
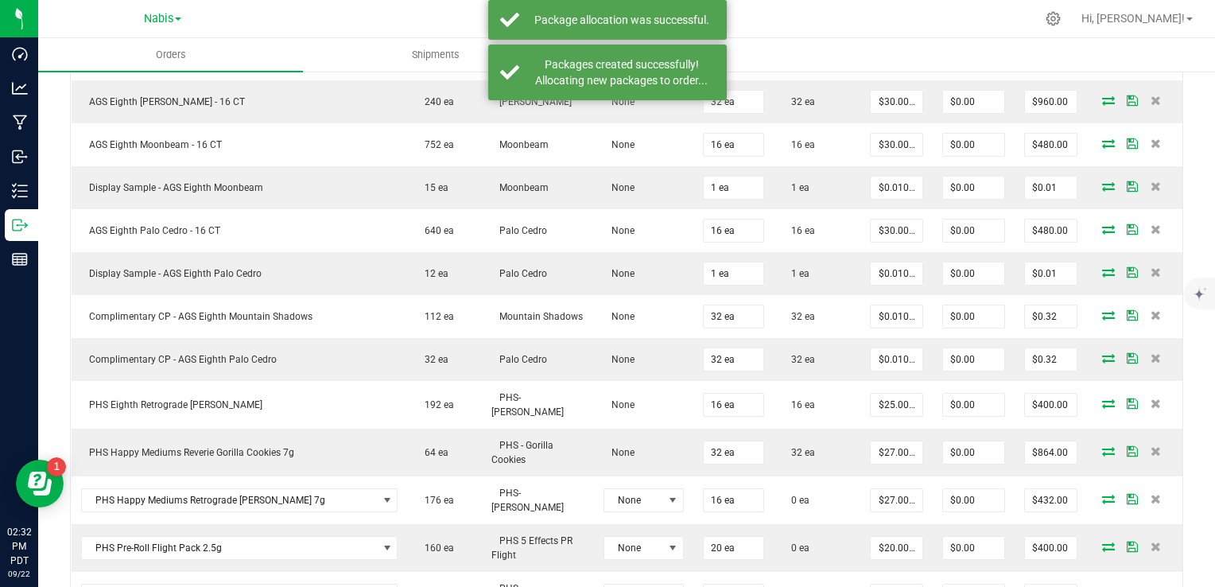
click at [1102, 494] on icon at bounding box center [1108, 499] width 13 height 10
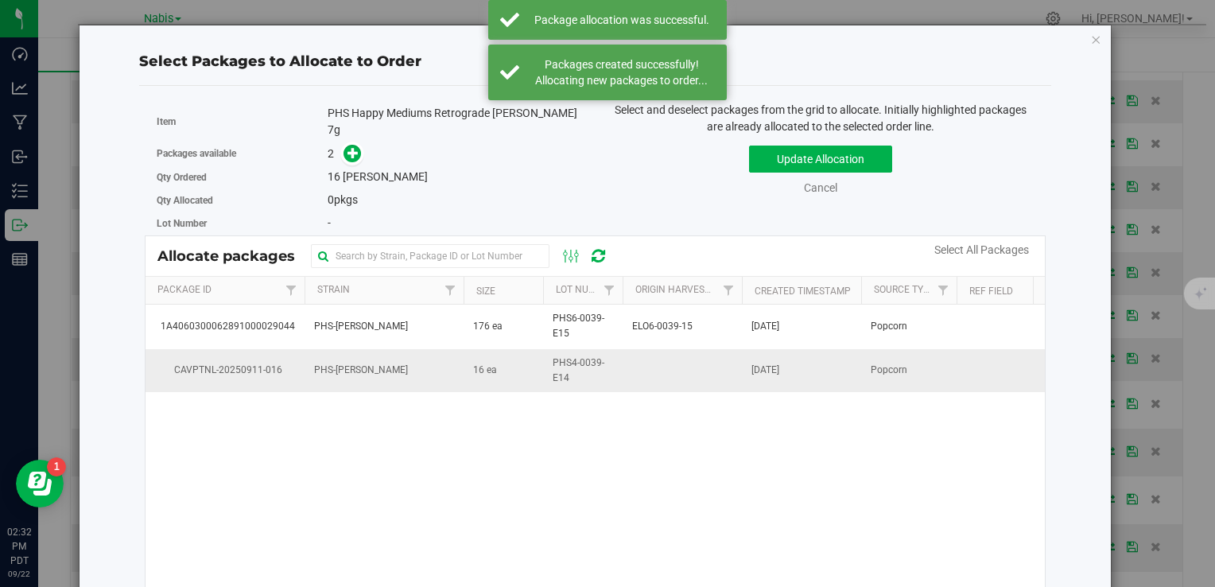
click at [414, 367] on td "PHS-[PERSON_NAME]" at bounding box center [384, 370] width 159 height 43
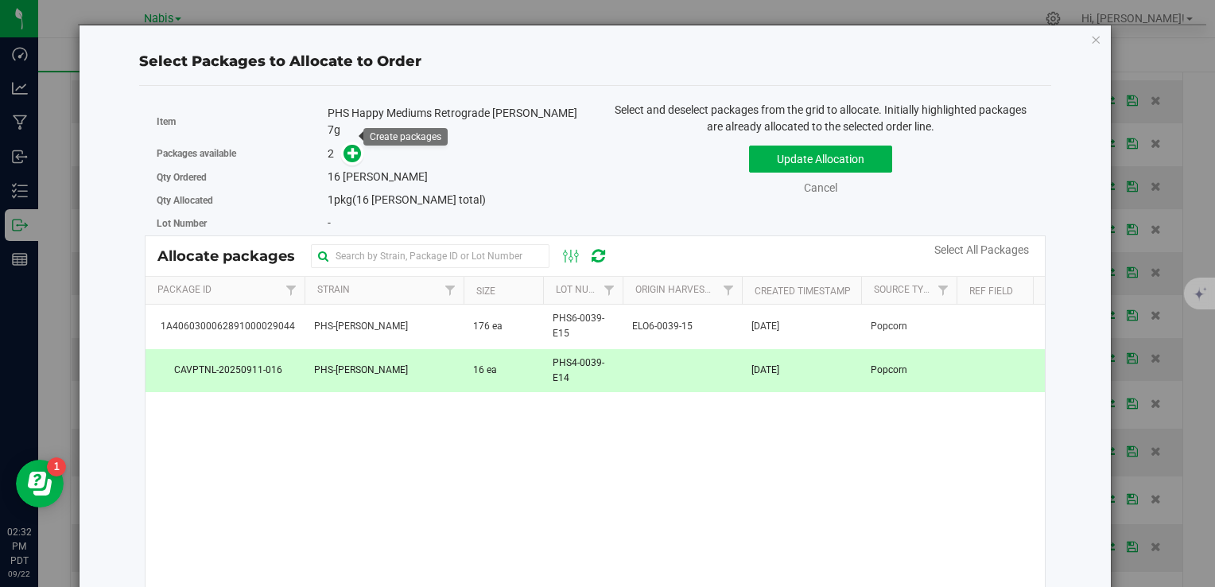
click at [338, 145] on span at bounding box center [348, 154] width 25 height 18
click at [343, 145] on span at bounding box center [352, 154] width 18 height 18
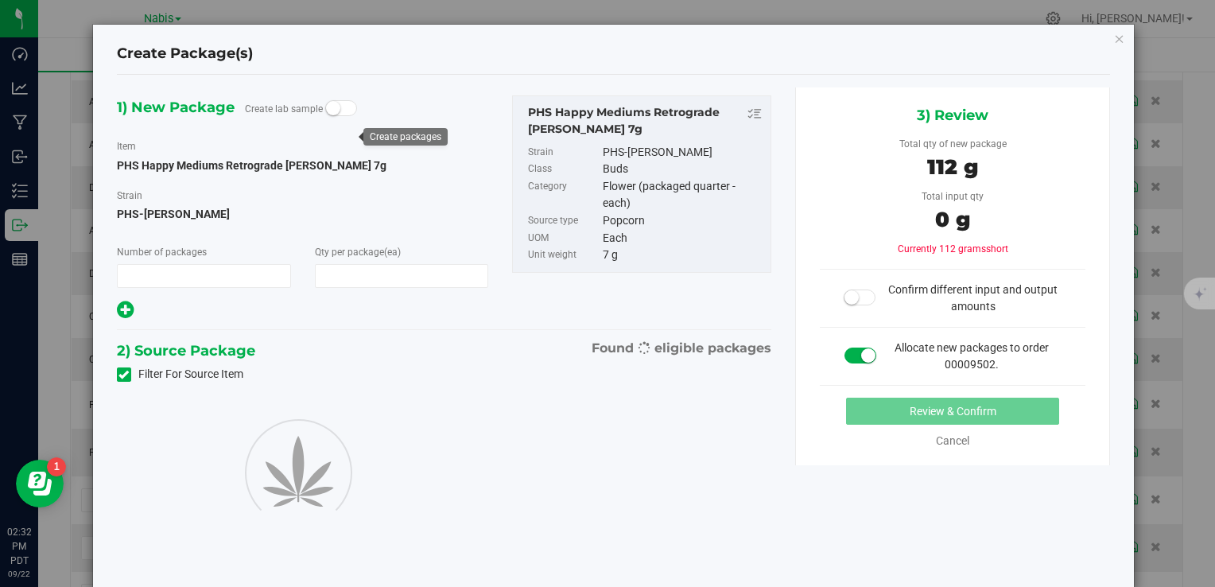
type input "1"
type input "16"
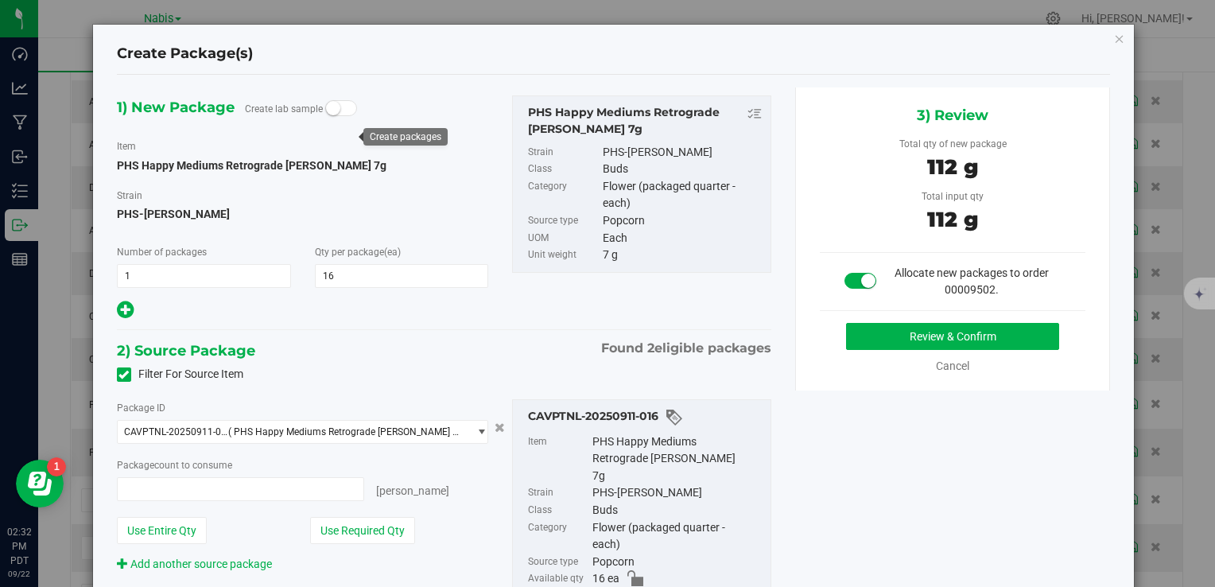
type input "16 ea"
click at [893, 350] on div "Review & Confirm Cancel" at bounding box center [953, 349] width 266 height 52
click at [897, 334] on button "Review & Confirm" at bounding box center [952, 336] width 213 height 27
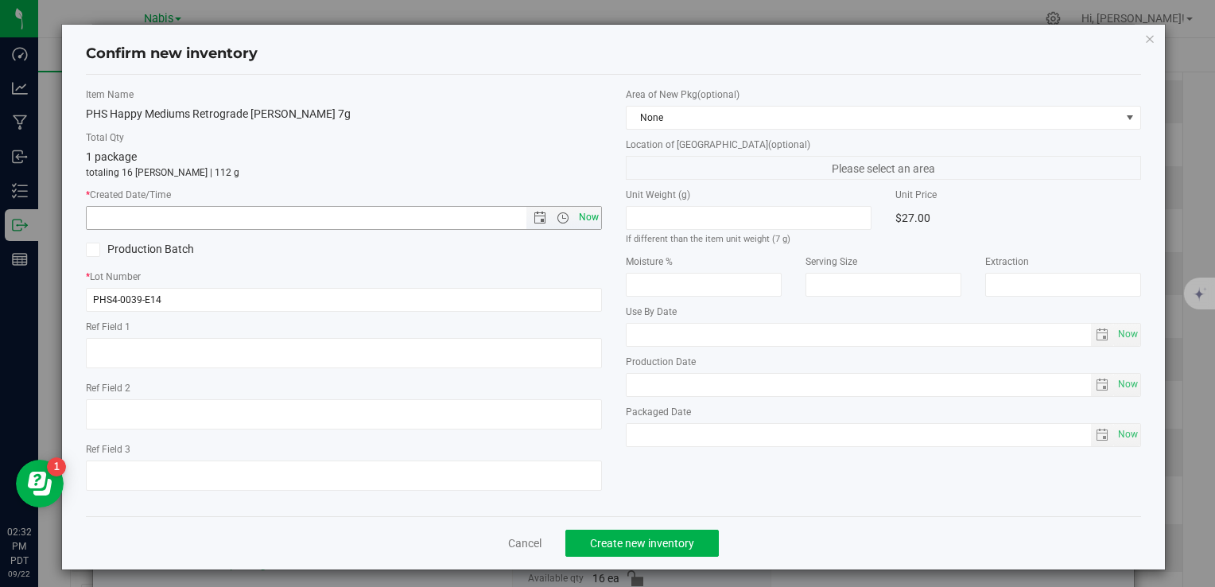
click at [575, 211] on span "Now" at bounding box center [588, 217] width 27 height 23
type input "[DATE] 2:32 PM"
click at [623, 541] on span "Create new inventory" at bounding box center [642, 543] width 104 height 13
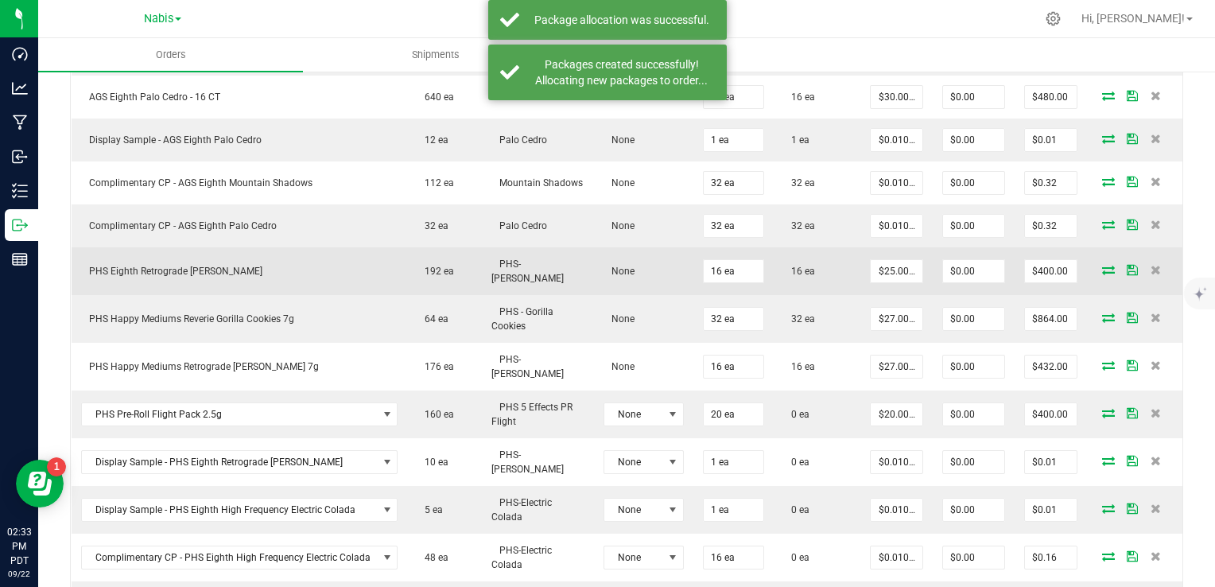
scroll to position [779, 0]
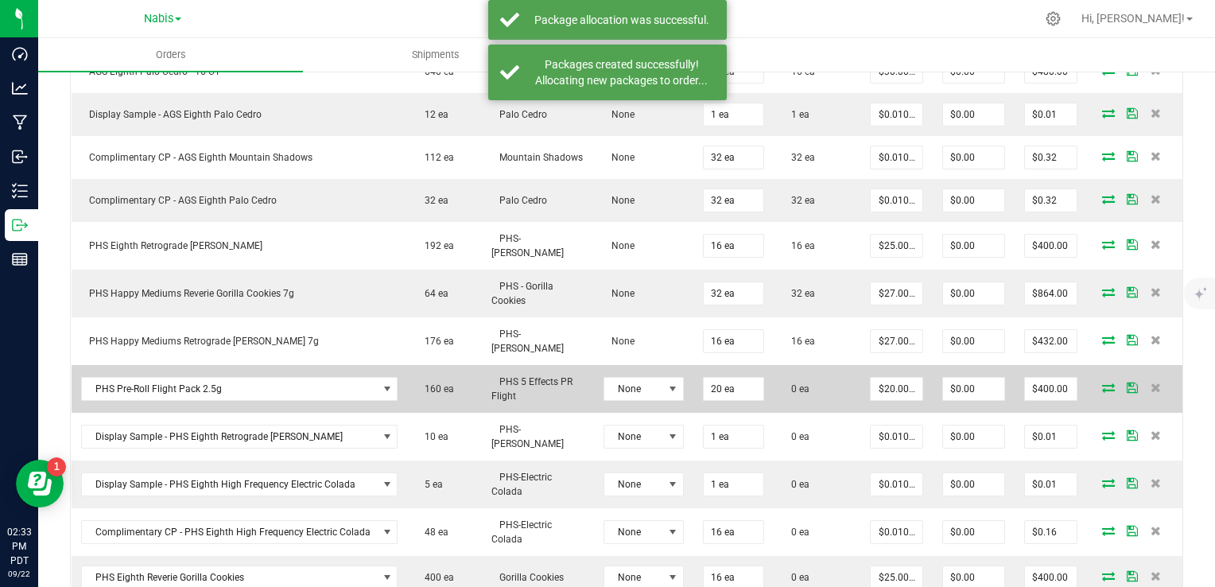
click at [1102, 382] on icon at bounding box center [1108, 387] width 13 height 10
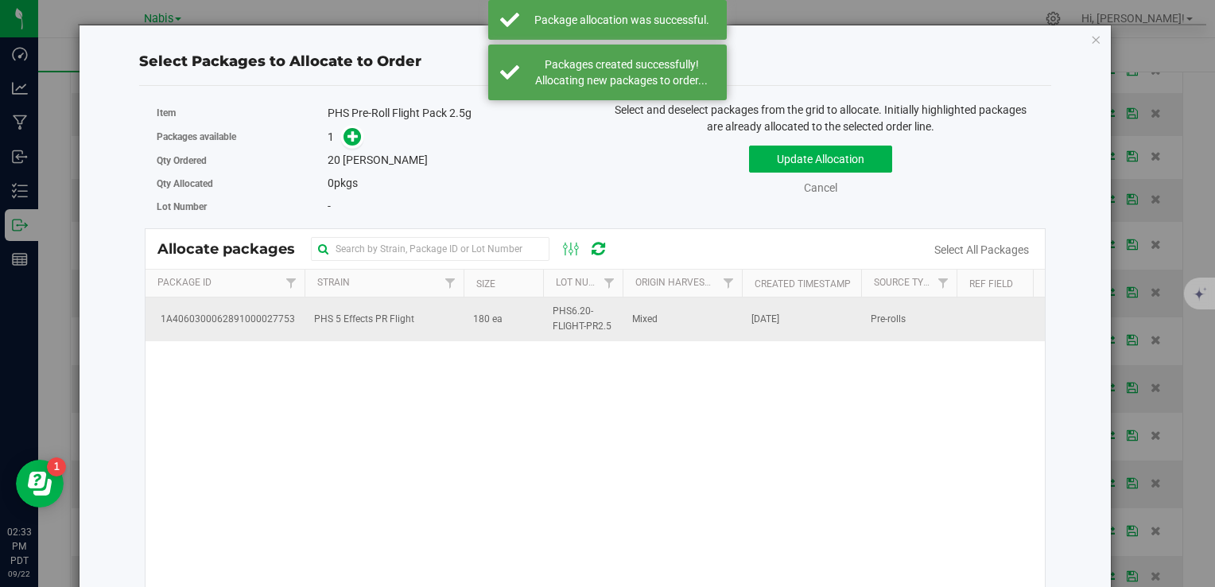
click at [467, 316] on td "180 ea" at bounding box center [504, 318] width 80 height 43
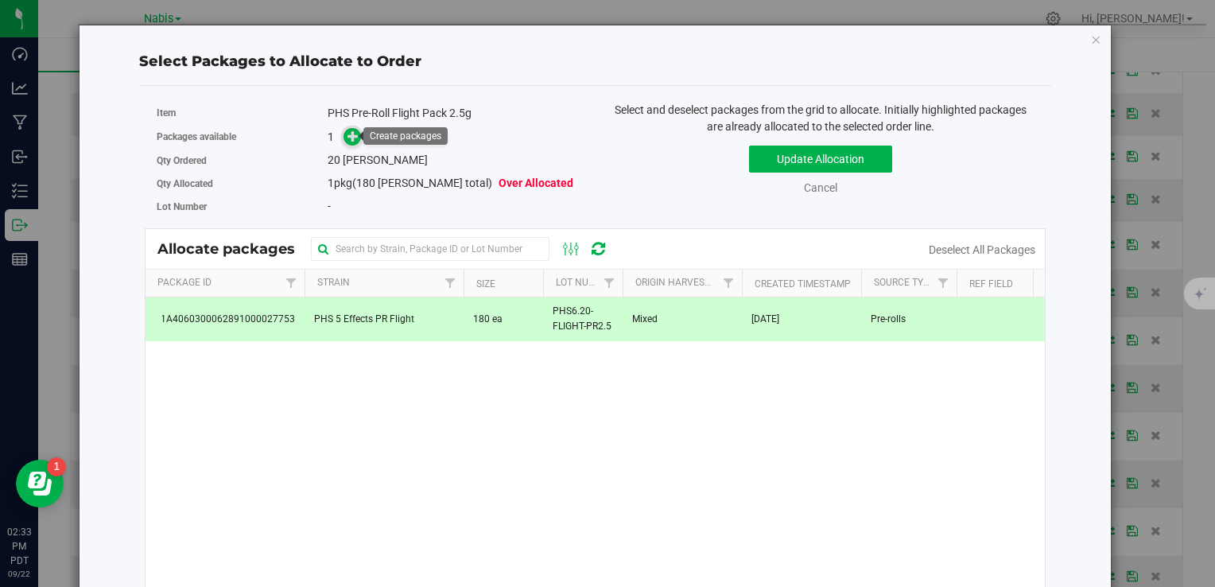
click at [350, 142] on icon at bounding box center [352, 135] width 11 height 11
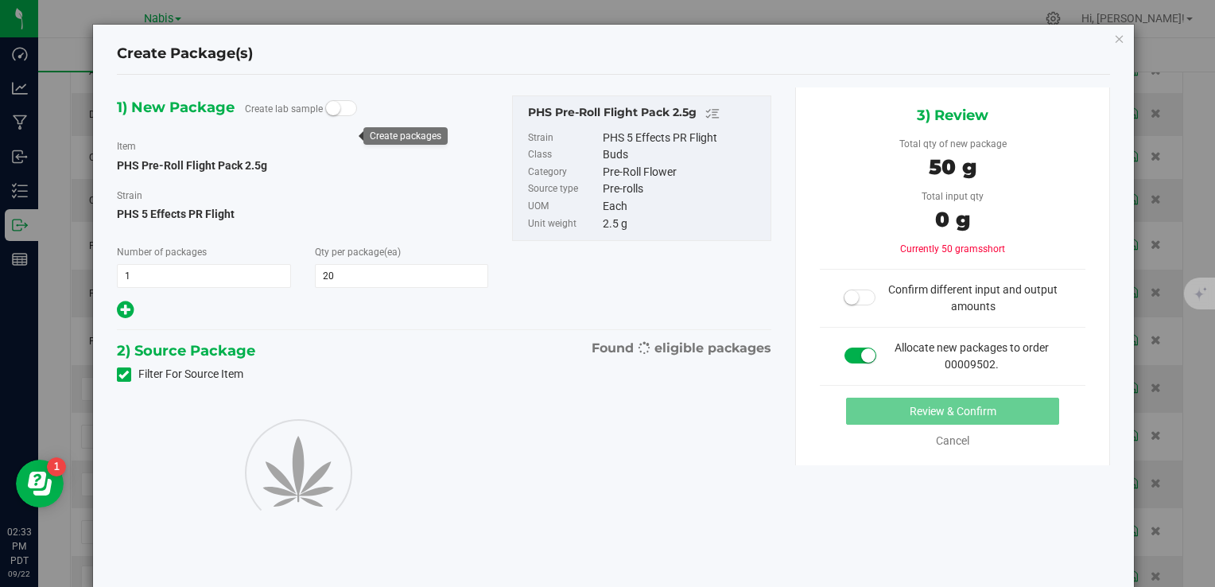
type input "20"
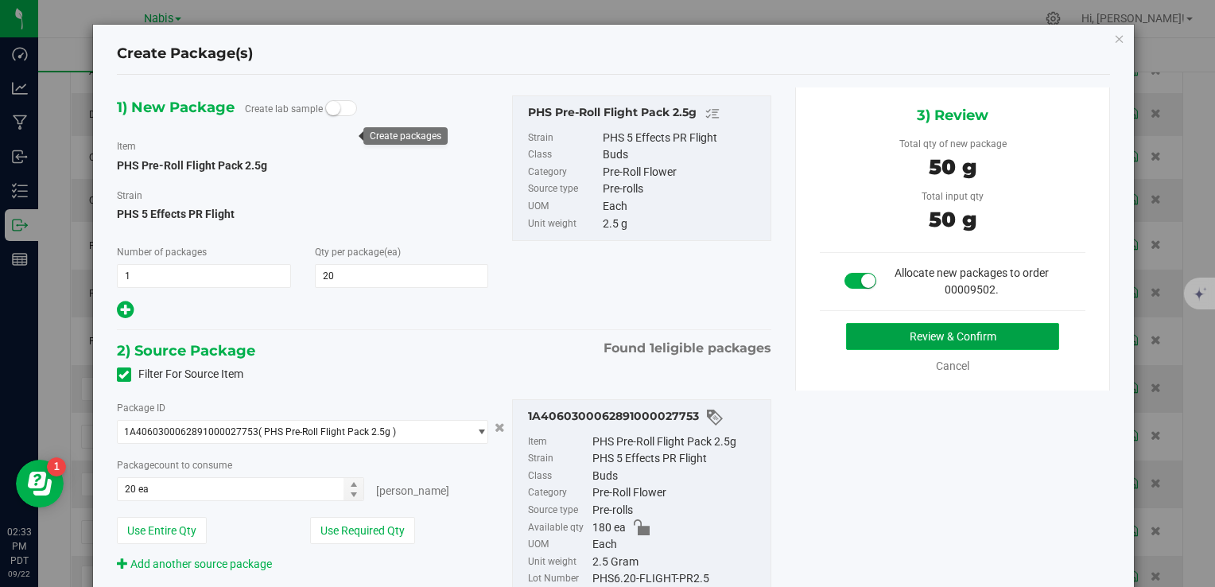
click at [848, 336] on button "Review & Confirm" at bounding box center [952, 336] width 213 height 27
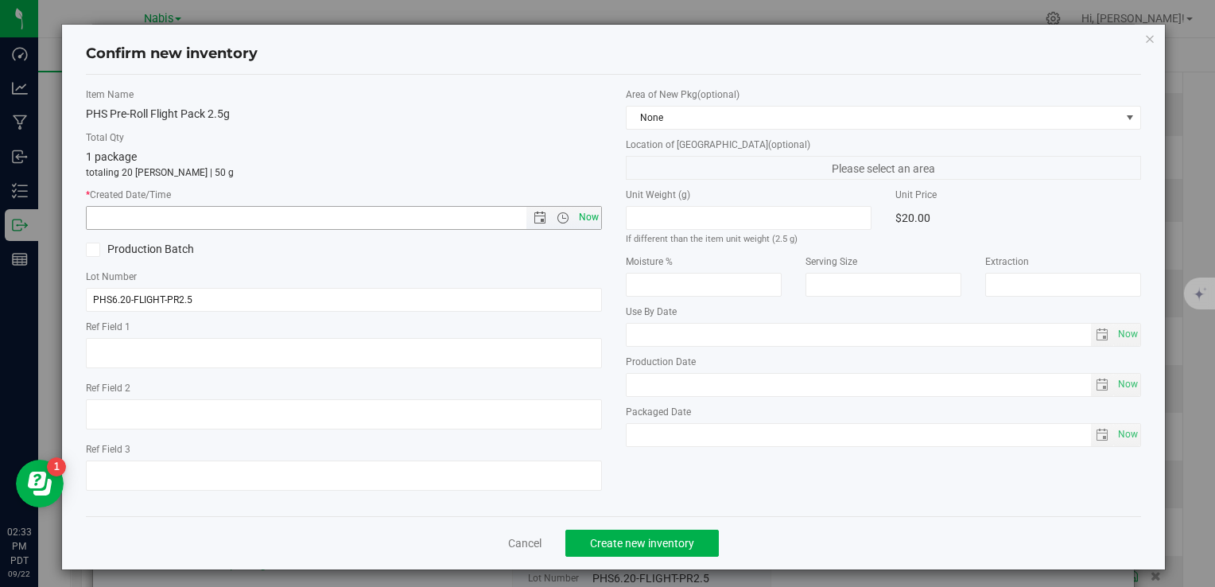
click at [588, 221] on span "Now" at bounding box center [588, 217] width 27 height 23
type input "[DATE] 2:33 PM"
click at [636, 537] on span "Create new inventory" at bounding box center [642, 543] width 104 height 13
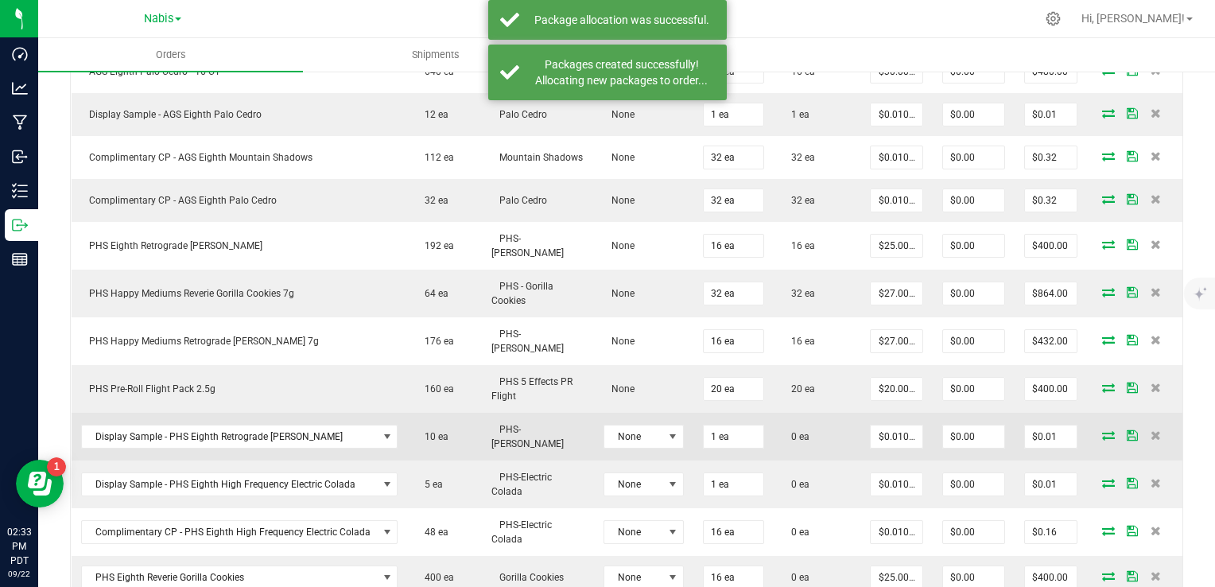
click at [1102, 430] on icon at bounding box center [1108, 435] width 13 height 10
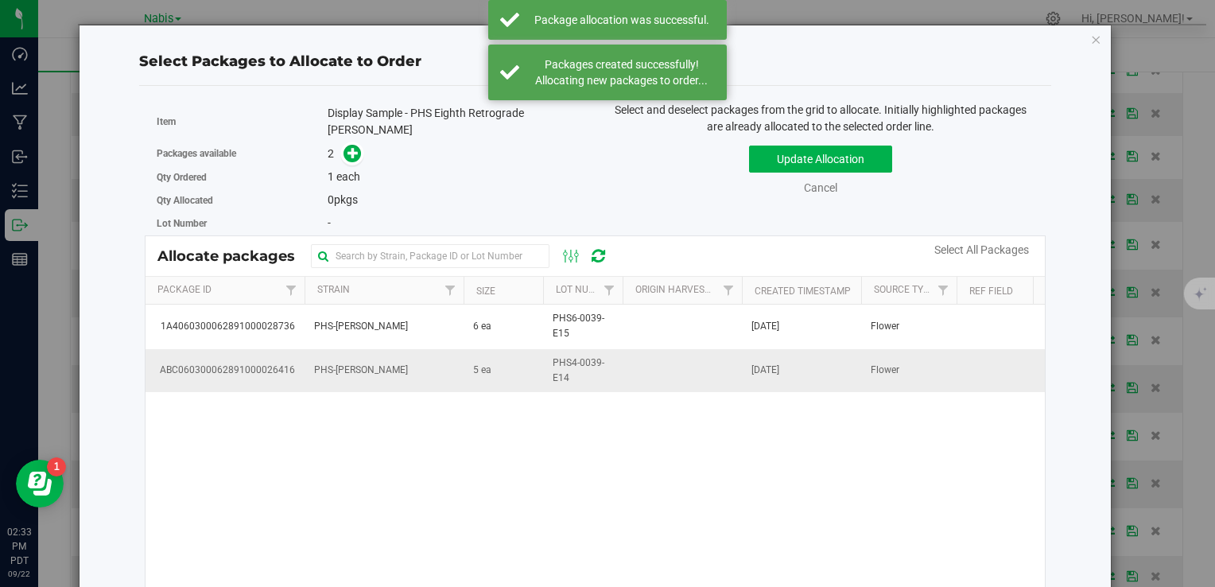
click at [438, 380] on td "PHS-[PERSON_NAME]" at bounding box center [384, 370] width 159 height 43
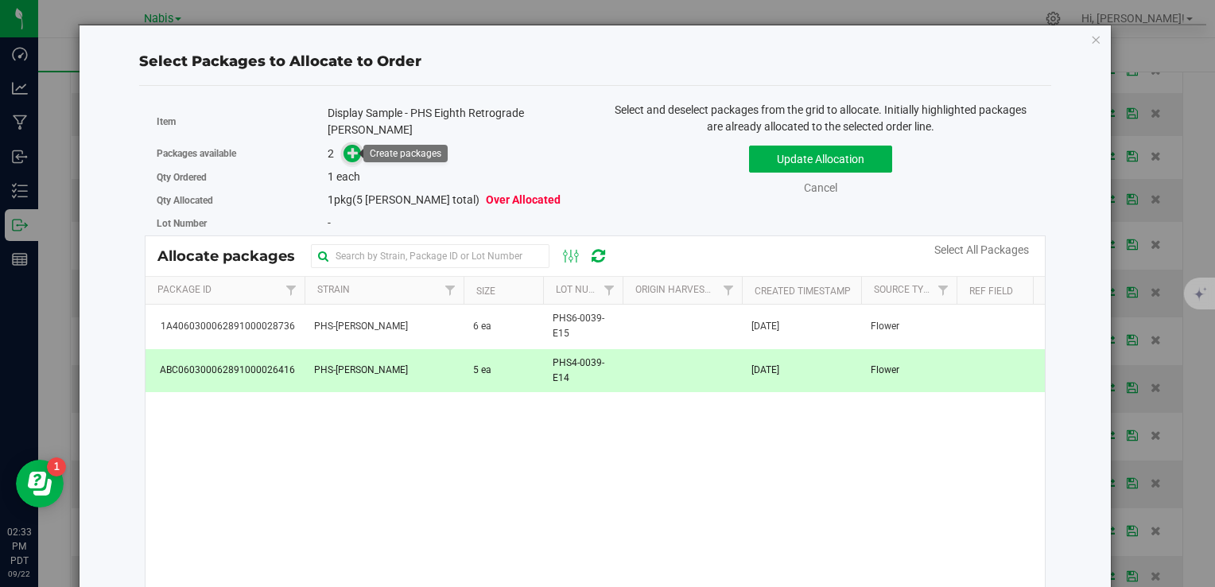
click at [357, 151] on span at bounding box center [352, 154] width 18 height 18
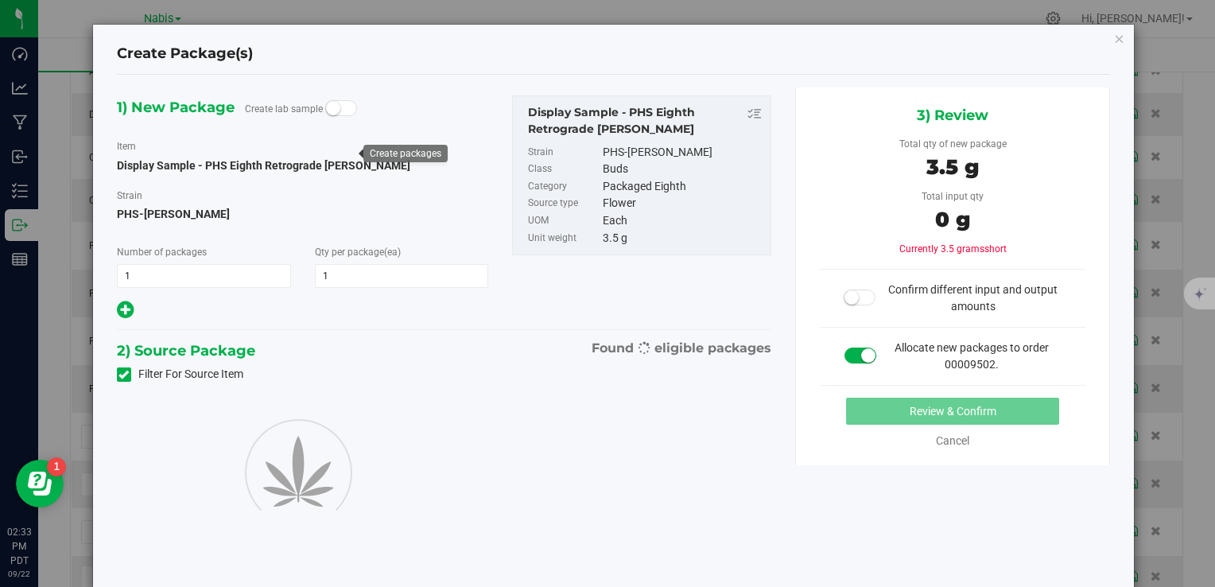
type input "1"
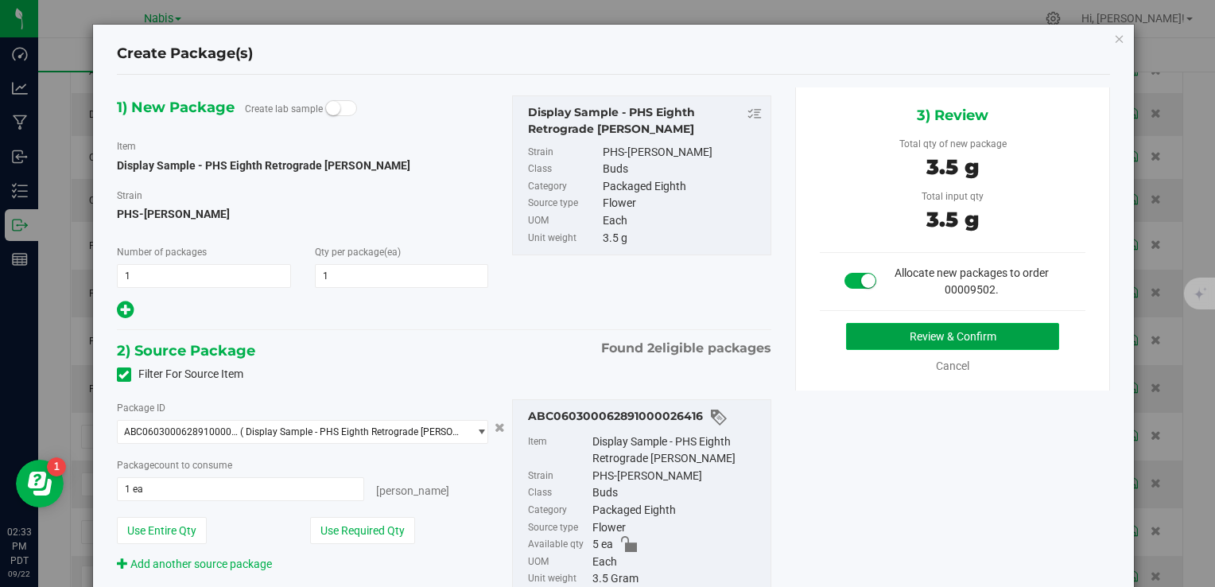
click at [940, 328] on button "Review & Confirm" at bounding box center [952, 336] width 213 height 27
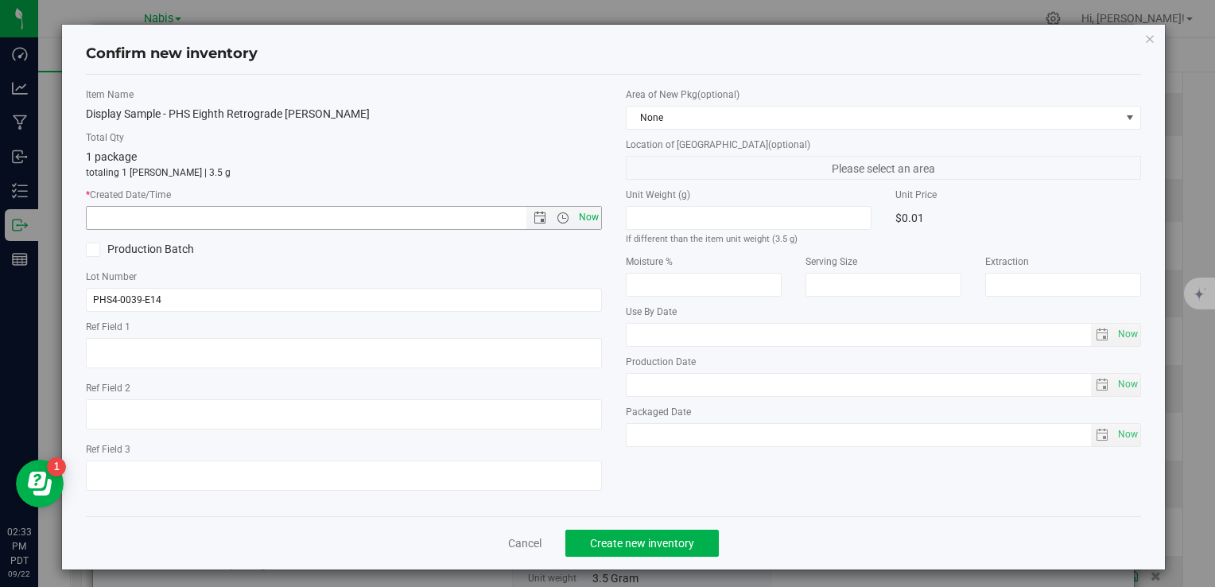
click at [576, 213] on span "Now" at bounding box center [588, 217] width 27 height 23
type input "[DATE] 2:33 PM"
click at [629, 537] on span "Create new inventory" at bounding box center [642, 543] width 104 height 13
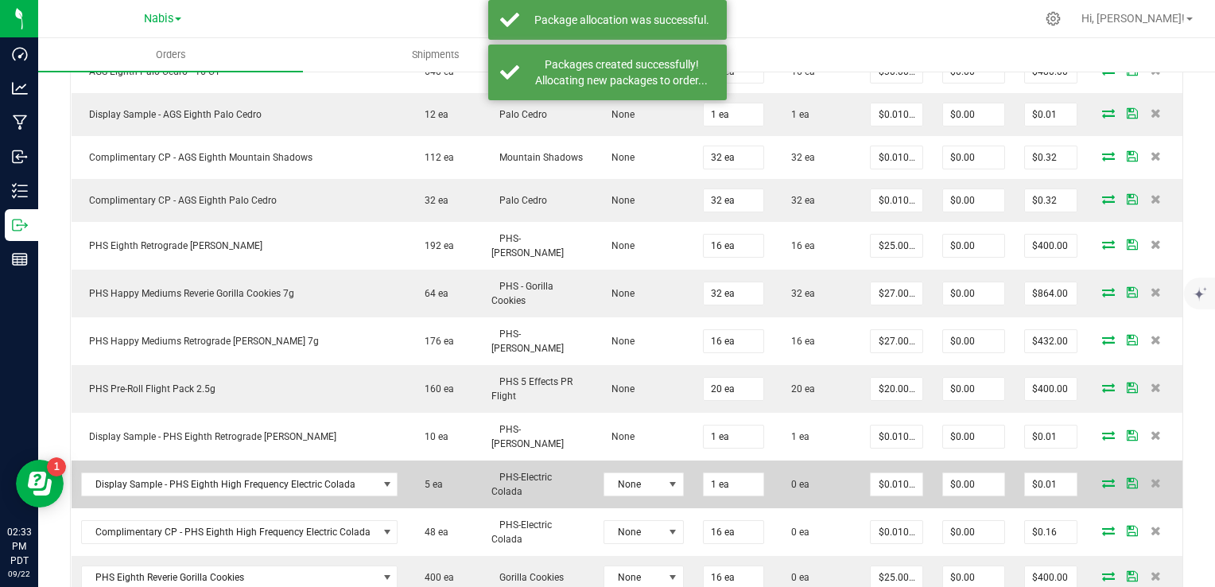
scroll to position [938, 0]
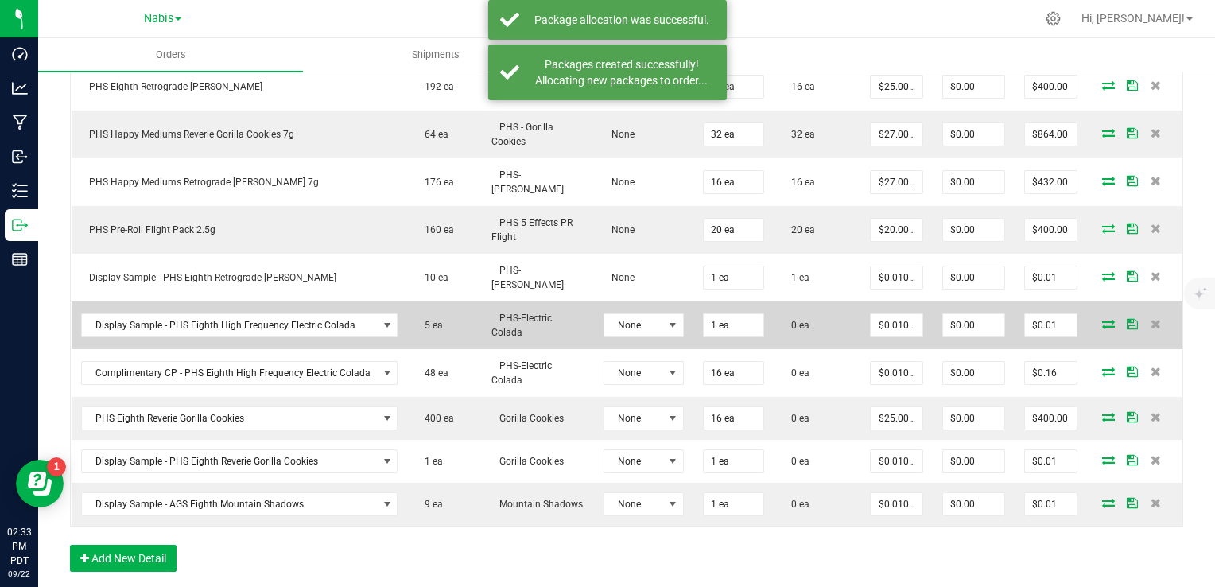
click at [1102, 319] on icon at bounding box center [1108, 324] width 13 height 10
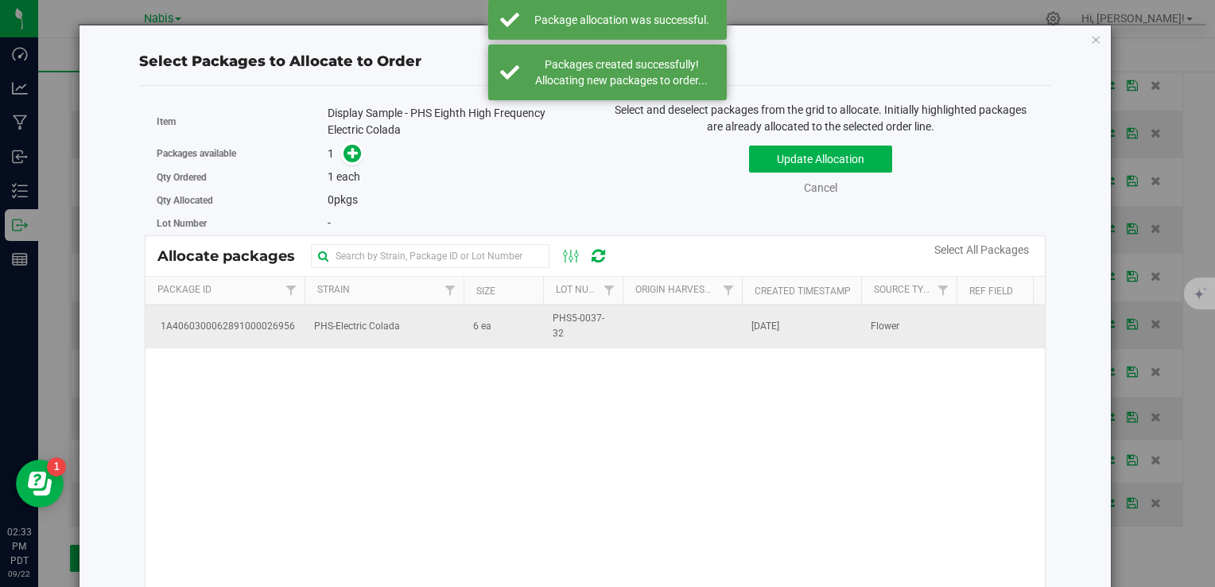
click at [472, 308] on td "6 ea" at bounding box center [504, 326] width 80 height 43
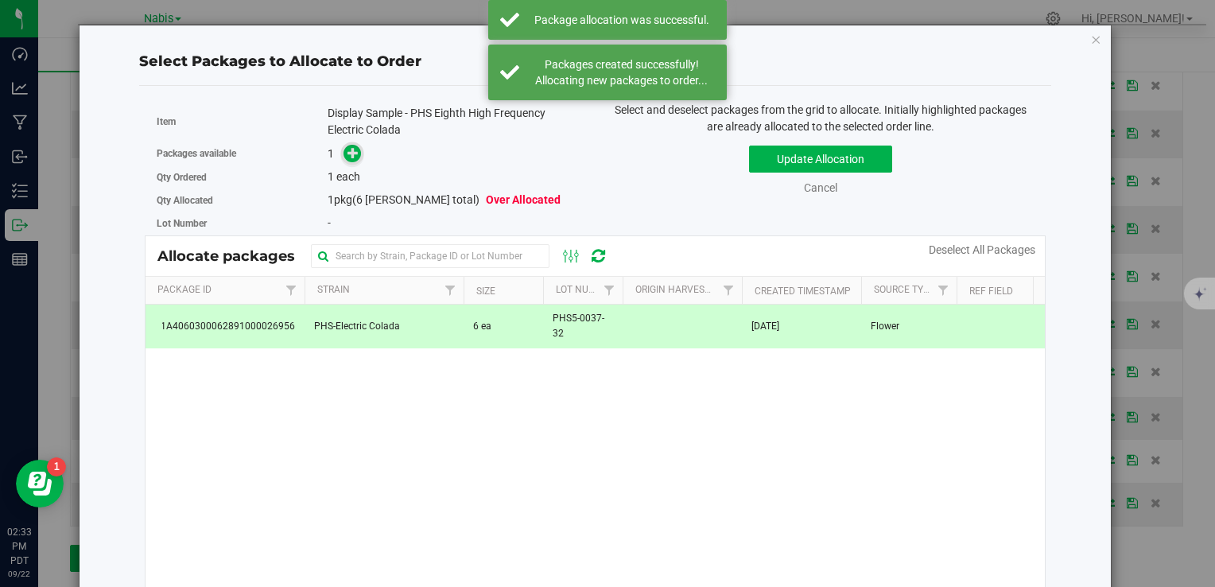
click at [352, 151] on icon at bounding box center [352, 152] width 11 height 11
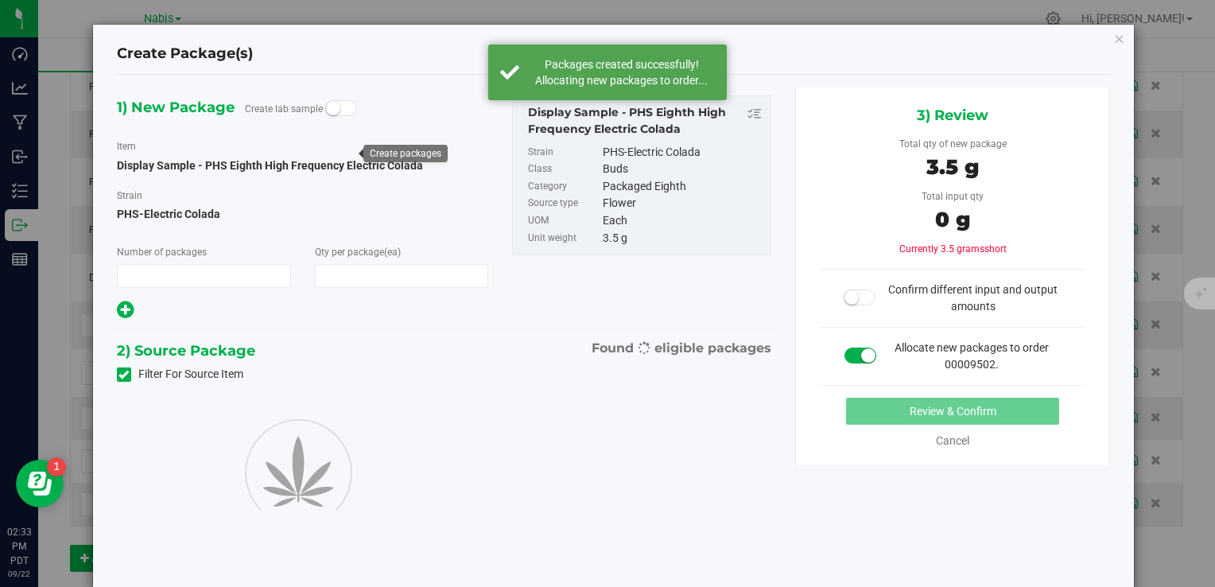
type input "1"
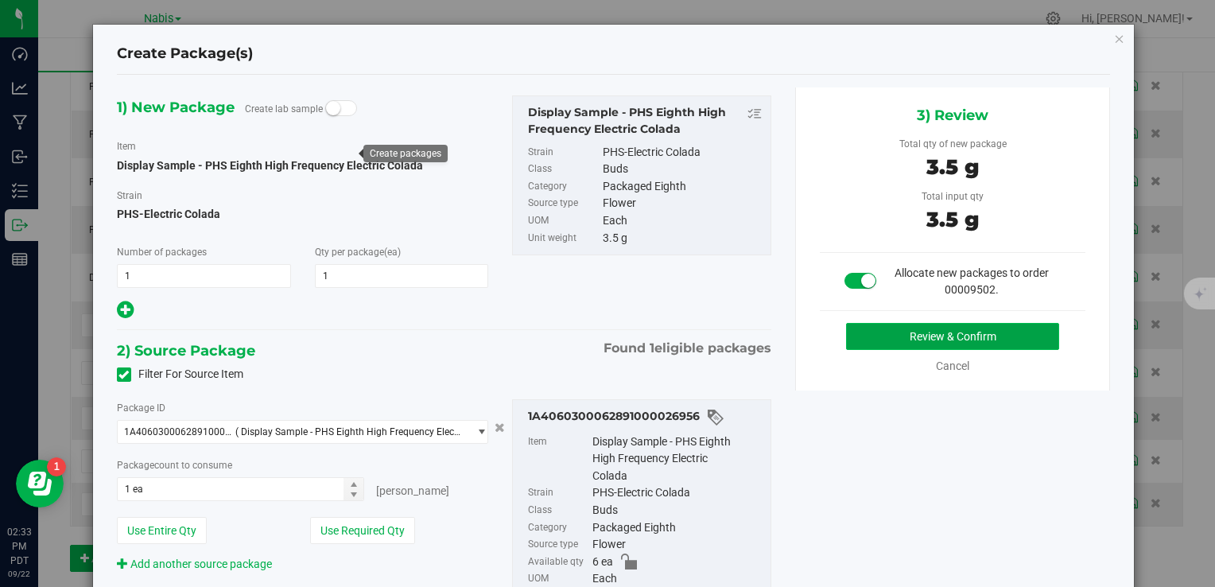
click at [923, 339] on button "Review & Confirm" at bounding box center [952, 336] width 213 height 27
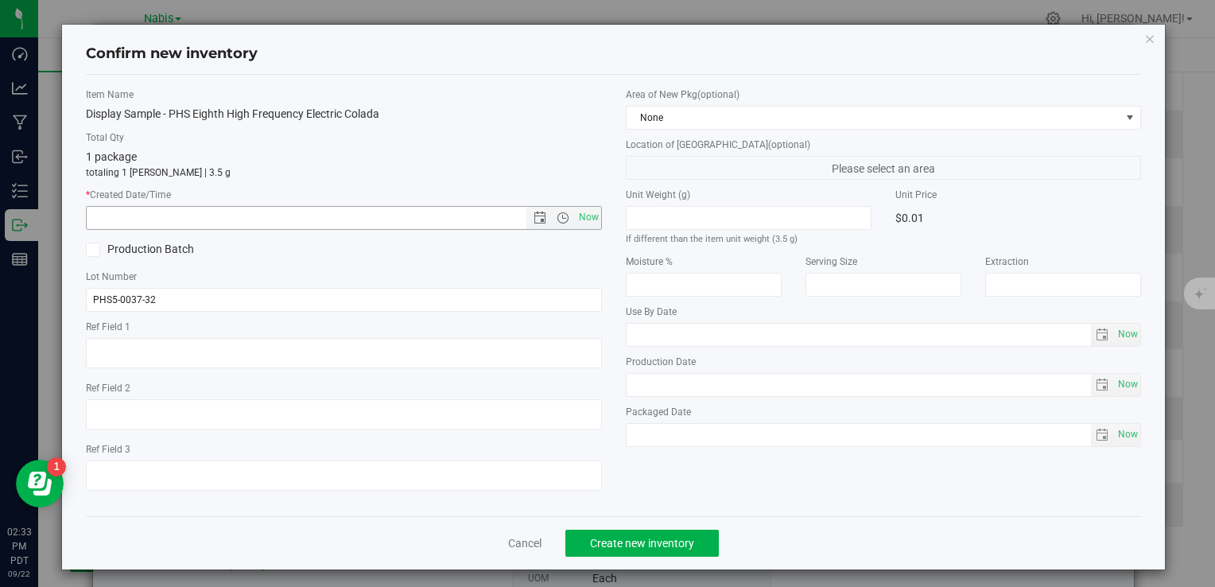
click at [588, 223] on span "Now" at bounding box center [588, 217] width 27 height 23
type input "[DATE] 2:33 PM"
click at [658, 541] on span "Create new inventory" at bounding box center [642, 543] width 104 height 13
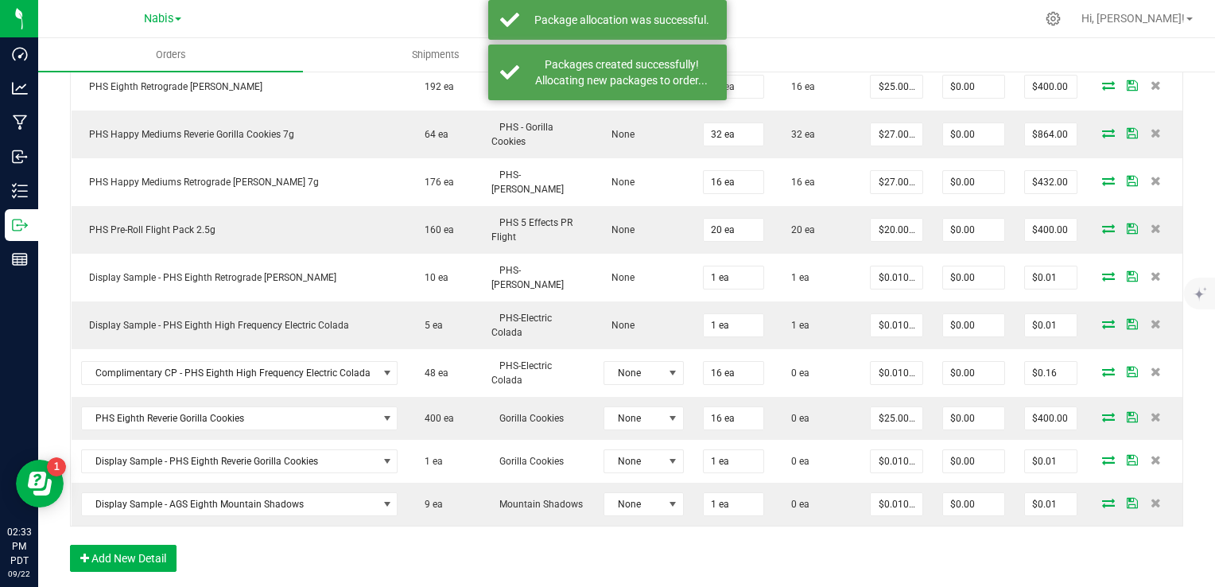
click at [1102, 367] on icon at bounding box center [1108, 372] width 13 height 10
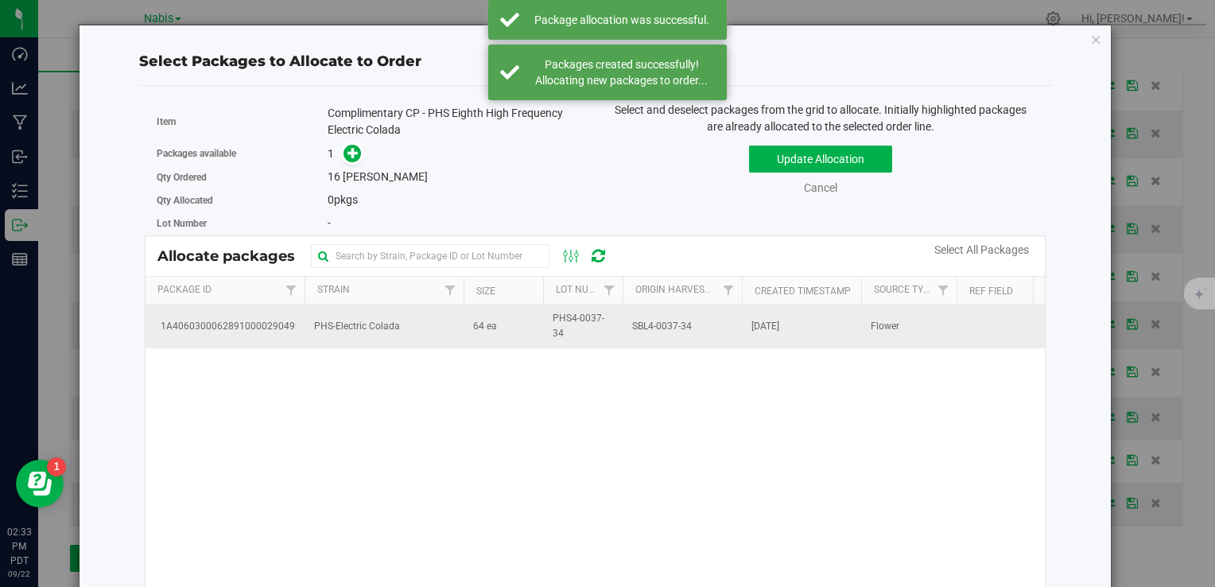
click at [324, 343] on td "PHS-Electric Colada" at bounding box center [384, 326] width 159 height 43
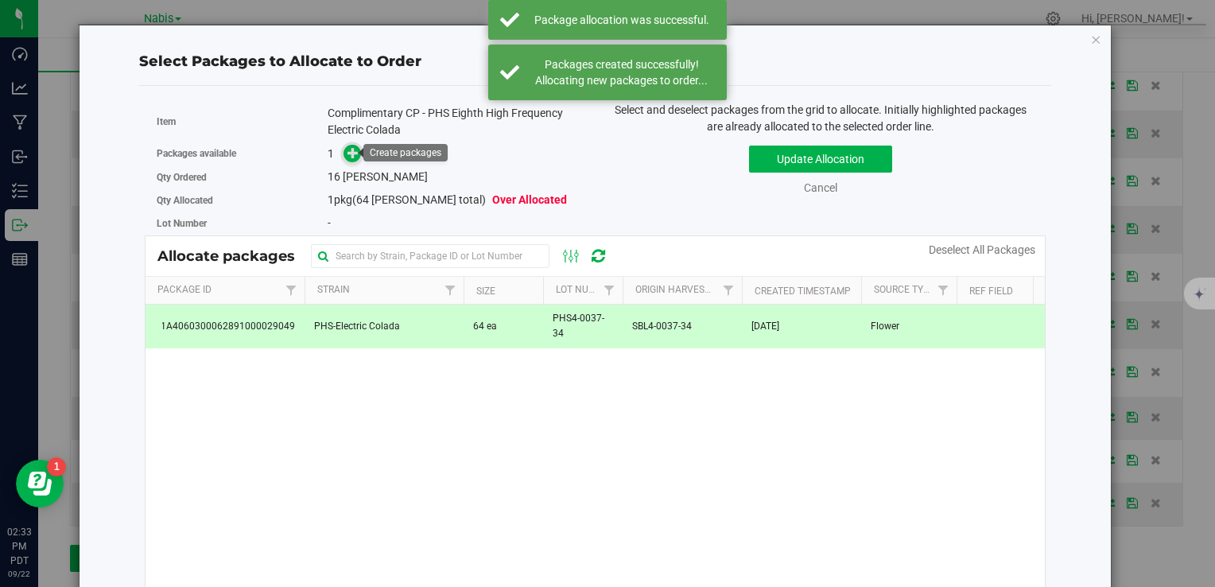
click at [350, 154] on icon at bounding box center [352, 152] width 11 height 11
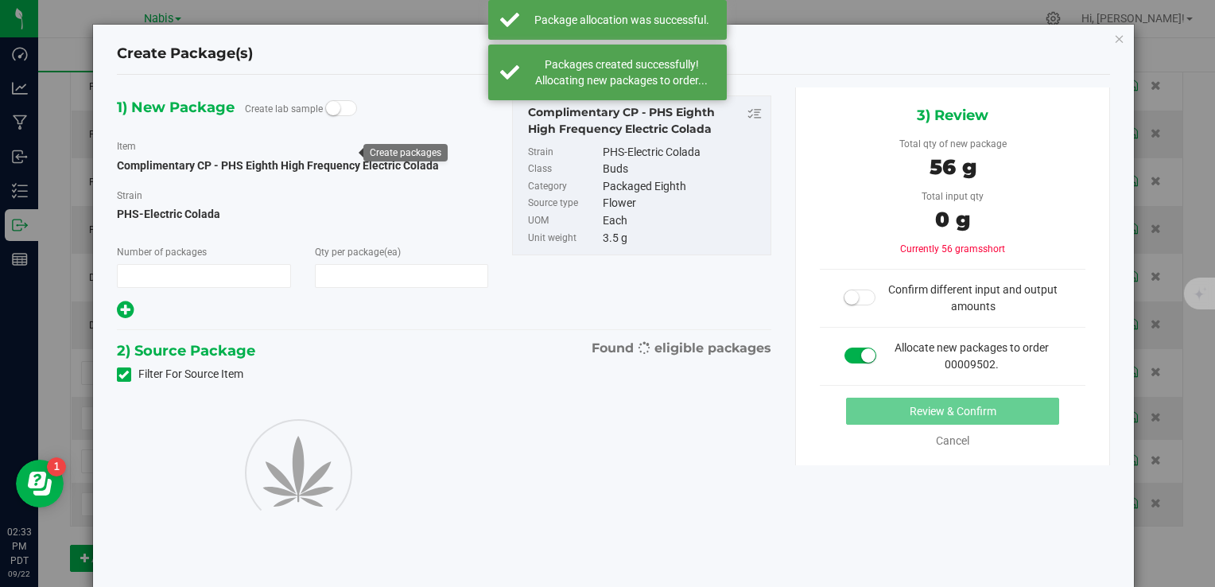
type input "1"
type input "16"
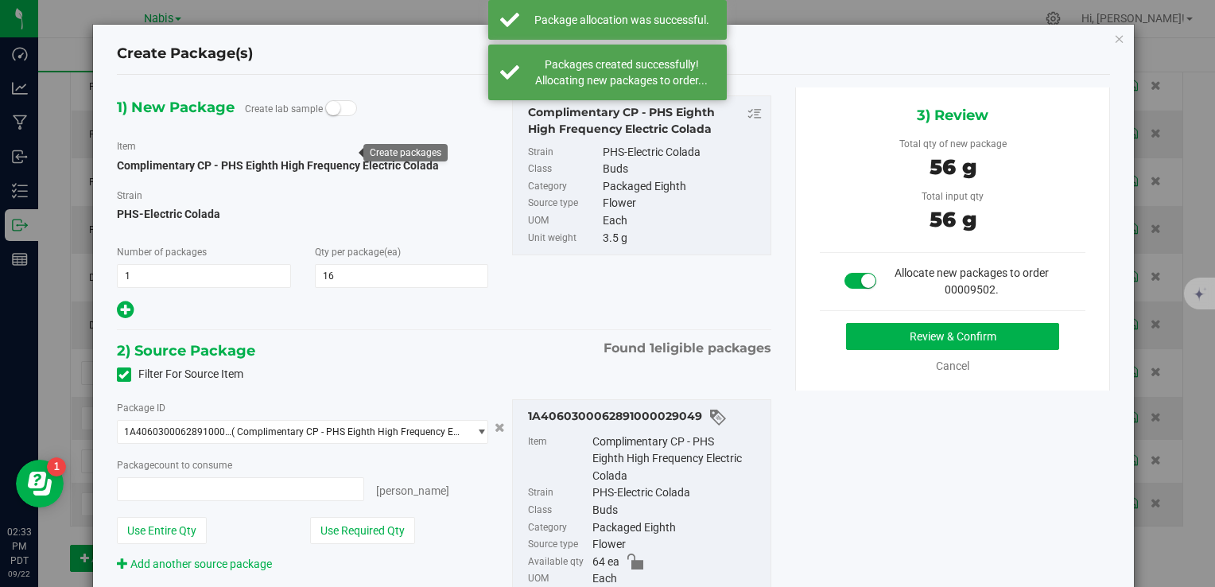
type input "16 ea"
click at [869, 327] on button "Review & Confirm" at bounding box center [952, 336] width 213 height 27
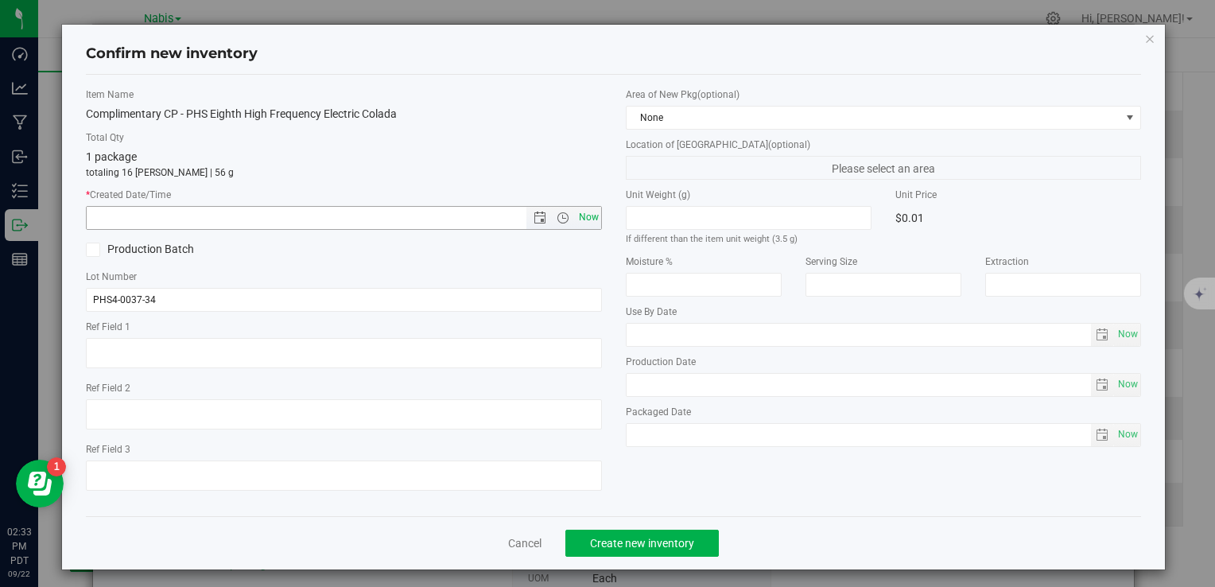
click at [580, 218] on span "Now" at bounding box center [588, 217] width 27 height 23
type input "[DATE] 2:33 PM"
click at [638, 542] on span "Create new inventory" at bounding box center [642, 543] width 104 height 13
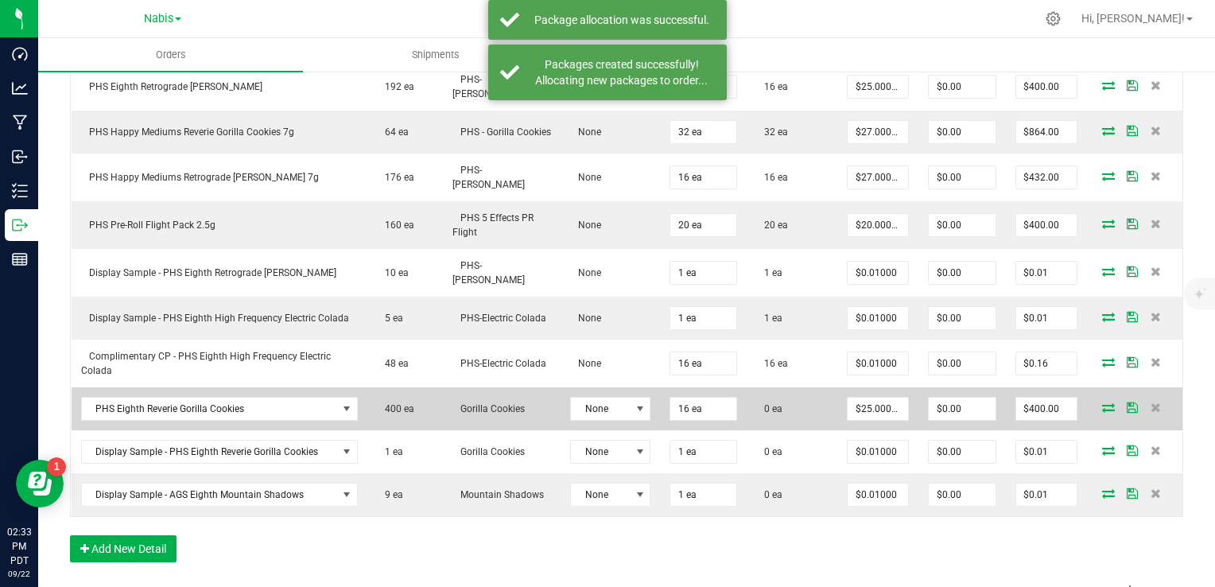
click at [1102, 402] on icon at bounding box center [1108, 407] width 13 height 10
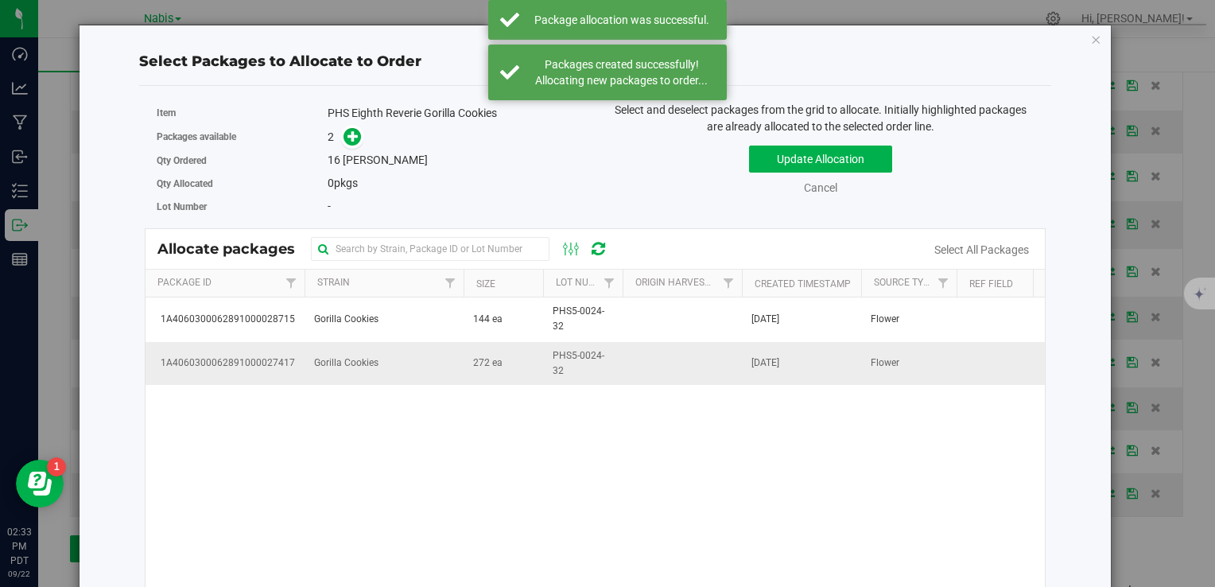
click at [441, 368] on td "Gorilla Cookies" at bounding box center [384, 363] width 159 height 43
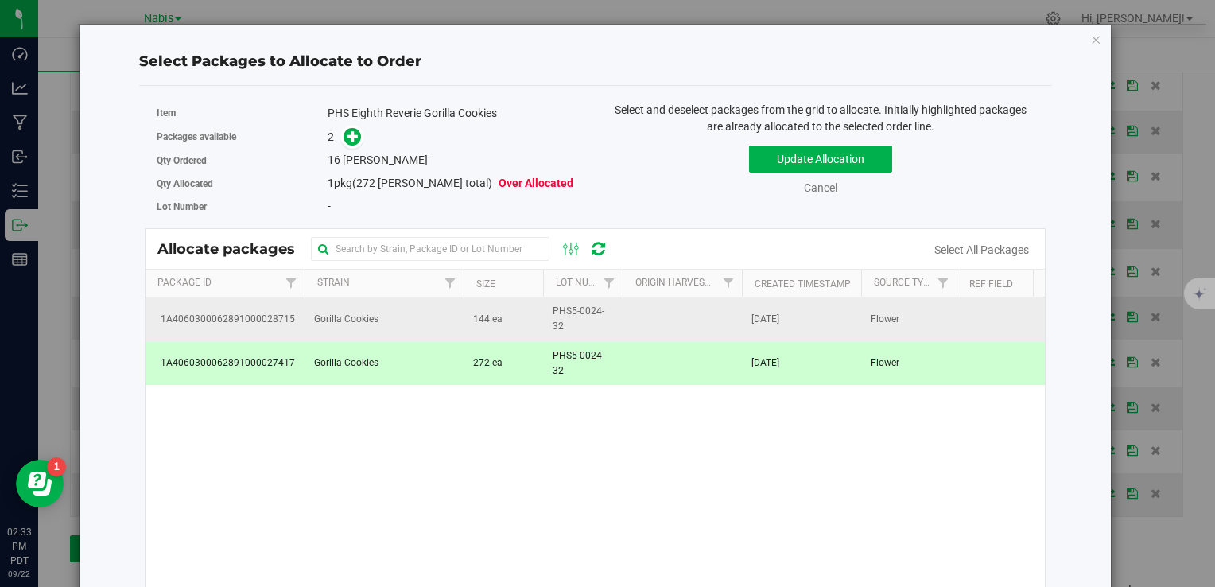
click at [482, 326] on td "144 ea" at bounding box center [504, 319] width 80 height 44
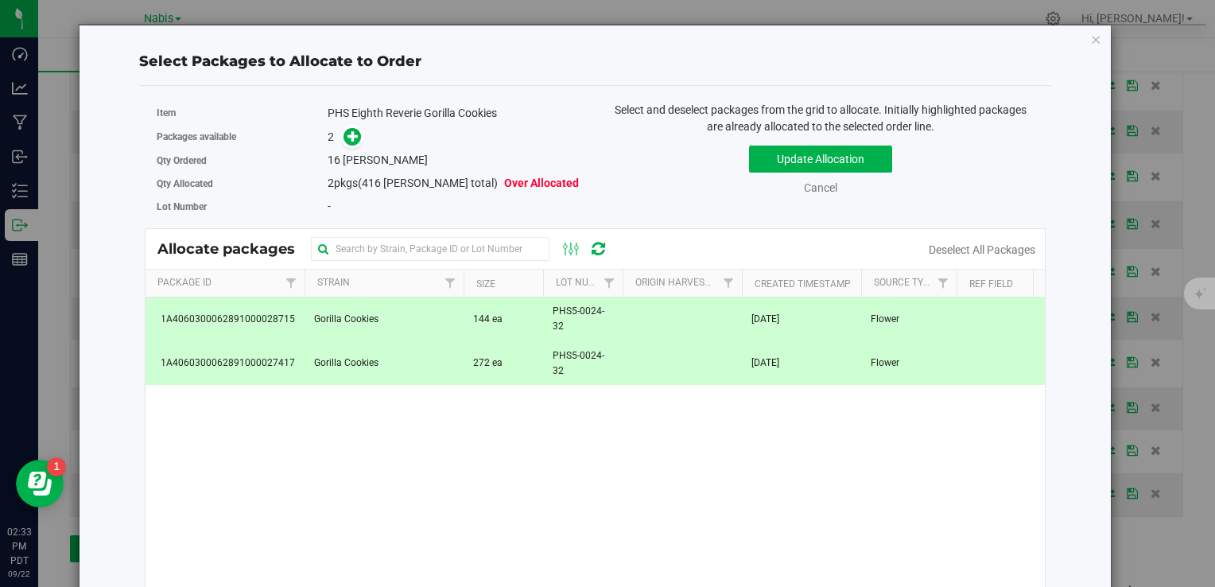
click at [492, 368] on span "272 ea" at bounding box center [487, 362] width 29 height 15
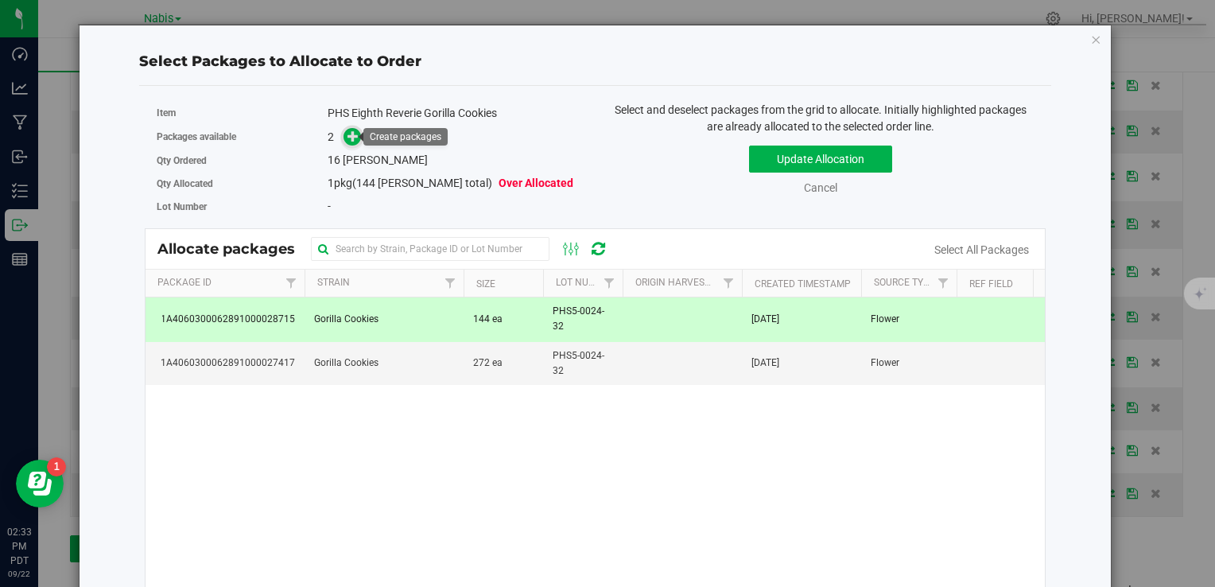
click at [347, 138] on icon at bounding box center [352, 135] width 11 height 11
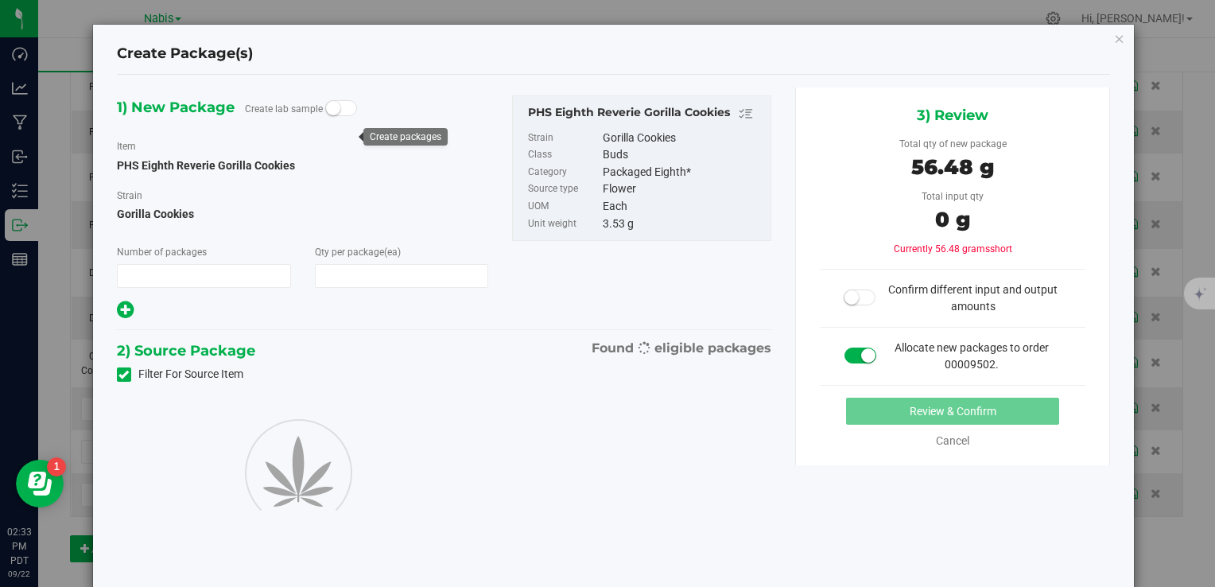
type input "1"
type input "16"
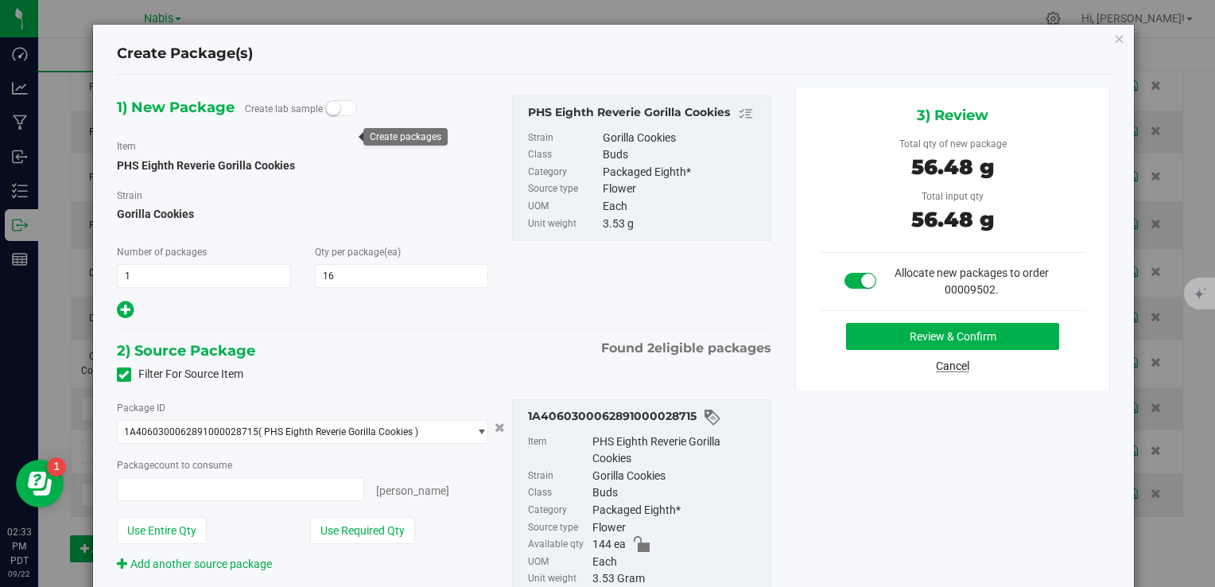
type input "16 ea"
click at [944, 330] on button "Review & Confirm" at bounding box center [952, 336] width 213 height 27
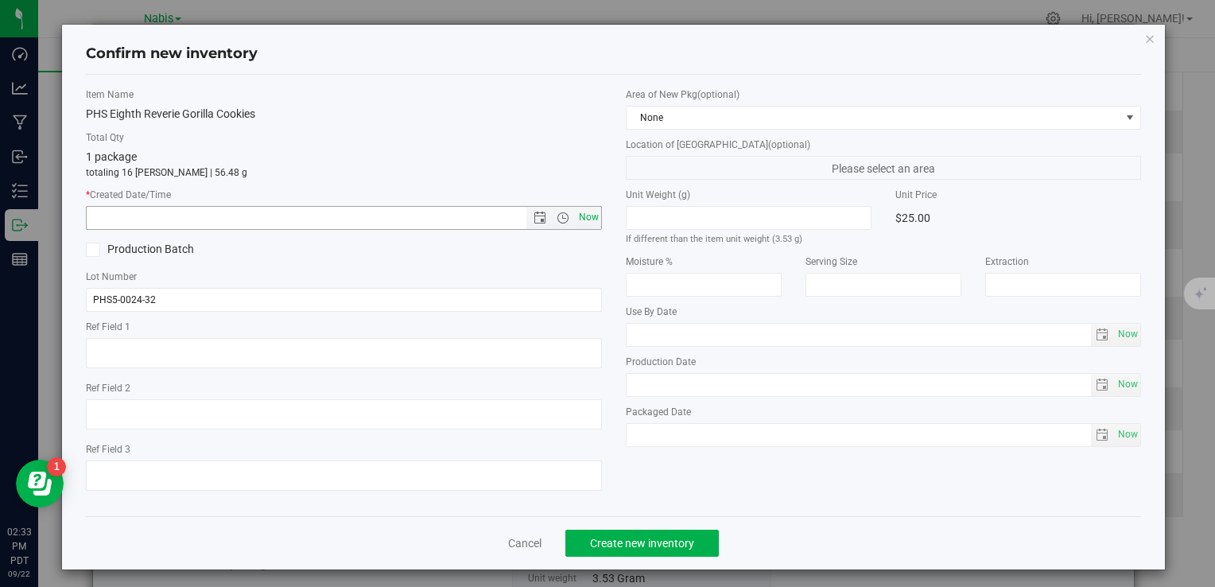
click at [586, 208] on span "Now" at bounding box center [588, 217] width 27 height 23
type input "[DATE] 2:33 PM"
click at [638, 552] on button "Create new inventory" at bounding box center [641, 543] width 153 height 27
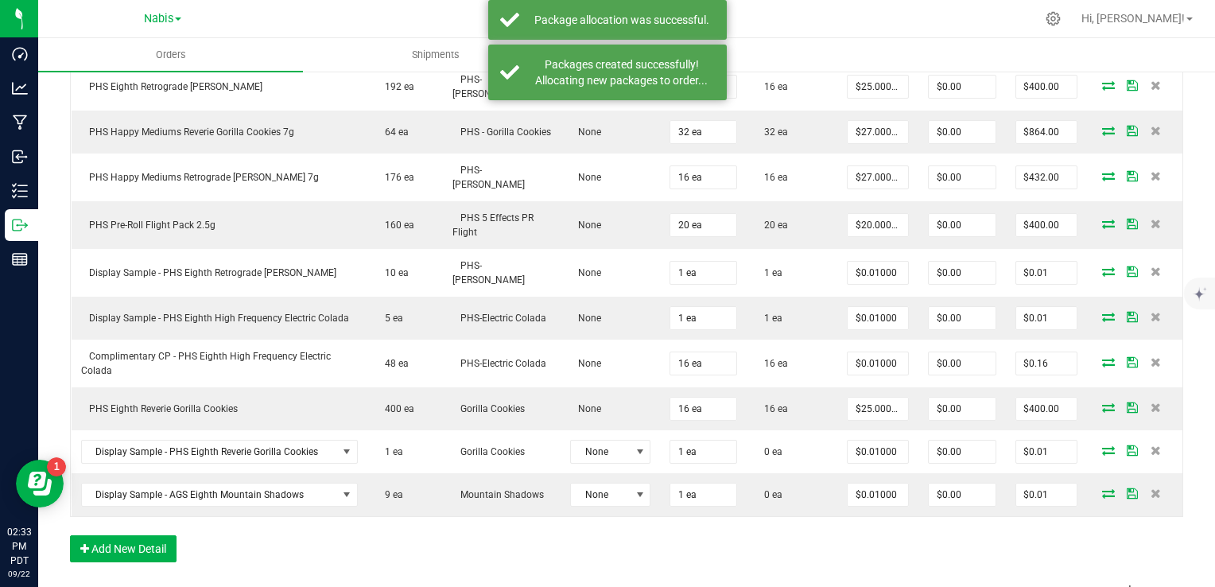
click at [1102, 445] on icon at bounding box center [1108, 450] width 13 height 10
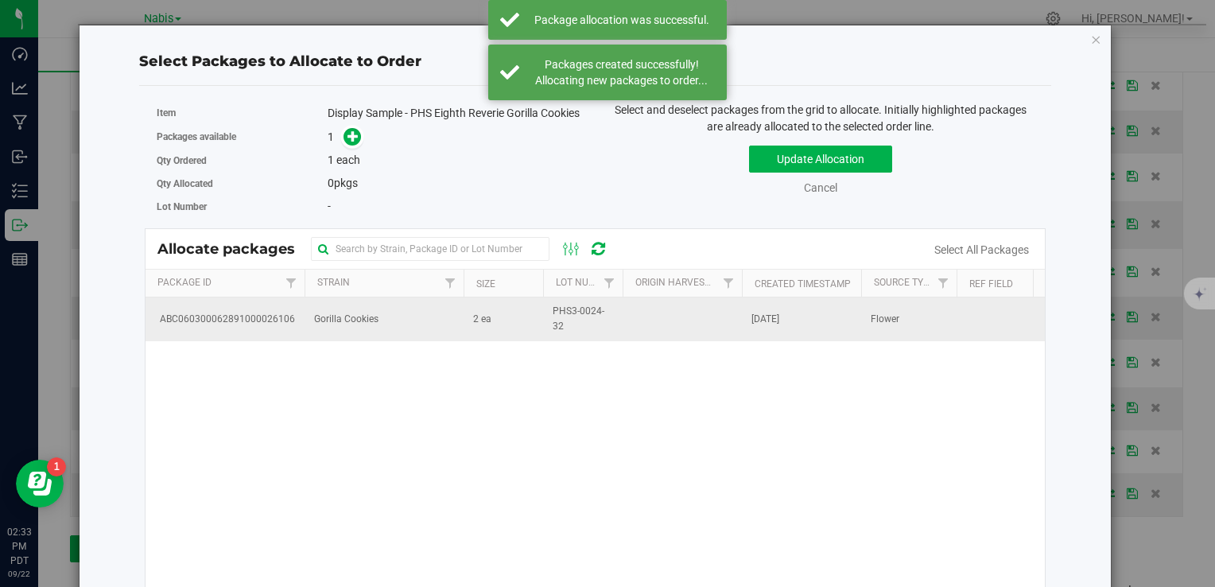
click at [423, 329] on td "Gorilla Cookies" at bounding box center [384, 318] width 159 height 43
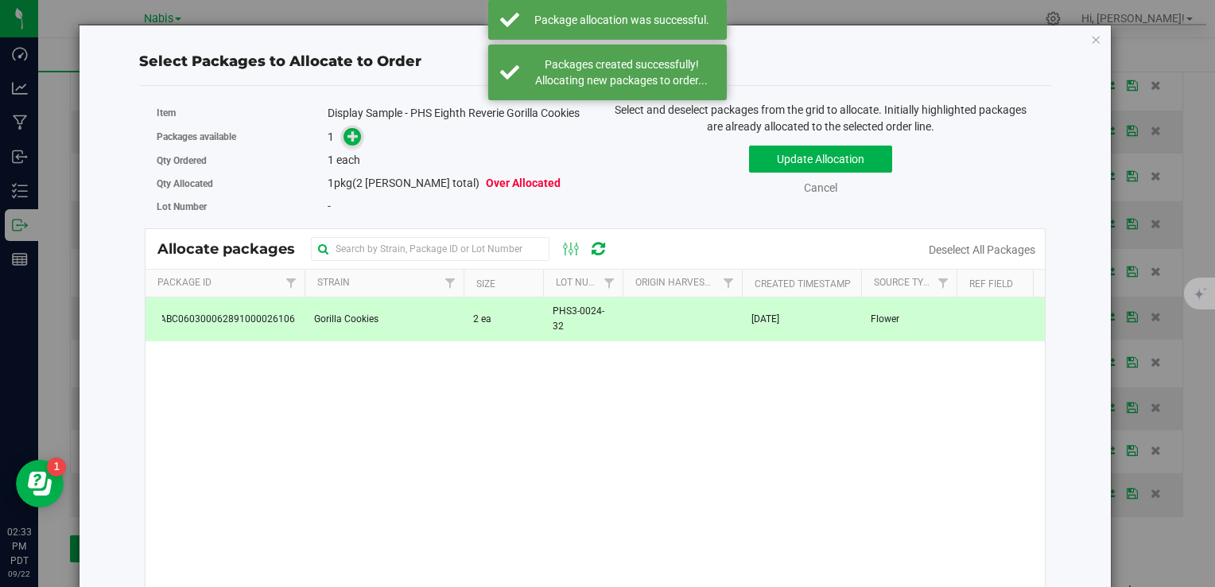
click at [347, 142] on icon at bounding box center [352, 135] width 11 height 11
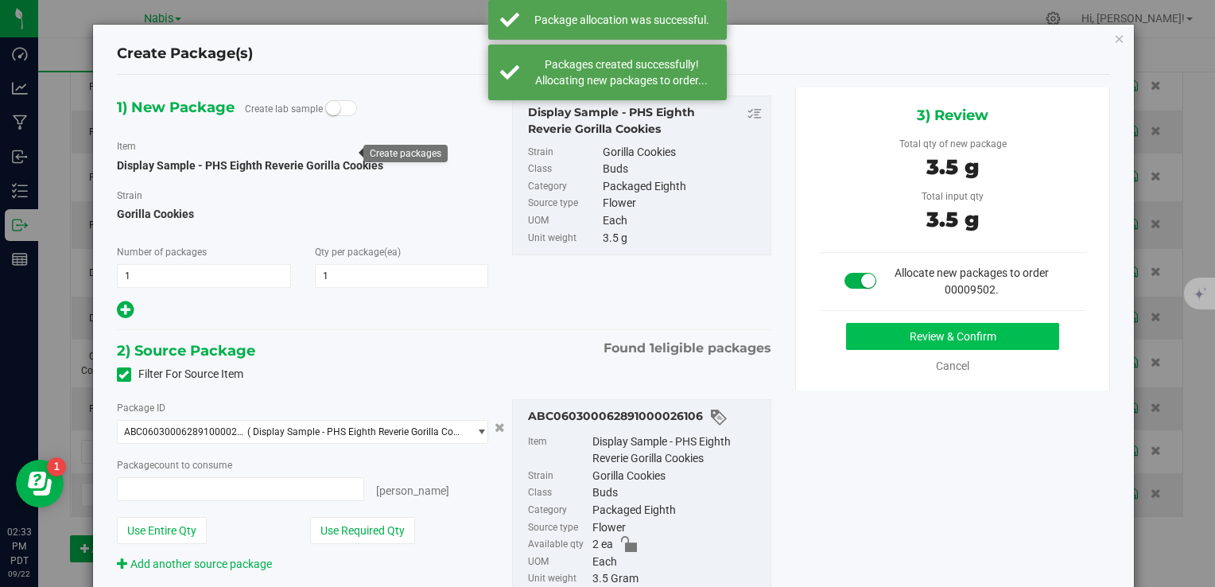
type input "1 ea"
click at [902, 327] on button "Review & Confirm" at bounding box center [952, 336] width 213 height 27
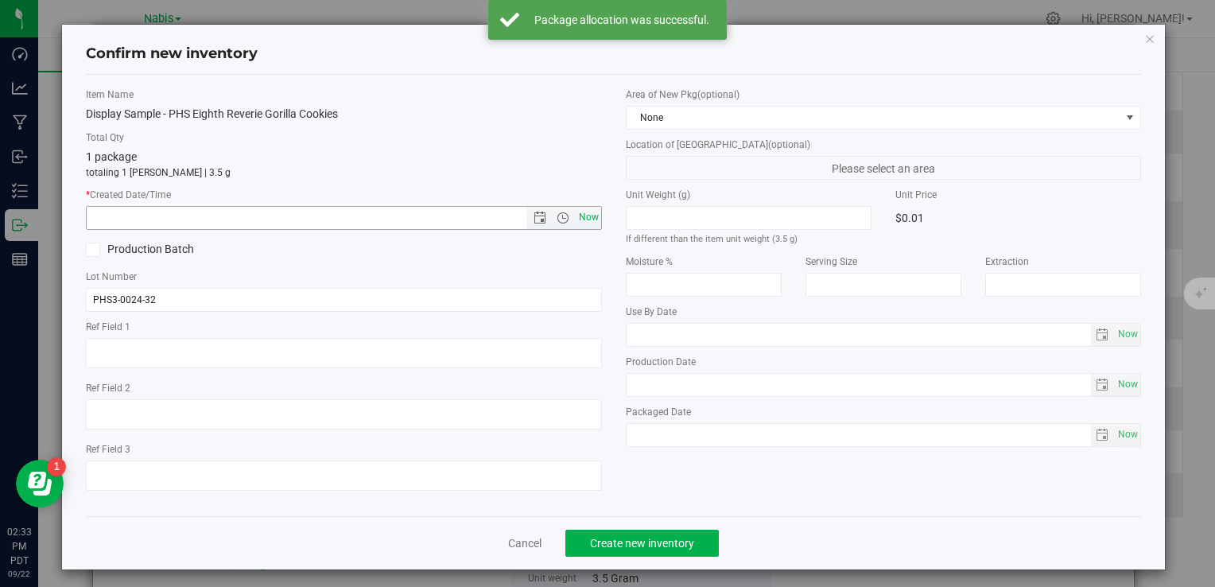
click at [585, 221] on span "Now" at bounding box center [588, 217] width 27 height 23
type input "[DATE] 2:33 PM"
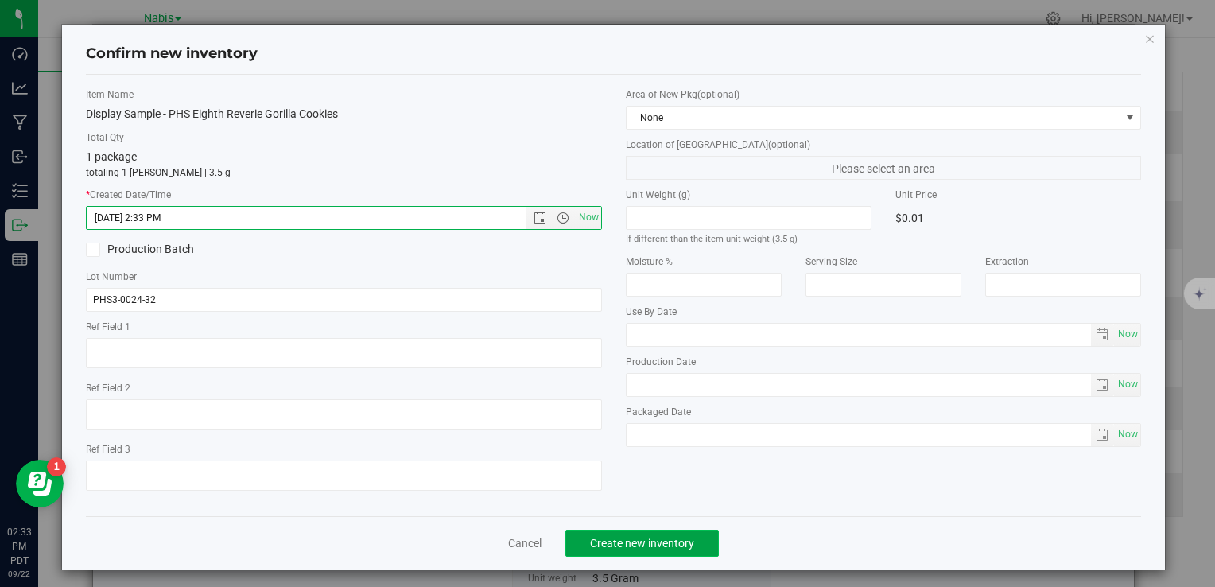
click at [652, 538] on span "Create new inventory" at bounding box center [642, 543] width 104 height 13
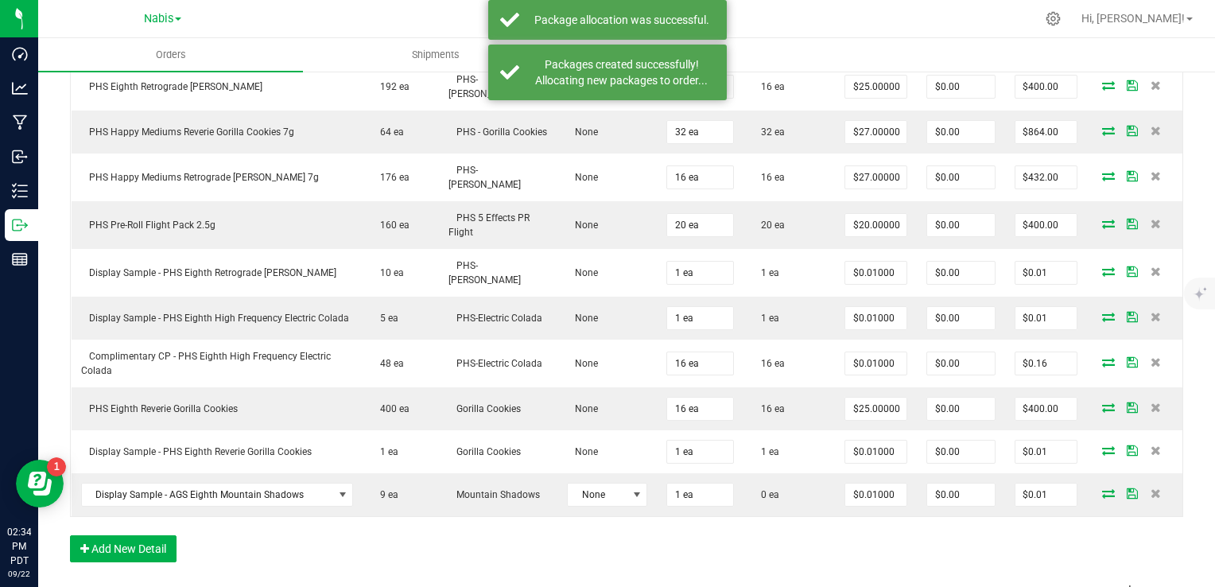
click at [1102, 488] on icon at bounding box center [1108, 493] width 13 height 10
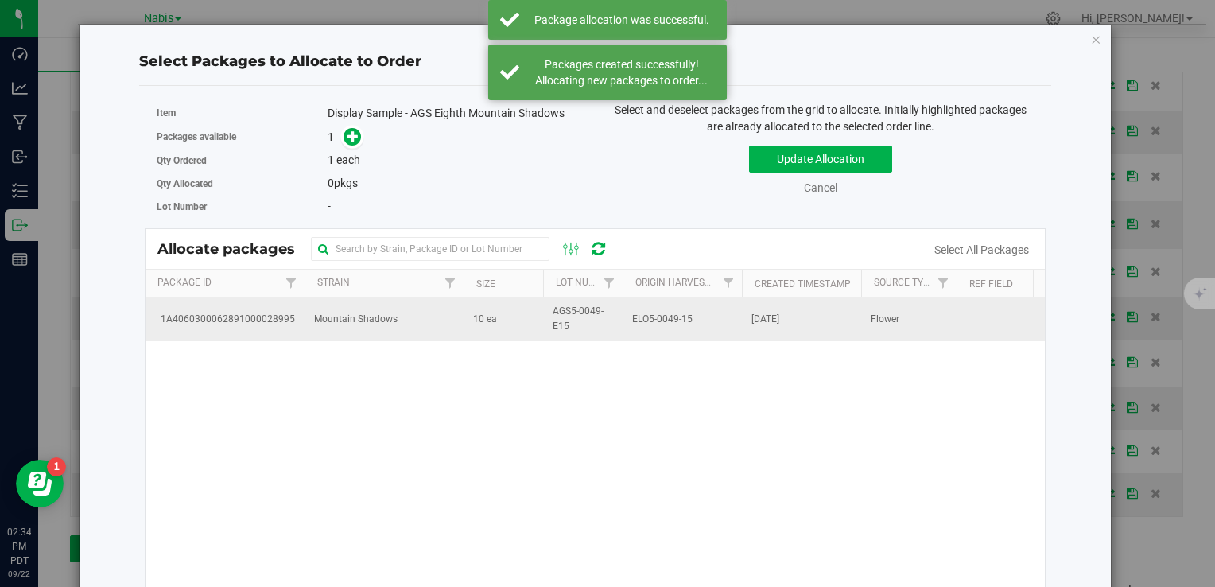
click at [409, 323] on td "Mountain Shadows" at bounding box center [384, 318] width 159 height 43
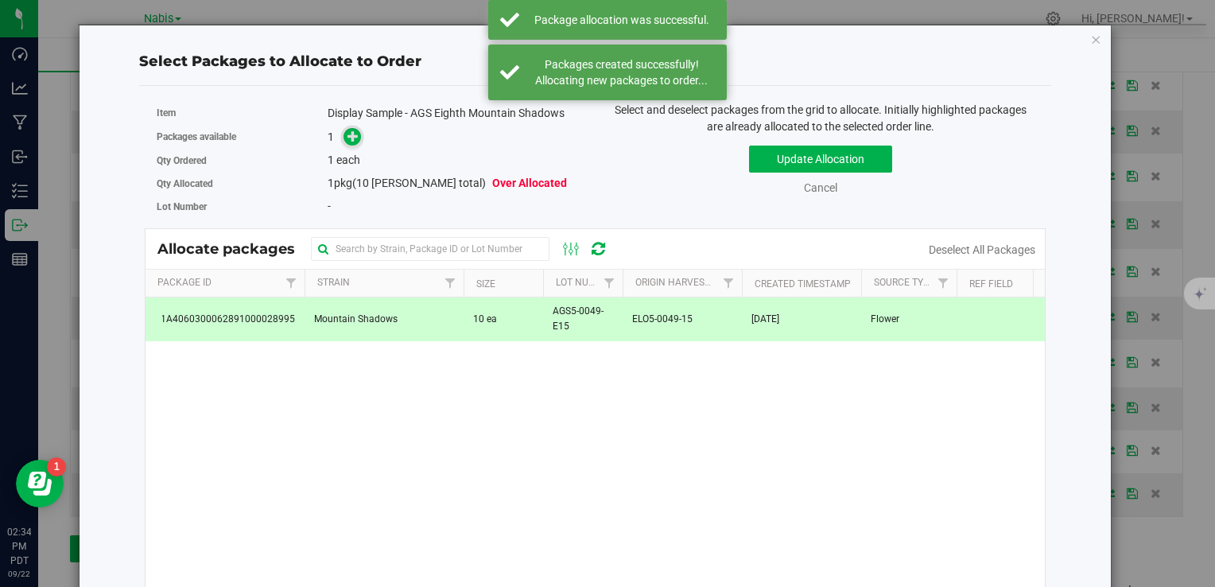
click at [347, 135] on icon at bounding box center [352, 135] width 11 height 11
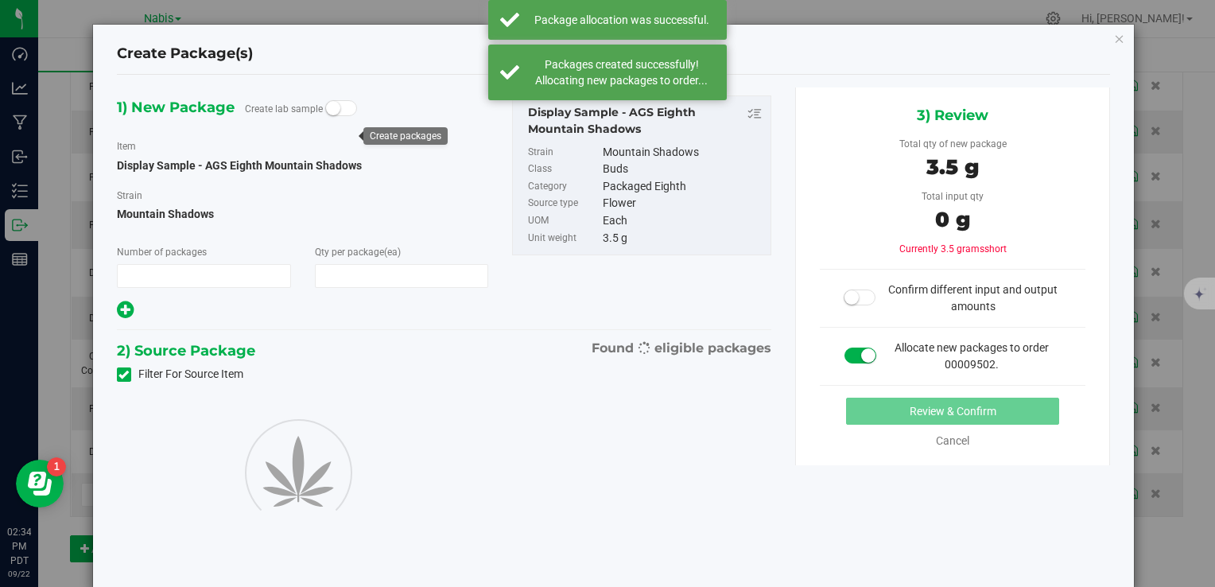
type input "1"
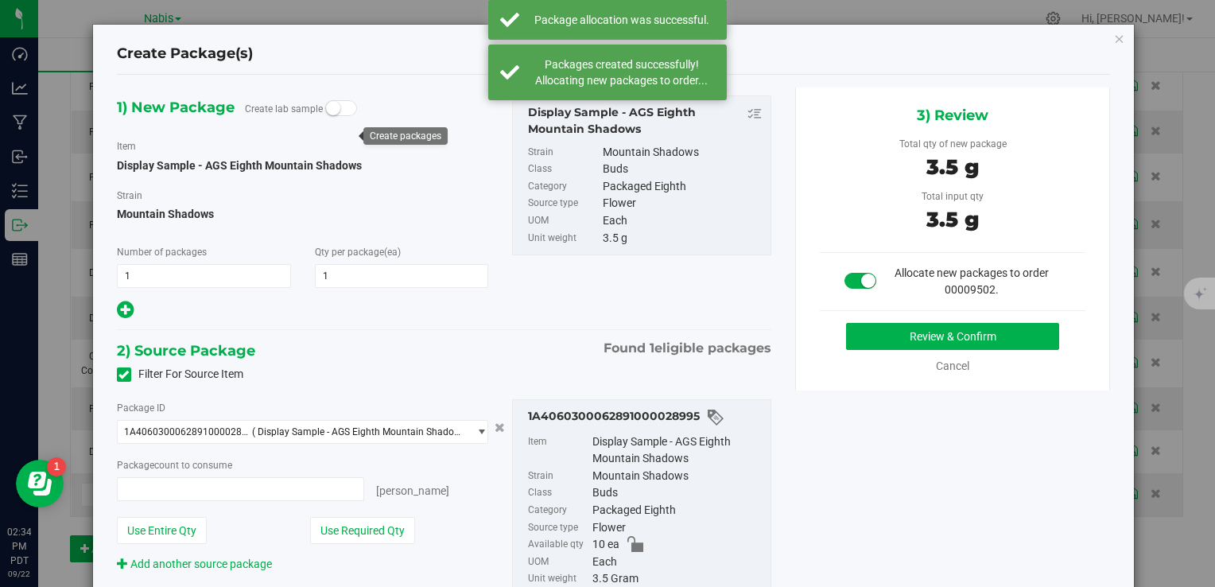
type input "1 ea"
click at [846, 337] on button "Review & Confirm" at bounding box center [952, 336] width 213 height 27
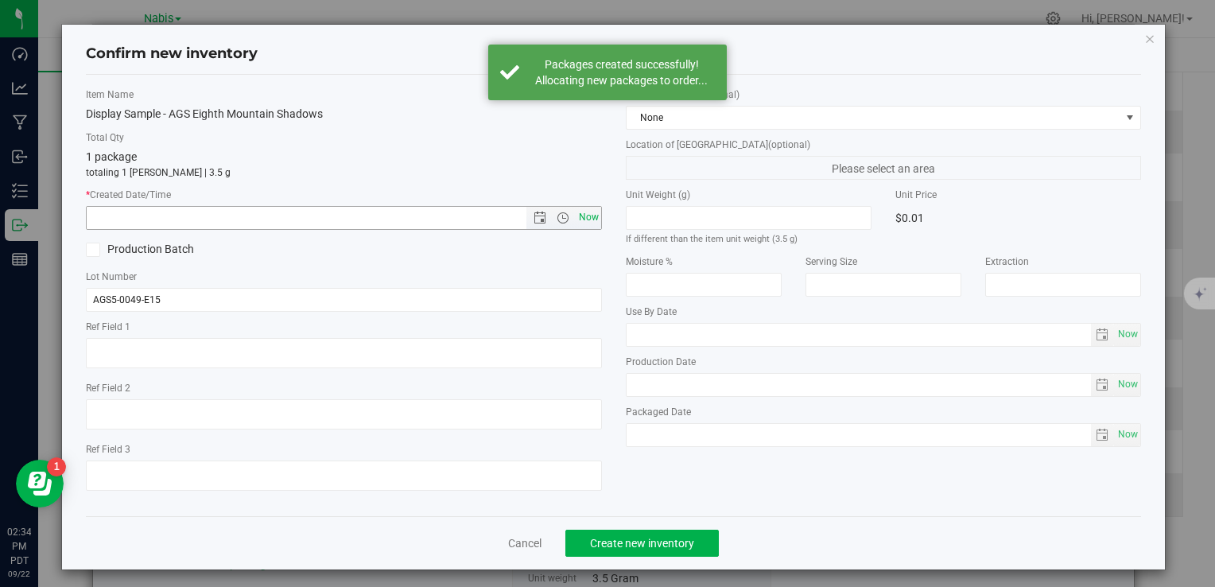
click at [585, 219] on span "Now" at bounding box center [588, 217] width 27 height 23
type input "[DATE] 2:34 PM"
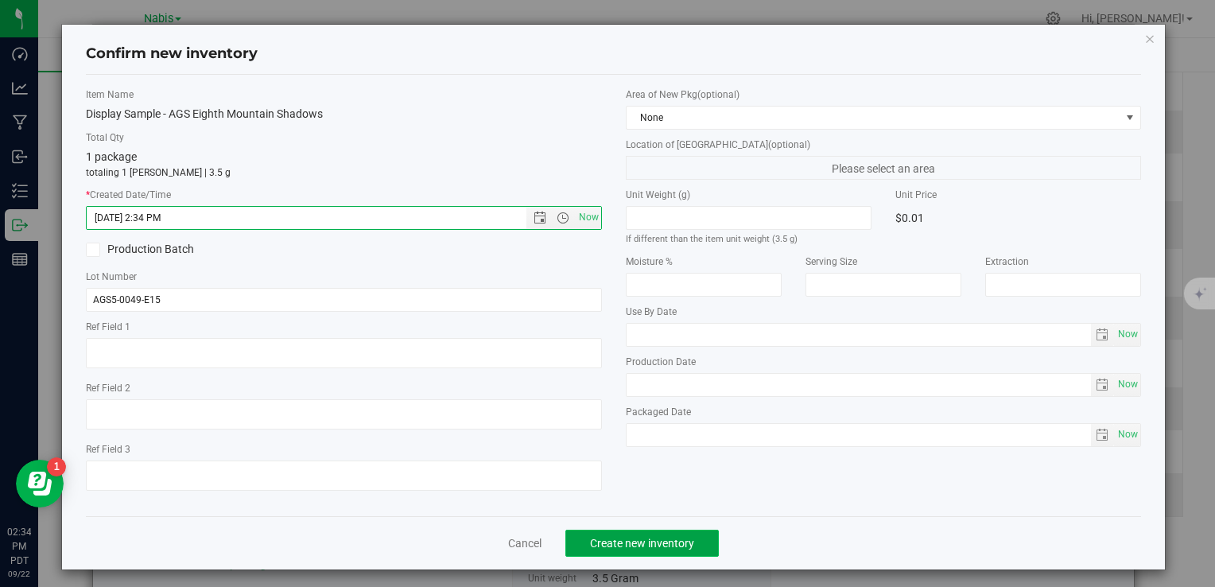
click at [655, 534] on button "Create new inventory" at bounding box center [641, 543] width 153 height 27
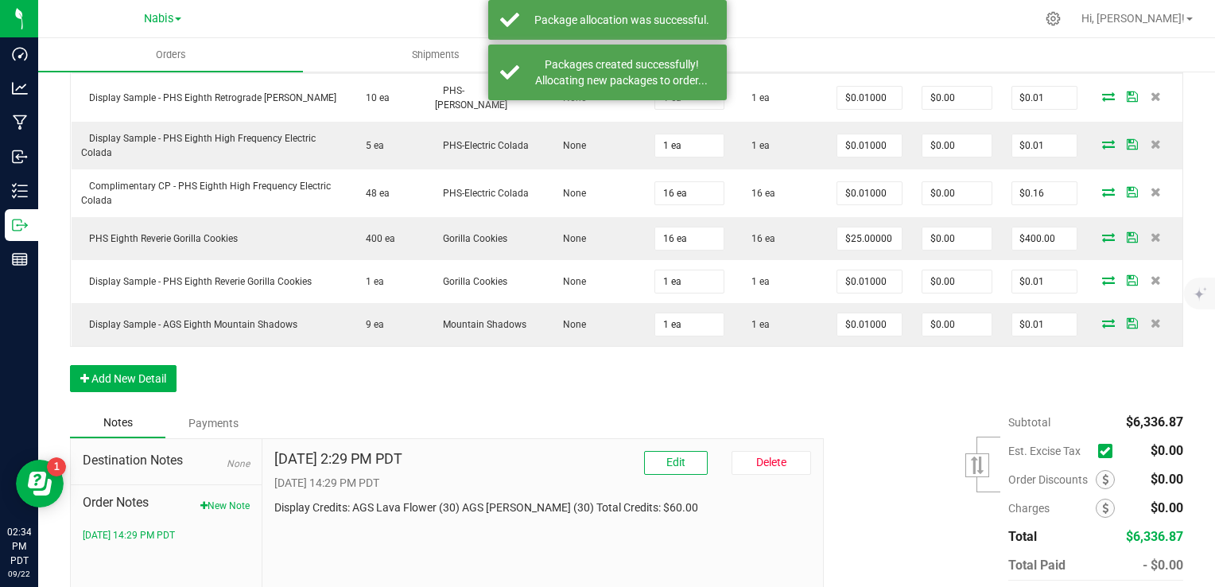
scroll to position [1172, 0]
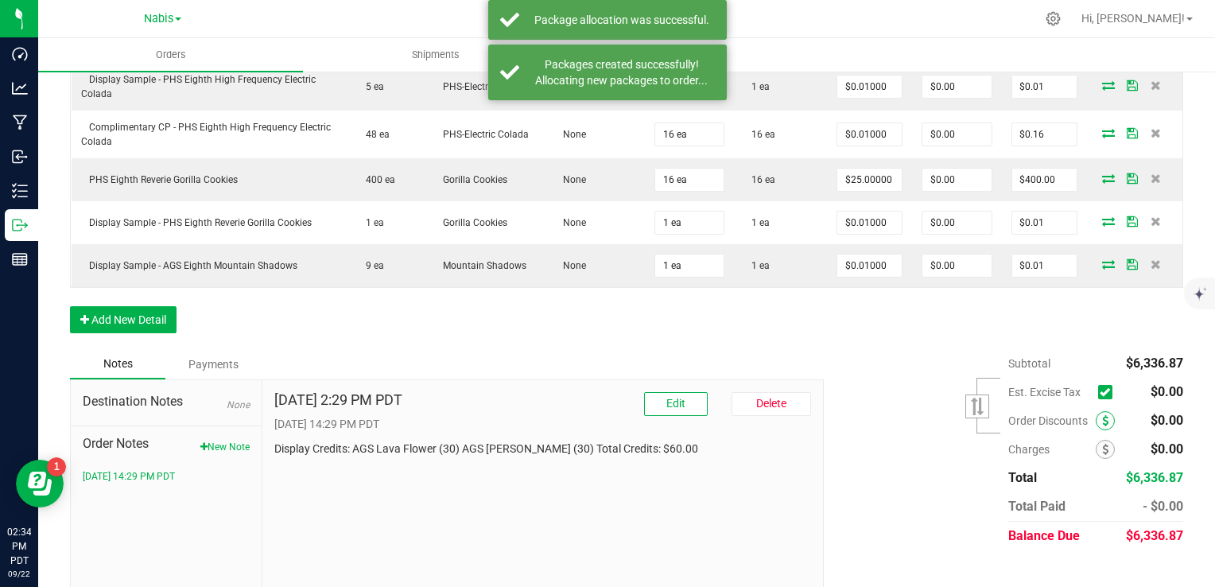
click at [1096, 411] on span at bounding box center [1105, 420] width 19 height 19
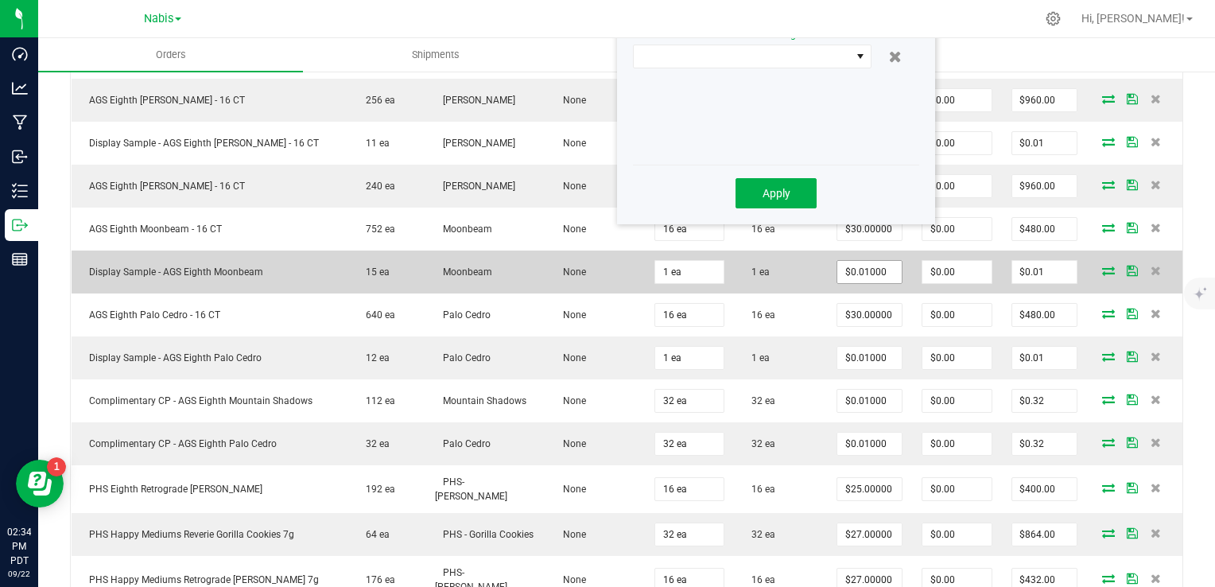
scroll to position [218, 0]
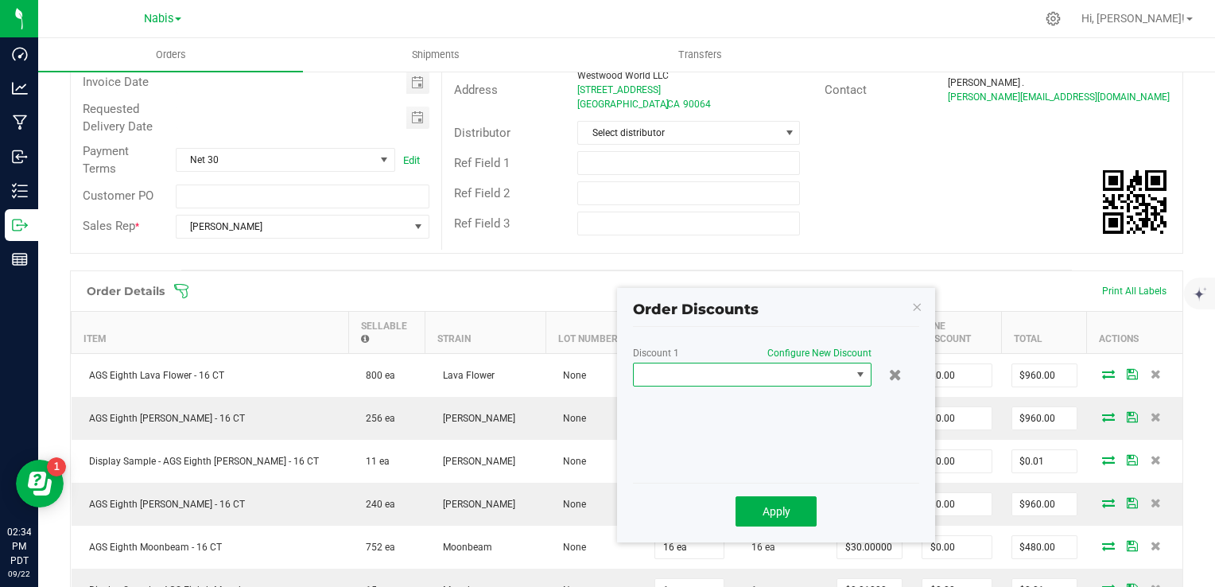
click at [714, 379] on span at bounding box center [742, 374] width 217 height 22
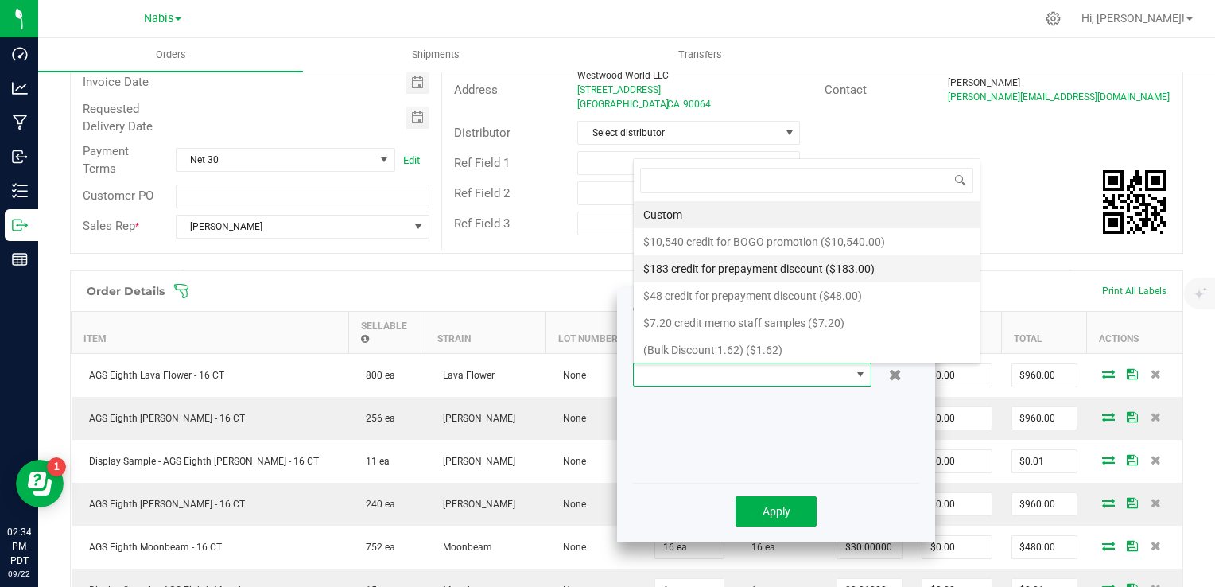
scroll to position [23, 239]
click at [701, 215] on li "Custom" at bounding box center [807, 214] width 346 height 27
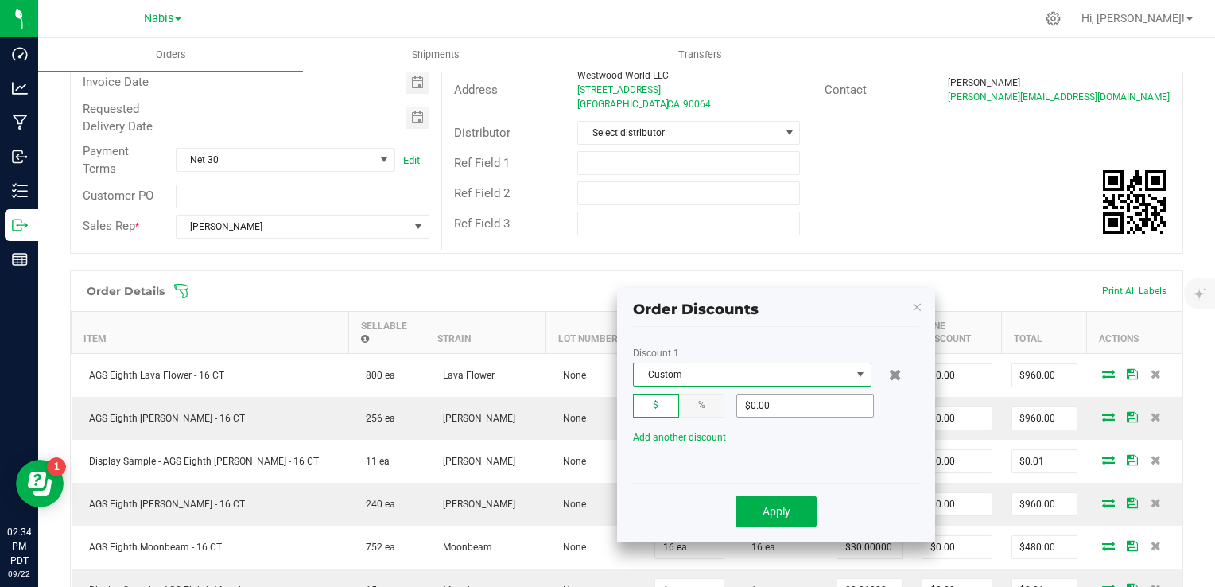
click at [796, 405] on input "$0.00" at bounding box center [805, 405] width 136 height 22
type input "$60.00"
click at [766, 513] on span "Apply" at bounding box center [776, 511] width 28 height 13
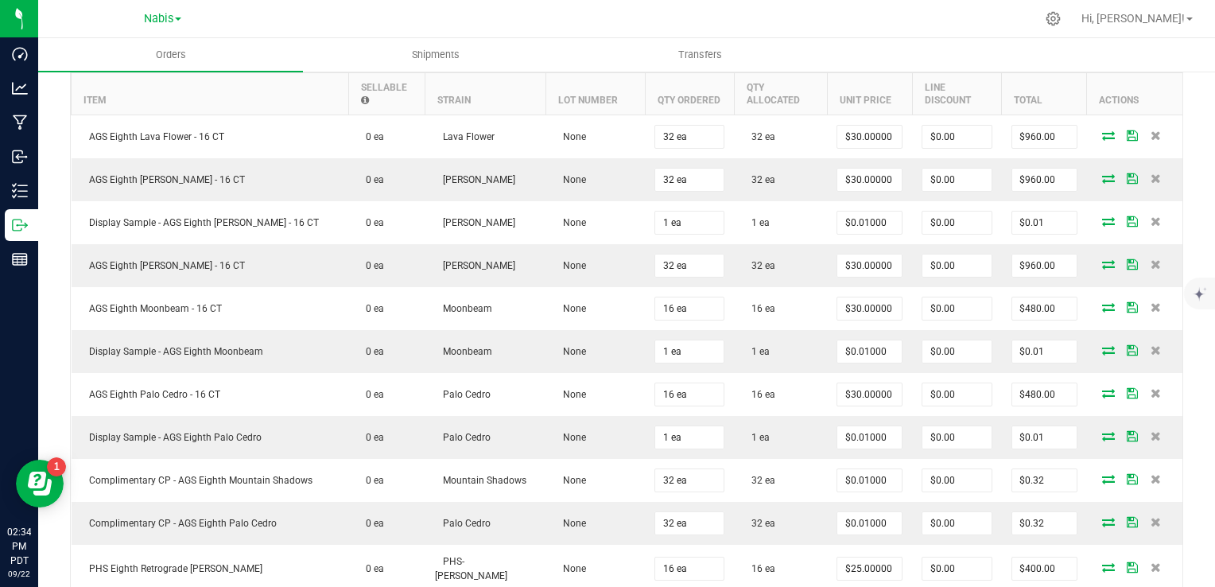
scroll to position [0, 0]
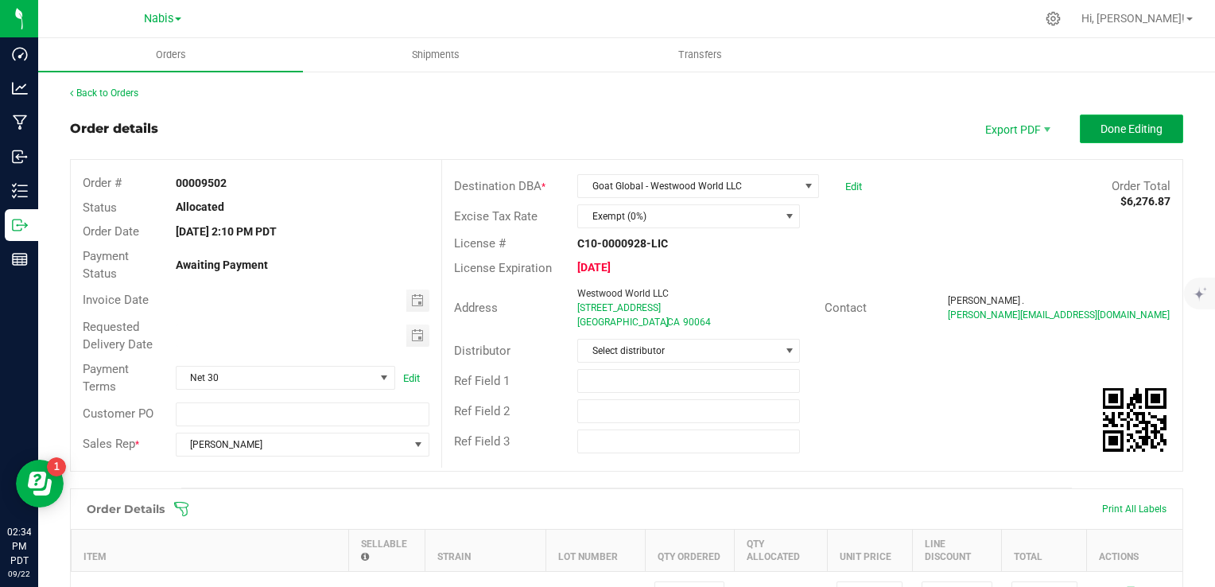
click at [1108, 134] on span "Done Editing" at bounding box center [1131, 128] width 62 height 13
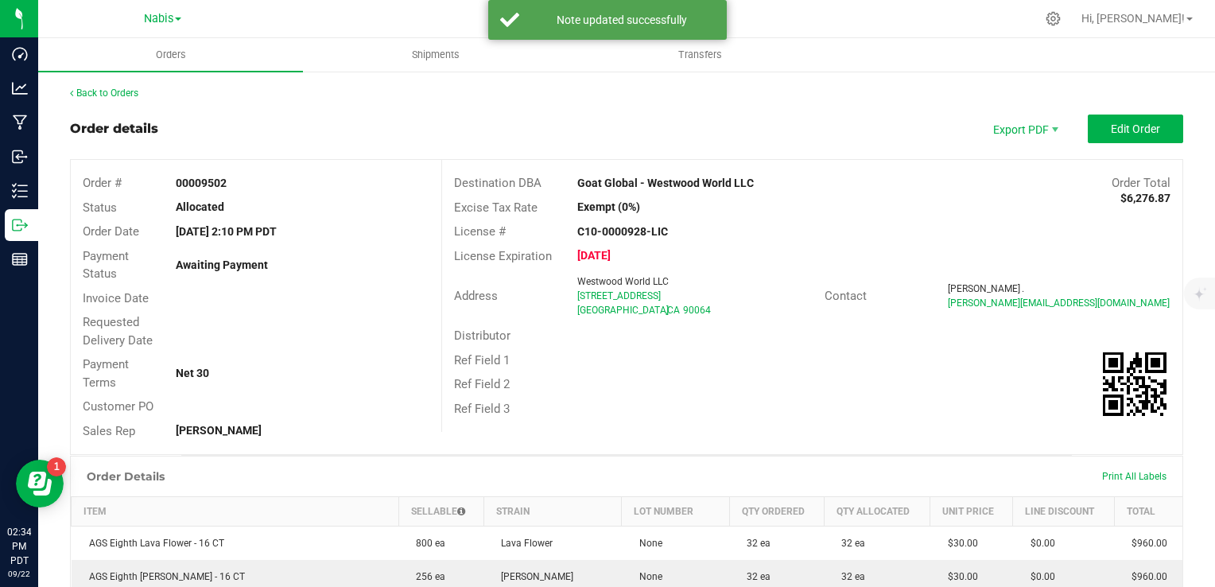
drag, startPoint x: 569, startPoint y: 183, endPoint x: 803, endPoint y: 196, distance: 234.1
click at [803, 196] on div "Destination DBA Goat Global - Westwood World LLC Order Total $6,276.87 Excise T…" at bounding box center [811, 296] width 741 height 272
click at [762, 186] on div "Goat Global - Westwood World LLC" at bounding box center [719, 183] width 308 height 17
drag, startPoint x: 565, startPoint y: 178, endPoint x: 832, endPoint y: 180, distance: 266.4
click at [832, 180] on div "Goat Global - Westwood World LLC" at bounding box center [719, 183] width 308 height 17
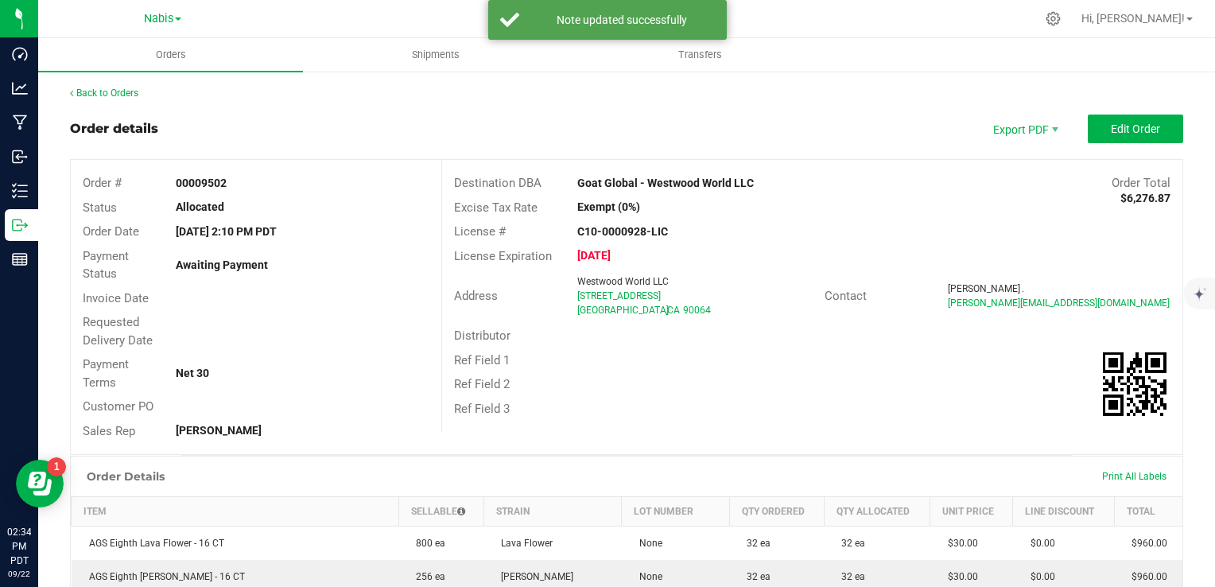
copy strong "Goat Global - Westwood World LLC"
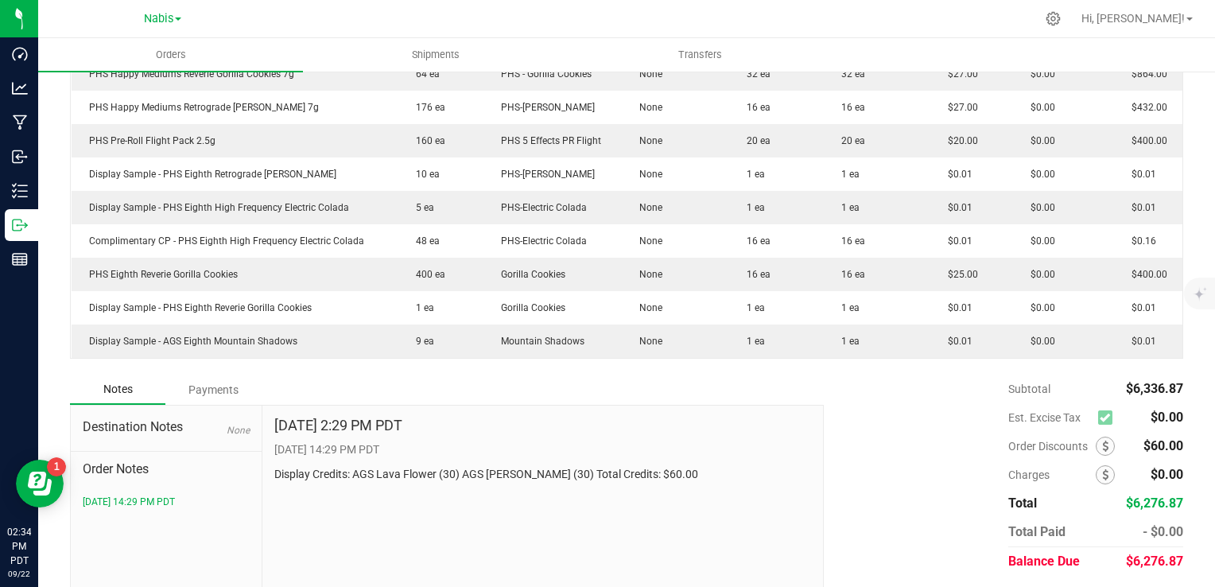
scroll to position [883, 0]
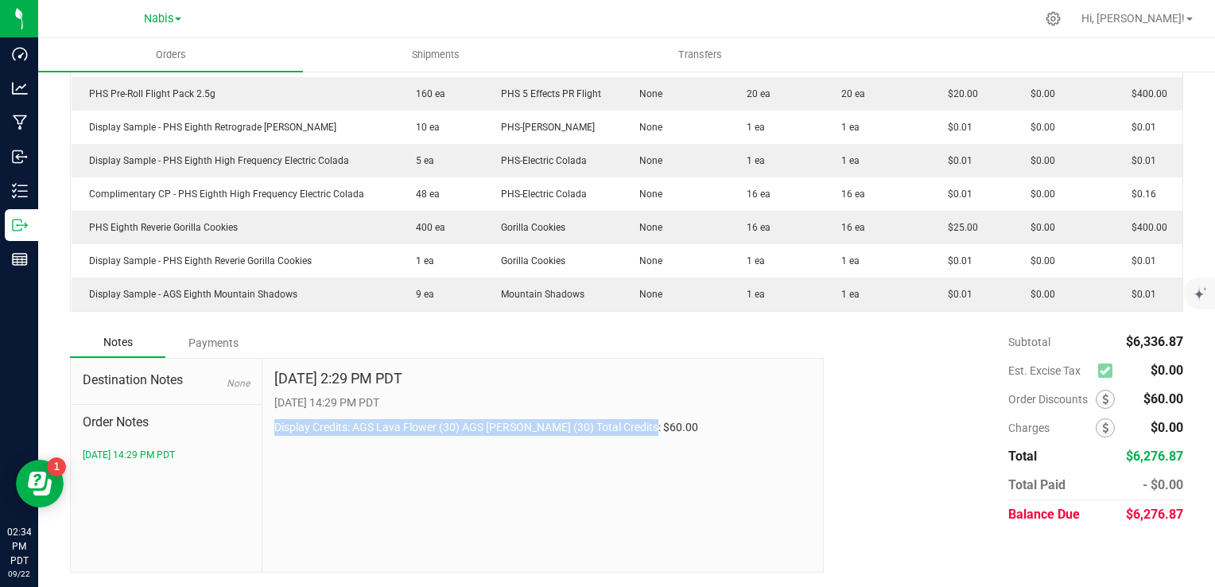
drag, startPoint x: 275, startPoint y: 421, endPoint x: 717, endPoint y: 425, distance: 442.1
click at [717, 425] on p "Display Credits: AGS Lava Flower (30) AGS [PERSON_NAME] (30) Total Credits: $60…" at bounding box center [542, 427] width 537 height 17
copy p "Display Credits: AGS Lava Flower (30) AGS [PERSON_NAME] (30) Total Credits: $60…"
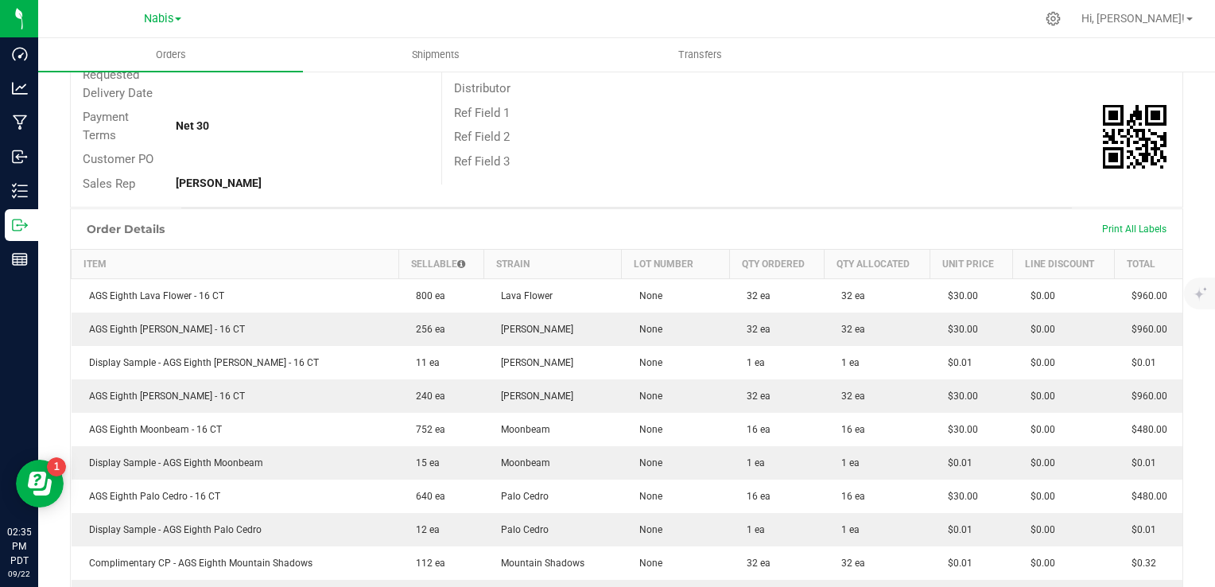
scroll to position [0, 0]
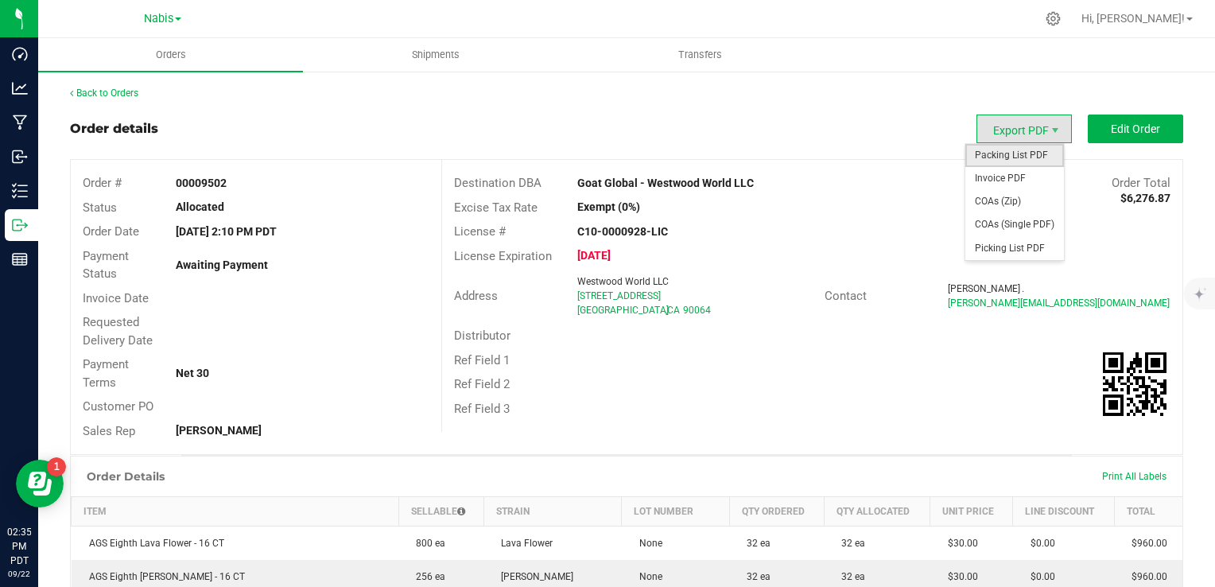
click at [999, 154] on span "Packing List PDF" at bounding box center [1014, 155] width 99 height 23
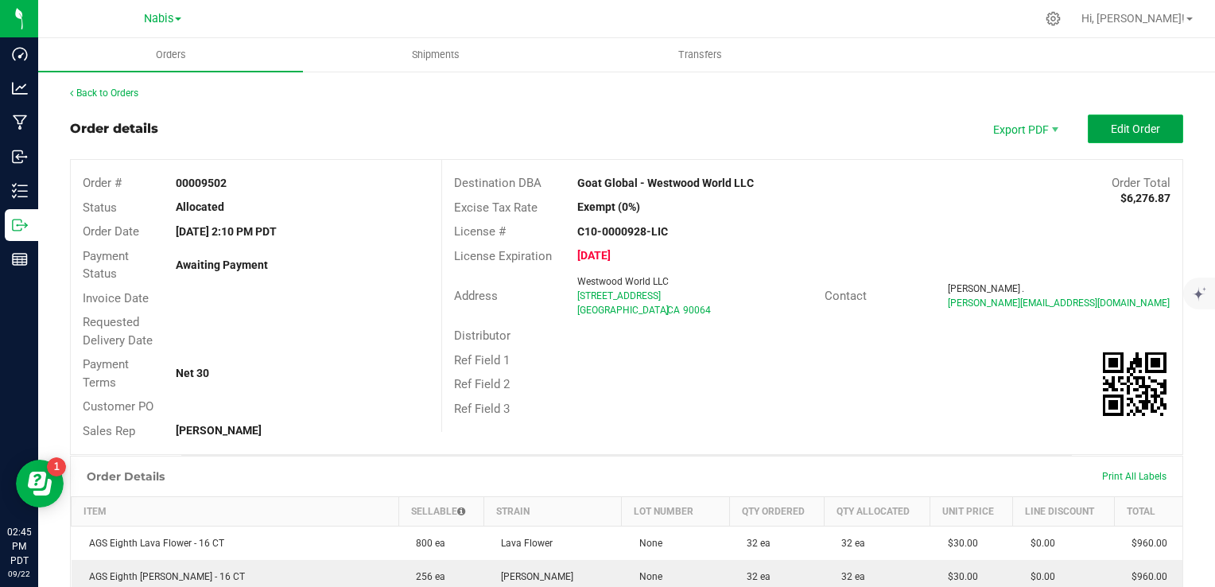
click at [1116, 123] on span "Edit Order" at bounding box center [1135, 128] width 49 height 13
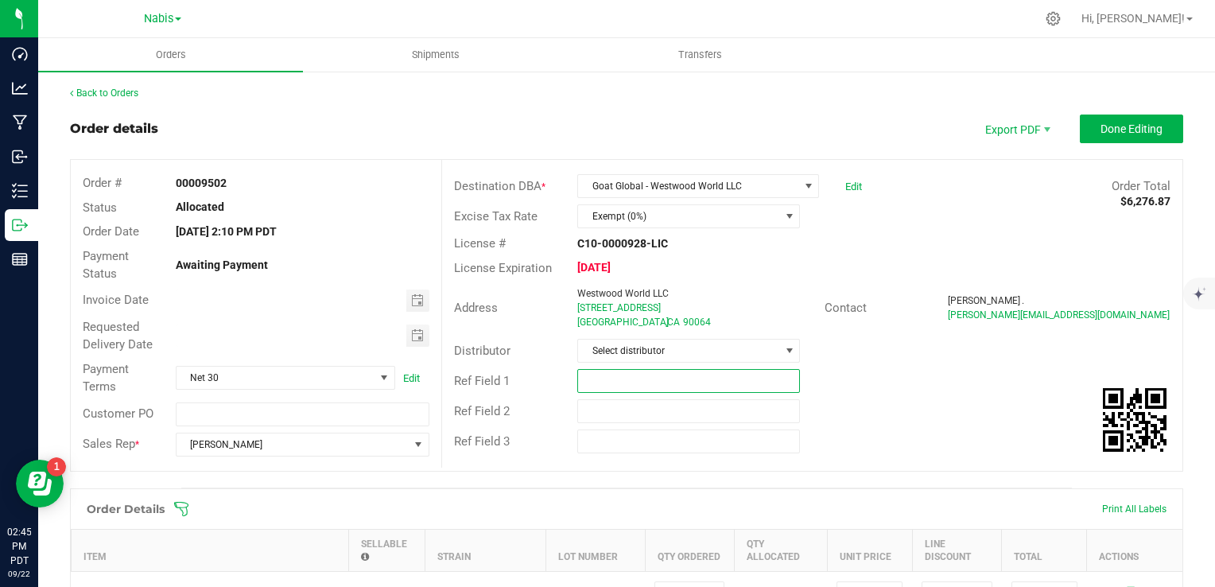
click at [584, 375] on input "text" at bounding box center [688, 381] width 223 height 24
click at [418, 305] on span "Toggle calendar" at bounding box center [417, 300] width 13 height 13
type input "Nabis"
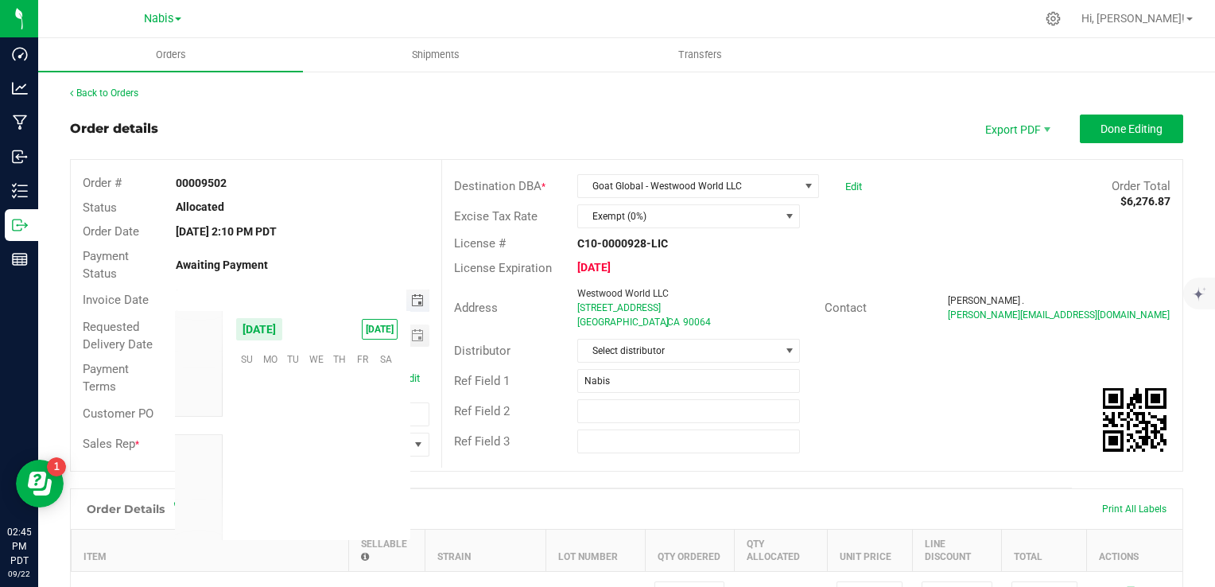
scroll to position [257904, 0]
click at [344, 463] on span "25" at bounding box center [339, 457] width 23 height 25
type input "[DATE]"
click at [411, 335] on span "Toggle calendar" at bounding box center [417, 335] width 13 height 13
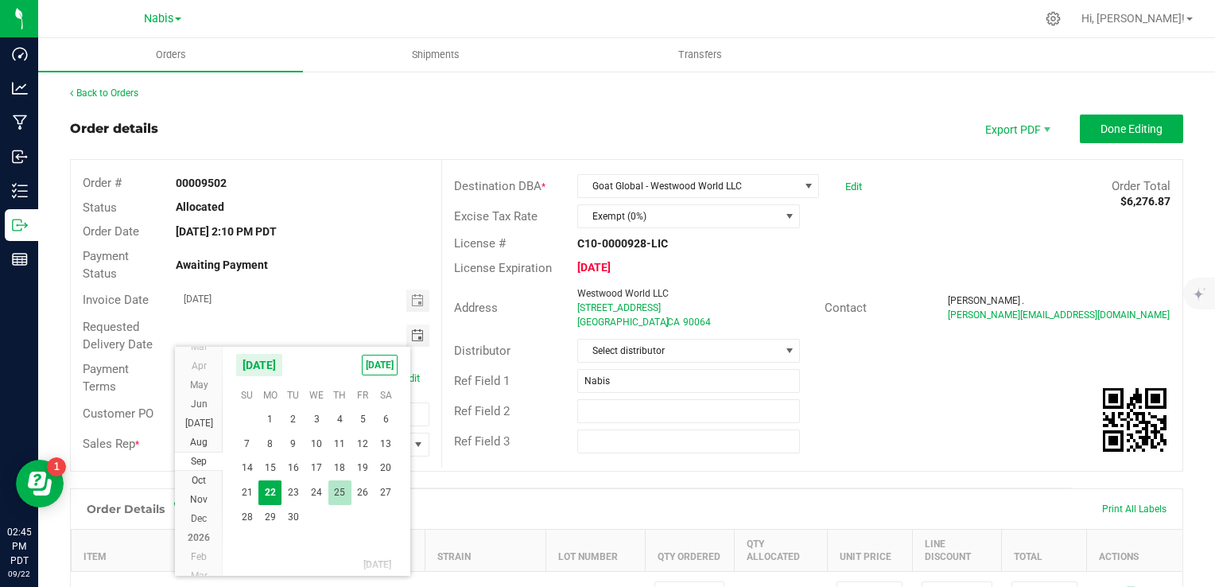
click at [340, 490] on span "25" at bounding box center [339, 492] width 23 height 25
type input "[DATE]"
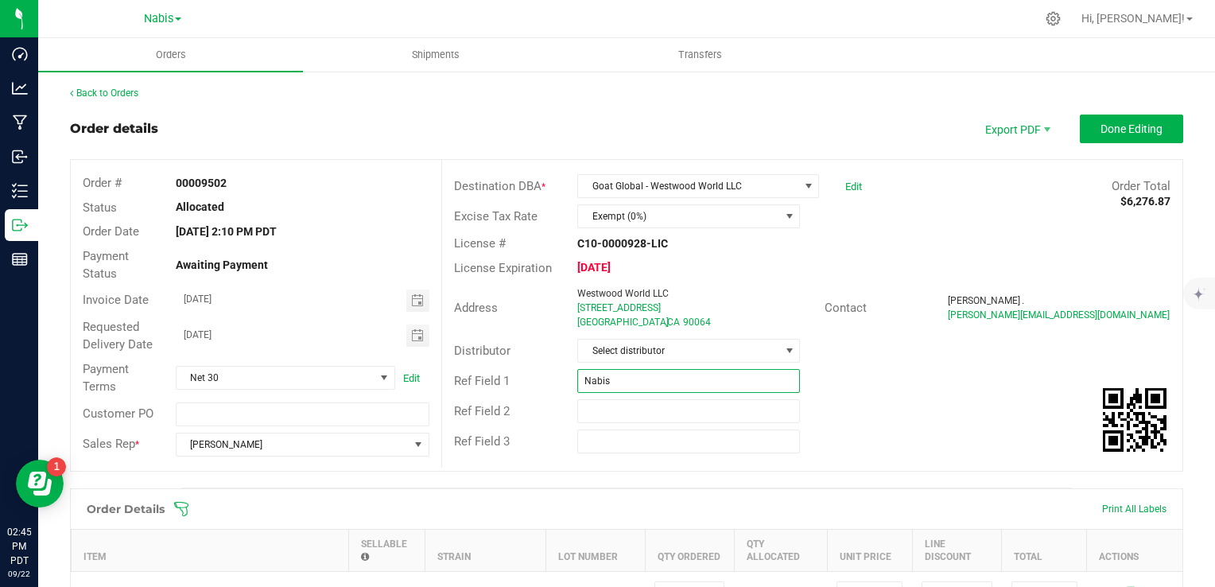
click at [625, 375] on input "Nabis" at bounding box center [688, 381] width 223 height 24
paste input "762553"
type input "[PERSON_NAME] 762553"
click at [1109, 132] on span "Done Editing" at bounding box center [1131, 128] width 62 height 13
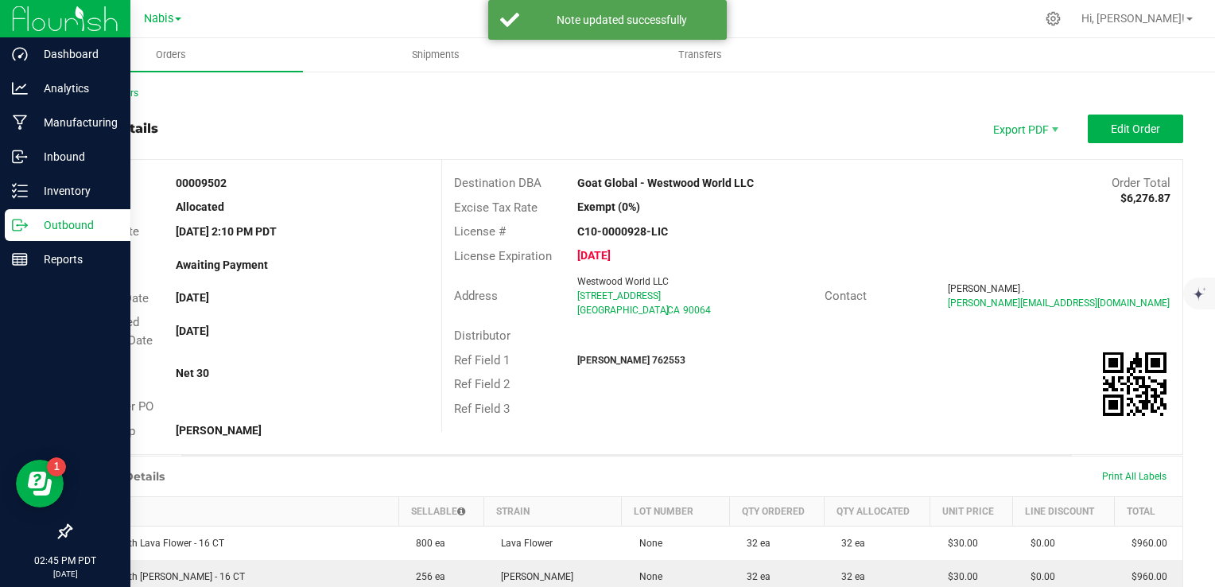
click at [64, 215] on p "Outbound" at bounding box center [75, 224] width 95 height 19
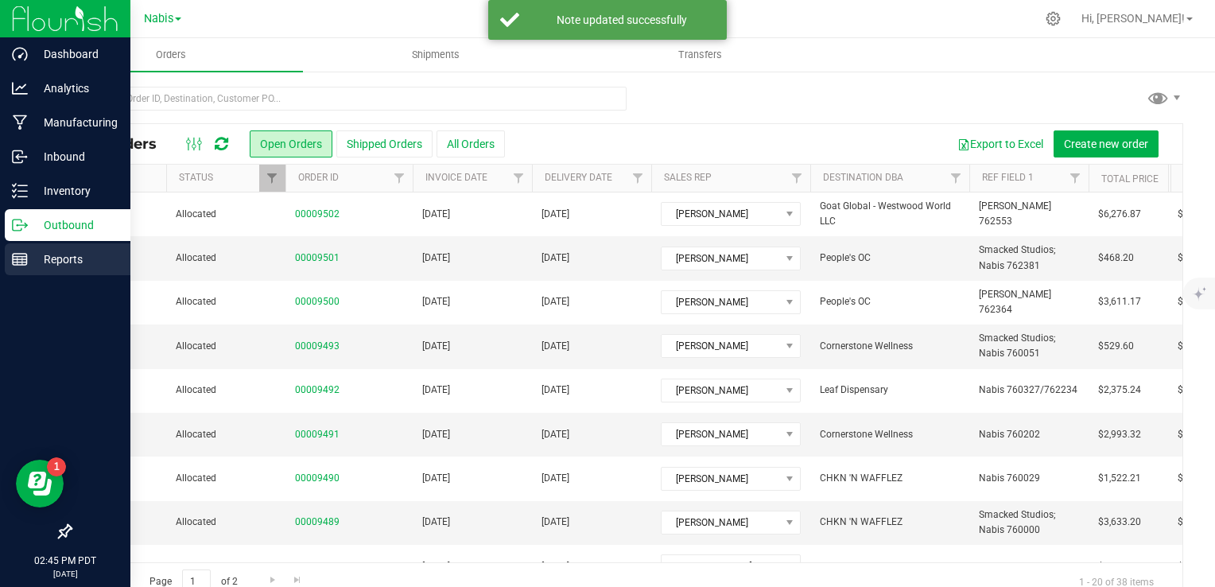
click at [515, 223] on td "[DATE]" at bounding box center [472, 214] width 119 height 44
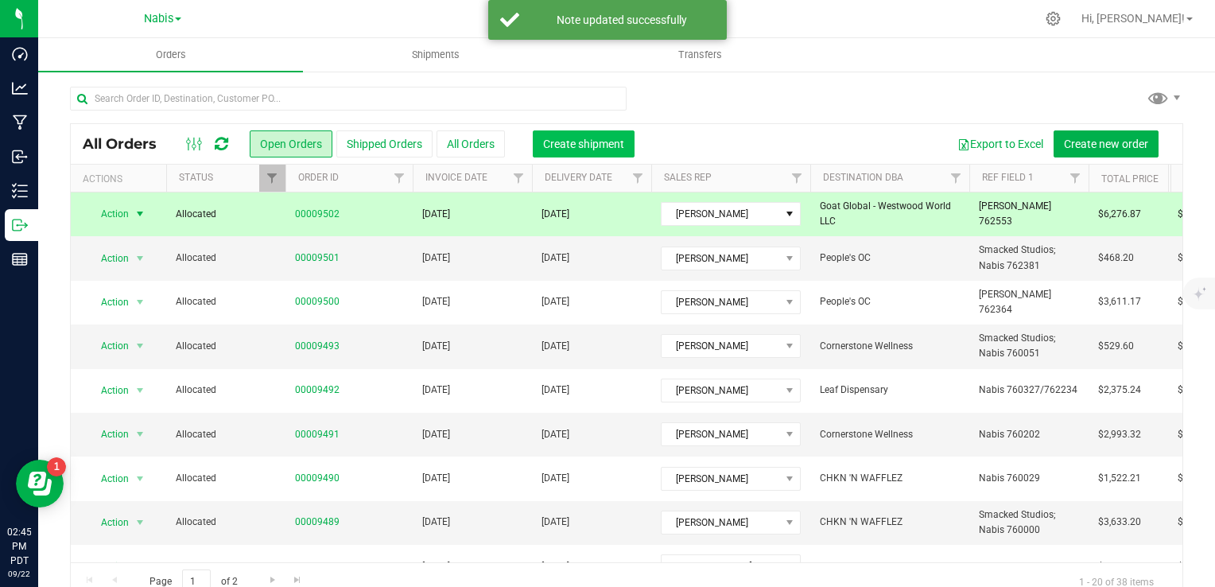
click at [606, 142] on span "Create shipment" at bounding box center [583, 144] width 81 height 13
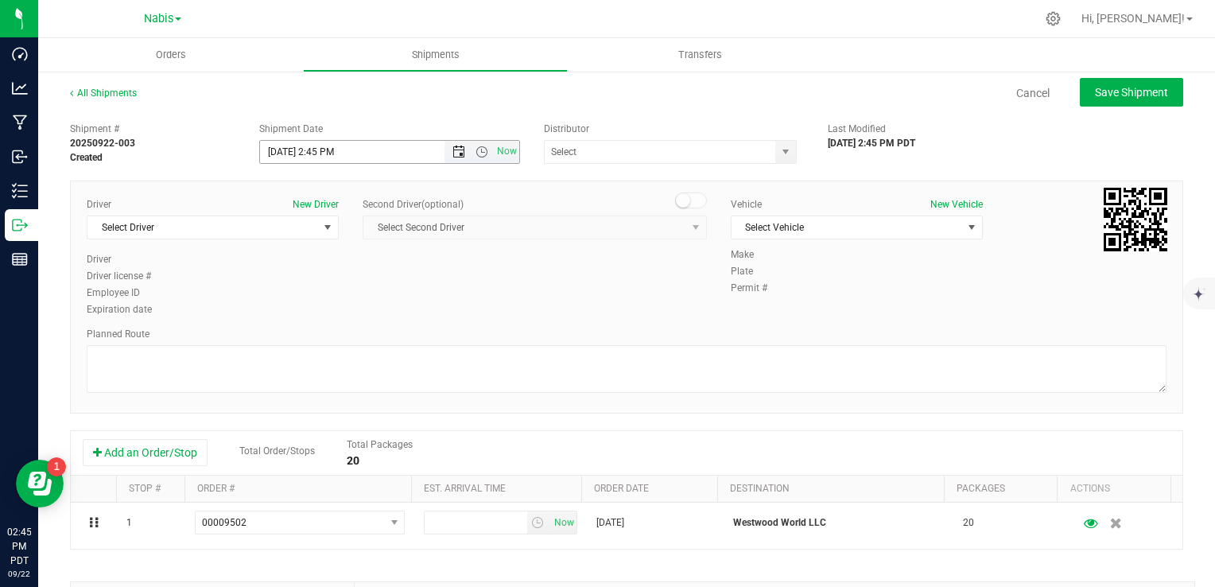
click at [452, 151] on span "Open the date view" at bounding box center [458, 152] width 13 height 13
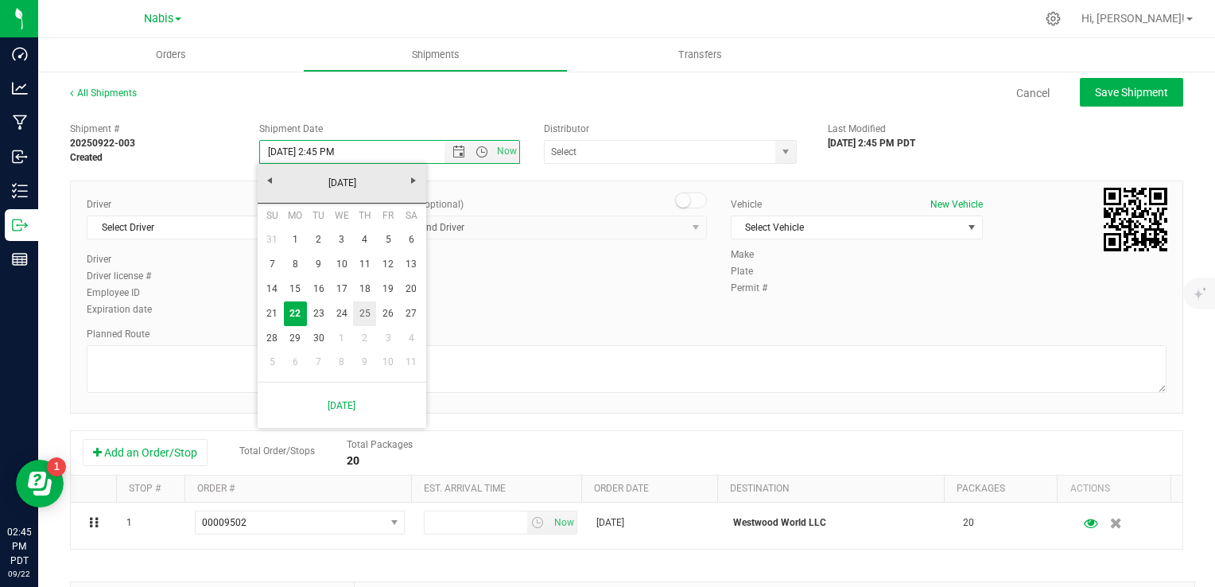
click at [365, 307] on link "25" at bounding box center [364, 313] width 23 height 25
type input "[DATE] 2:45 PM"
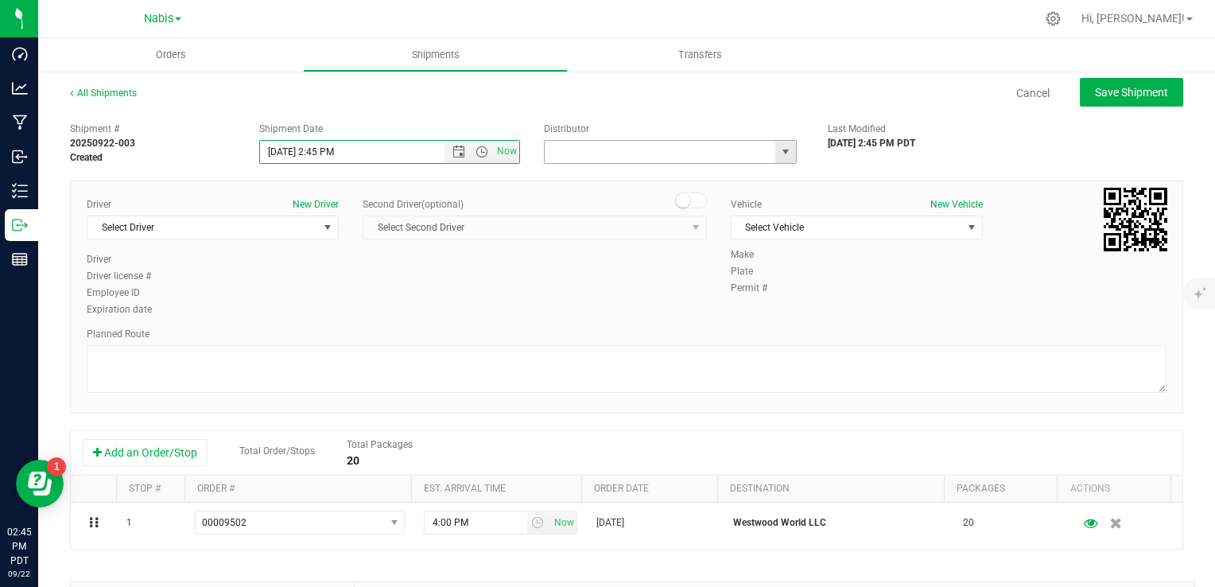
click at [604, 149] on input "text" at bounding box center [657, 152] width 224 height 22
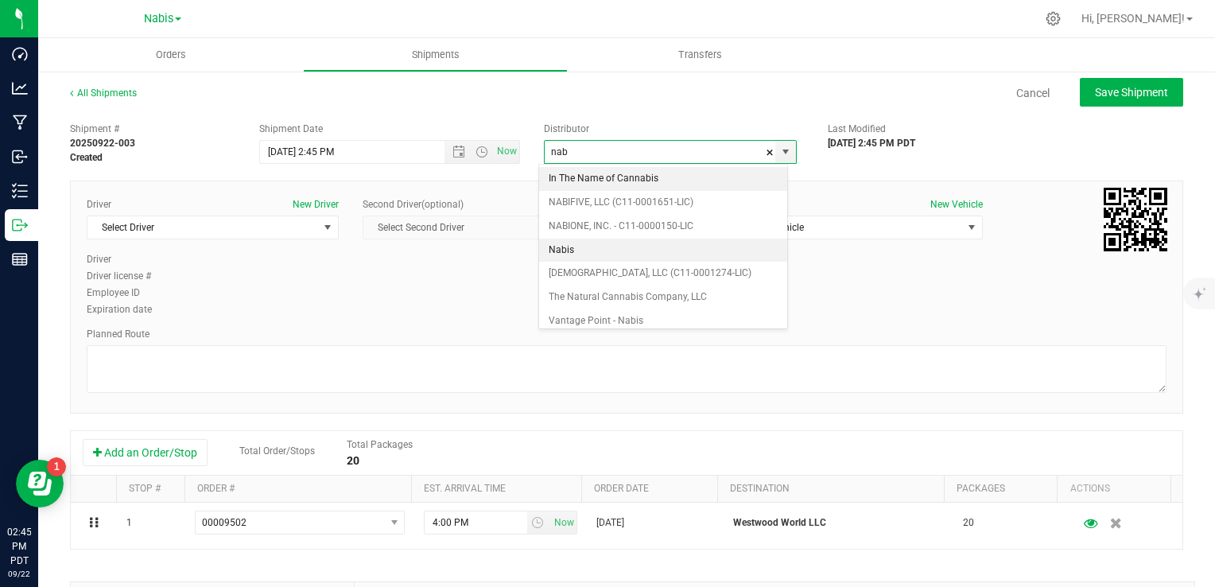
click at [604, 251] on li "Nabis" at bounding box center [663, 251] width 248 height 24
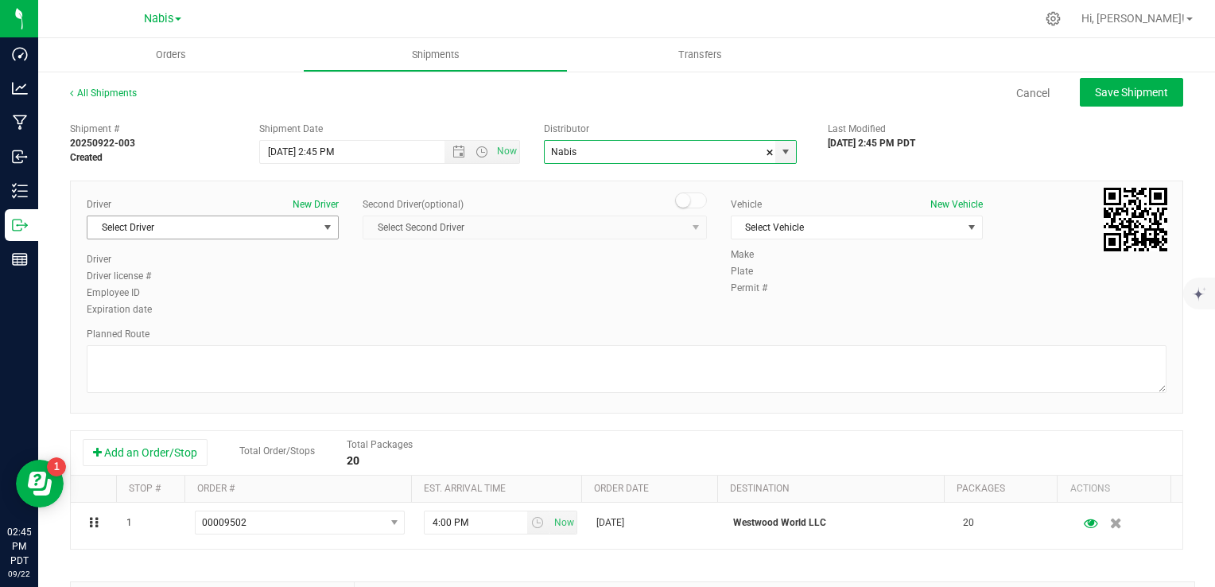
type input "Nabis"
click at [270, 229] on span "Select Driver" at bounding box center [202, 227] width 231 height 22
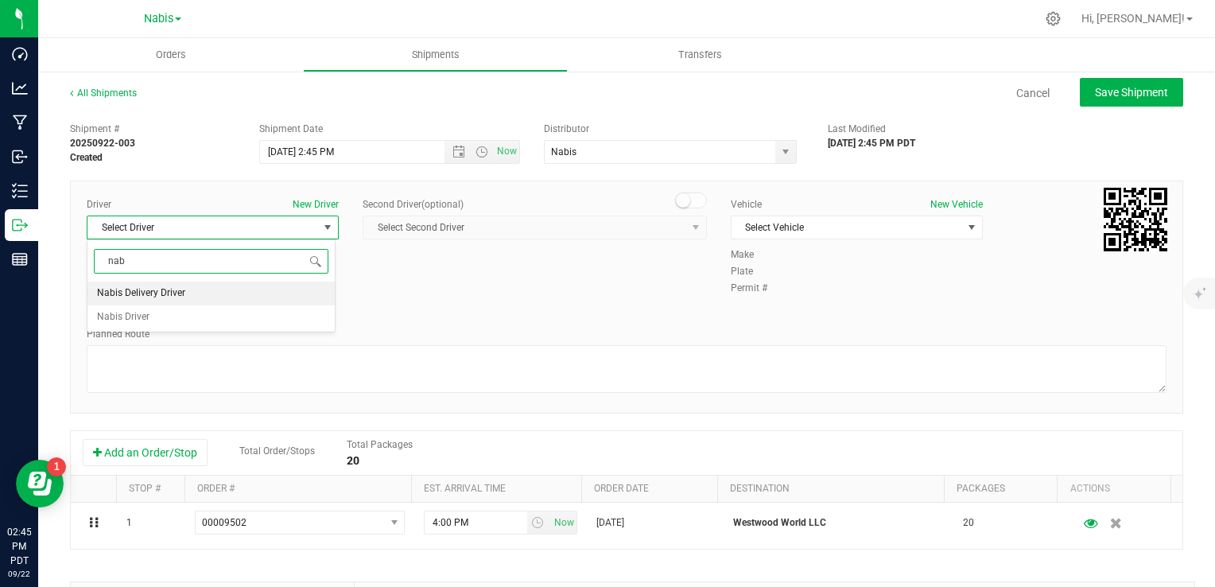
type input "nab"
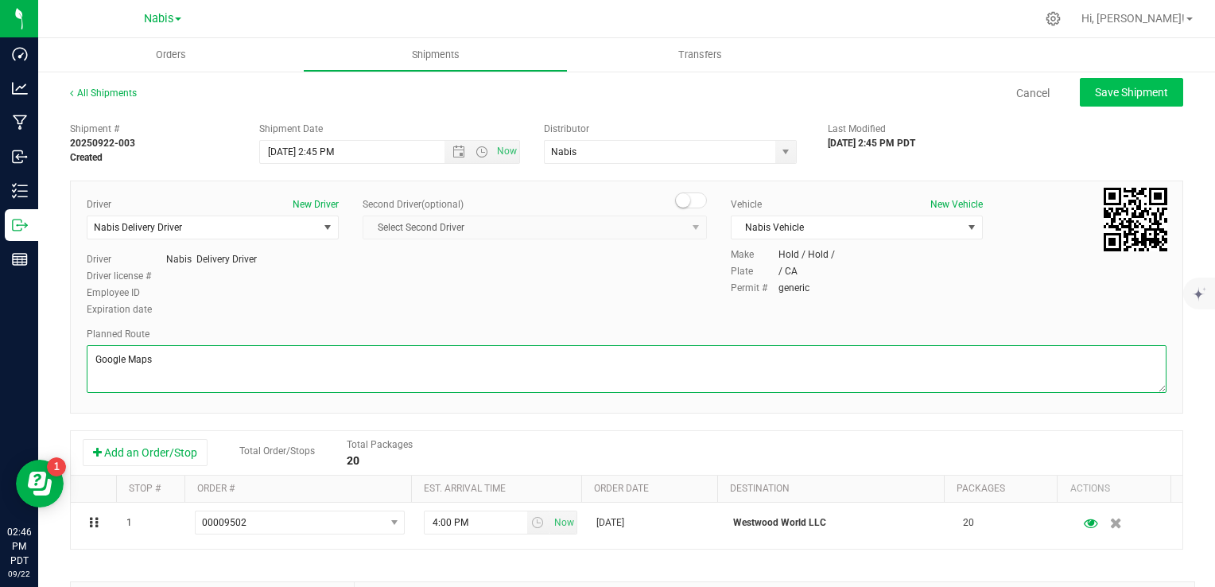
type textarea "Google Maps"
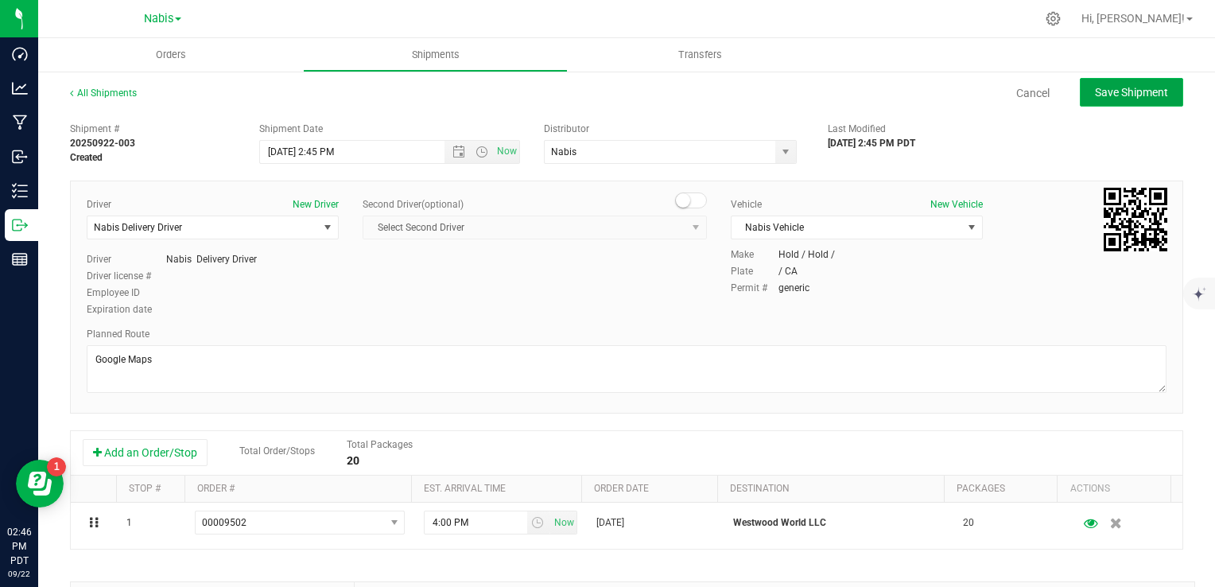
click at [1123, 93] on span "Save Shipment" at bounding box center [1131, 92] width 73 height 13
type input "[DATE] 9:45 PM"
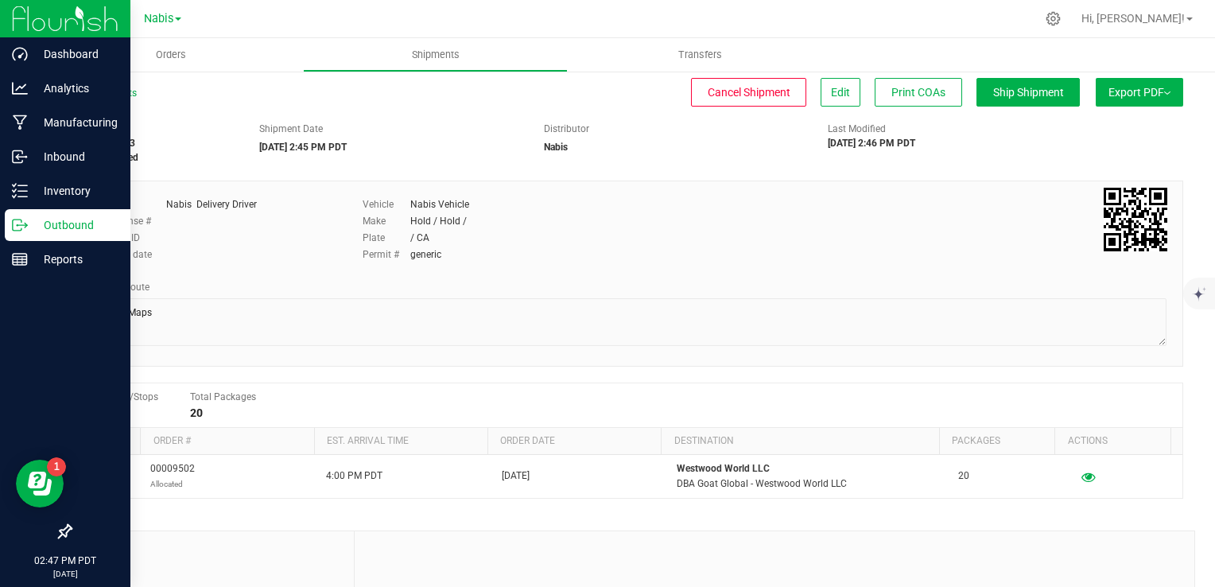
click at [79, 222] on p "Outbound" at bounding box center [75, 224] width 95 height 19
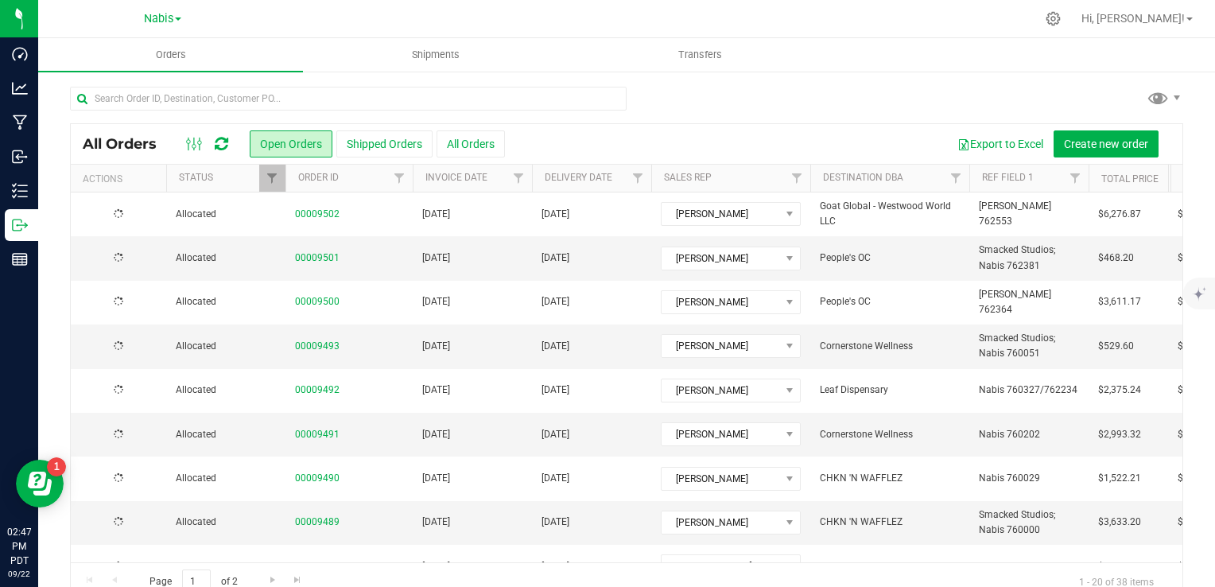
click at [443, 218] on span "[DATE]" at bounding box center [436, 214] width 28 height 15
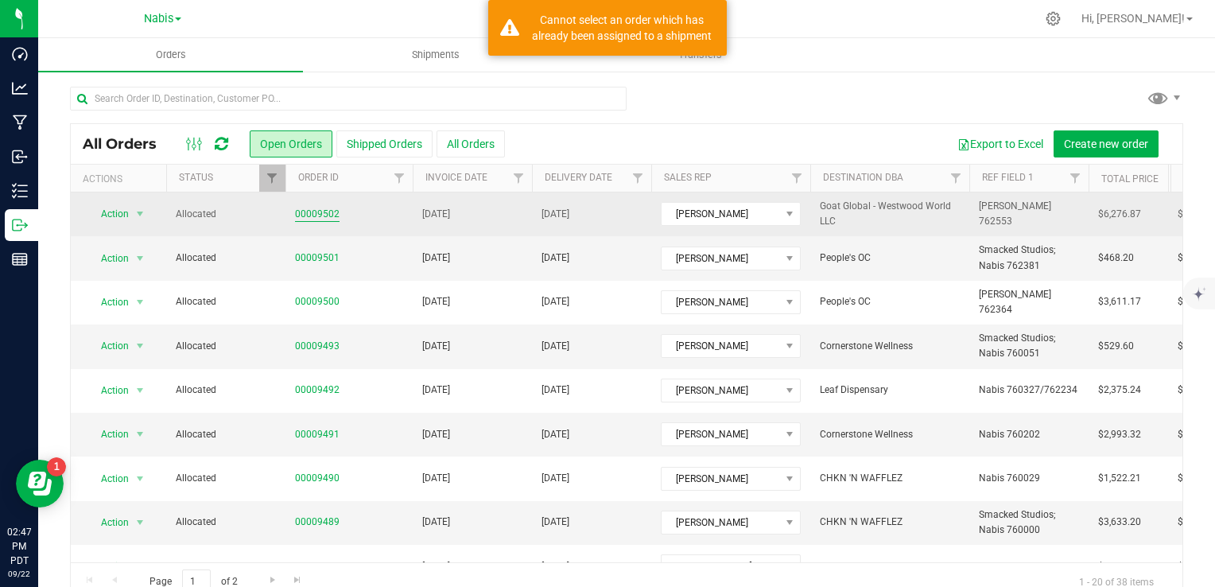
click at [321, 218] on link "00009502" at bounding box center [317, 214] width 45 height 15
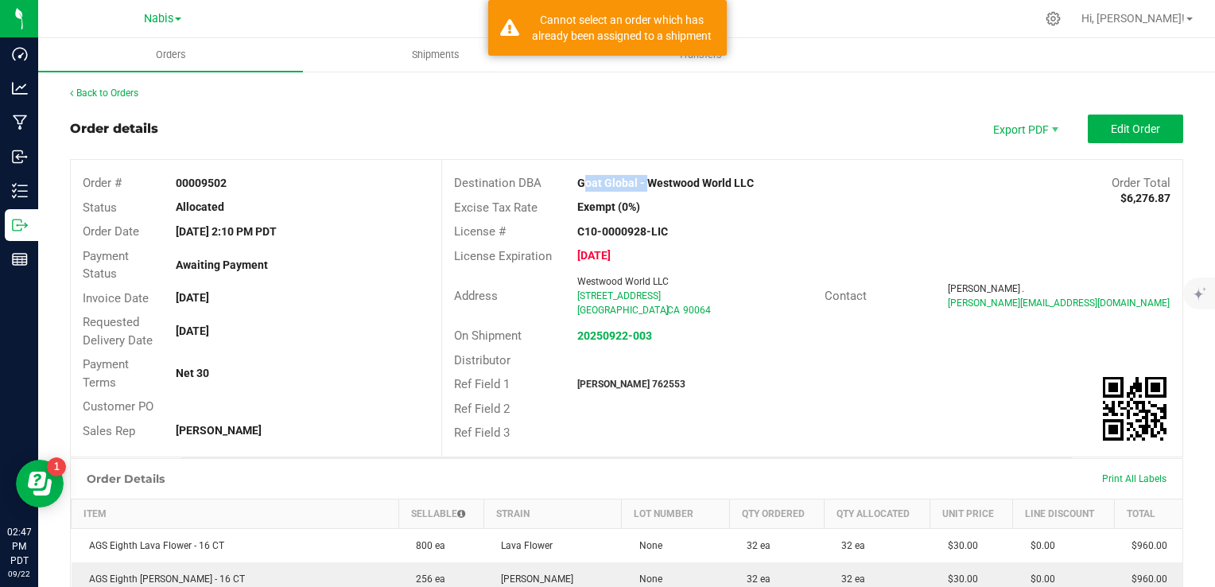
drag, startPoint x: 567, startPoint y: 178, endPoint x: 635, endPoint y: 178, distance: 68.4
click at [635, 178] on div "Goat Global - Westwood World LLC" at bounding box center [719, 183] width 308 height 17
copy strong "Goat Global -"
